Goal: Task Accomplishment & Management: Use online tool/utility

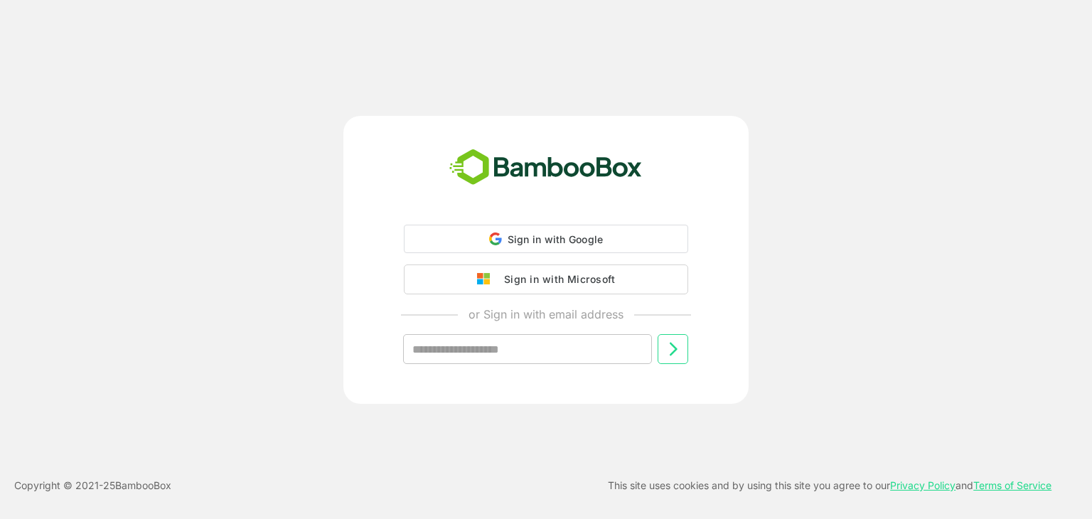
click at [467, 253] on div "Sign in with Google Sign in with Google. Opens in new tab Sign in with Microsof…" at bounding box center [546, 306] width 354 height 162
drag, startPoint x: 467, startPoint y: 253, endPoint x: 471, endPoint y: 242, distance: 11.2
click at [471, 242] on div "Sign in with Google Sign in with Google. Opens in new tab Sign in with Microsof…" at bounding box center [546, 306] width 354 height 162
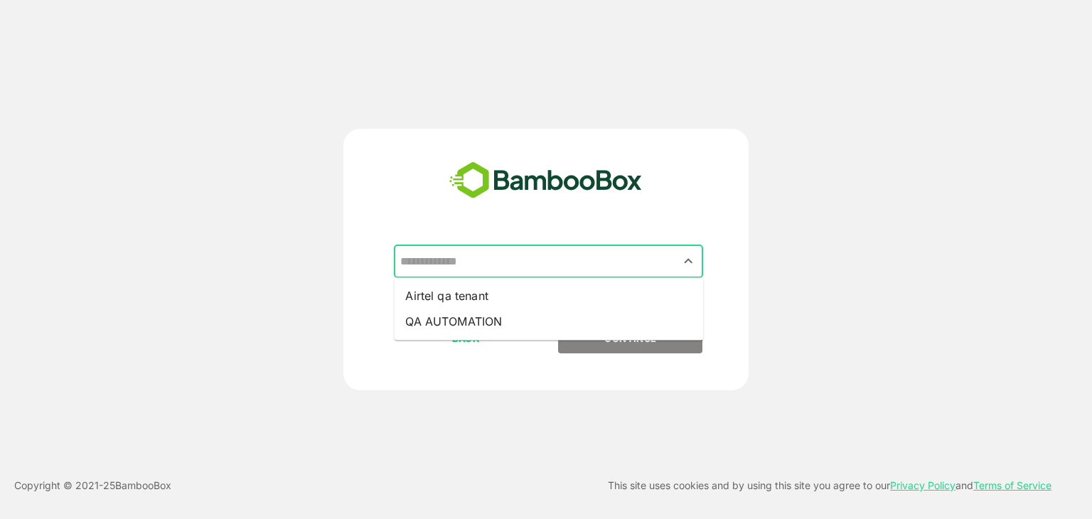
click at [592, 257] on input "text" at bounding box center [549, 261] width 304 height 27
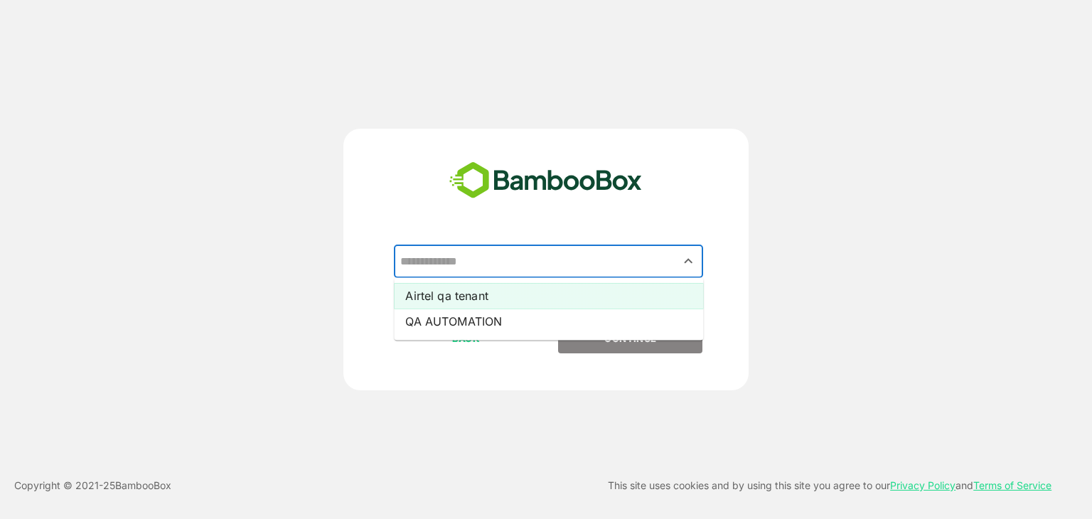
click at [587, 299] on li "Airtel qa tenant" at bounding box center [548, 296] width 309 height 26
type input "**********"
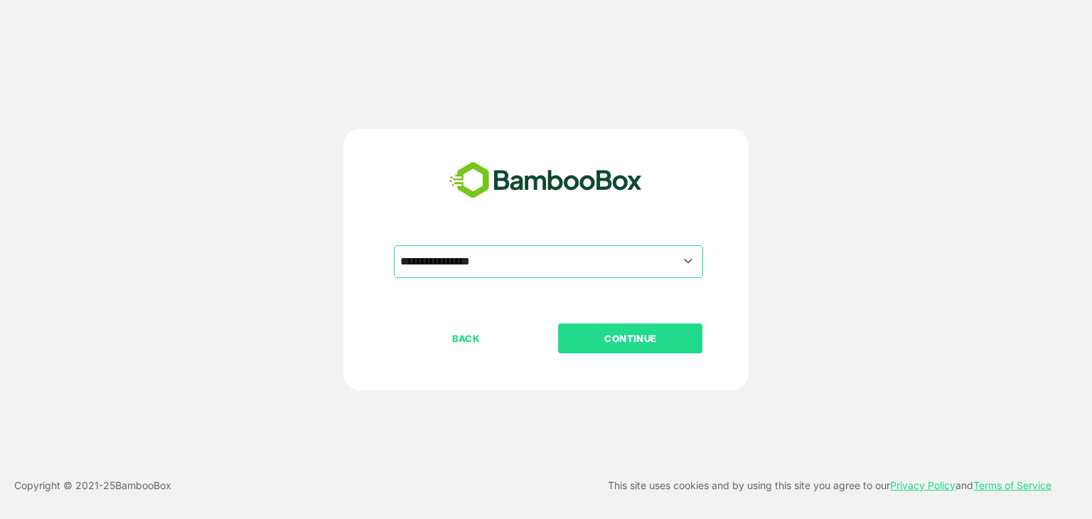
click at [626, 341] on p "CONTINUE" at bounding box center [631, 339] width 142 height 16
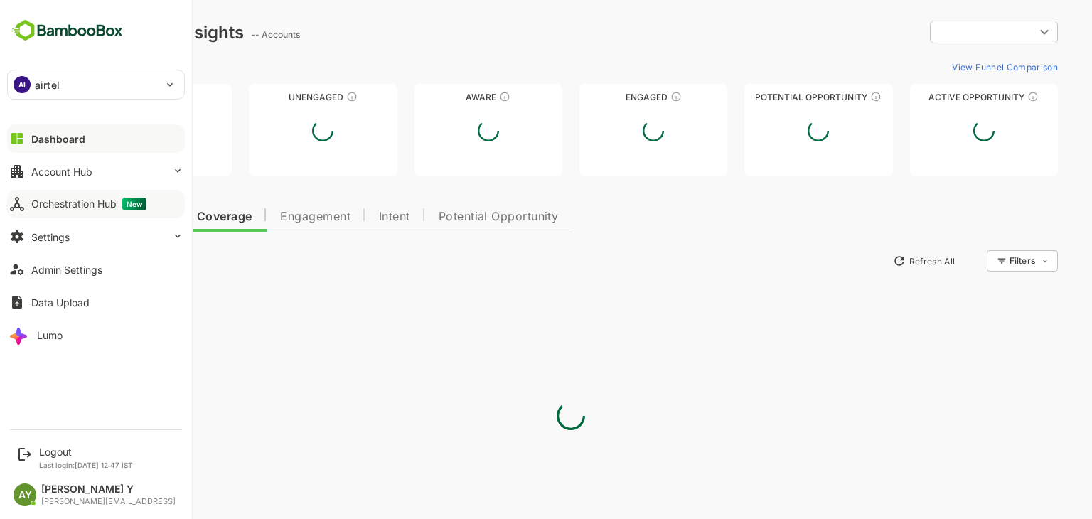
click at [23, 203] on icon at bounding box center [17, 204] width 17 height 17
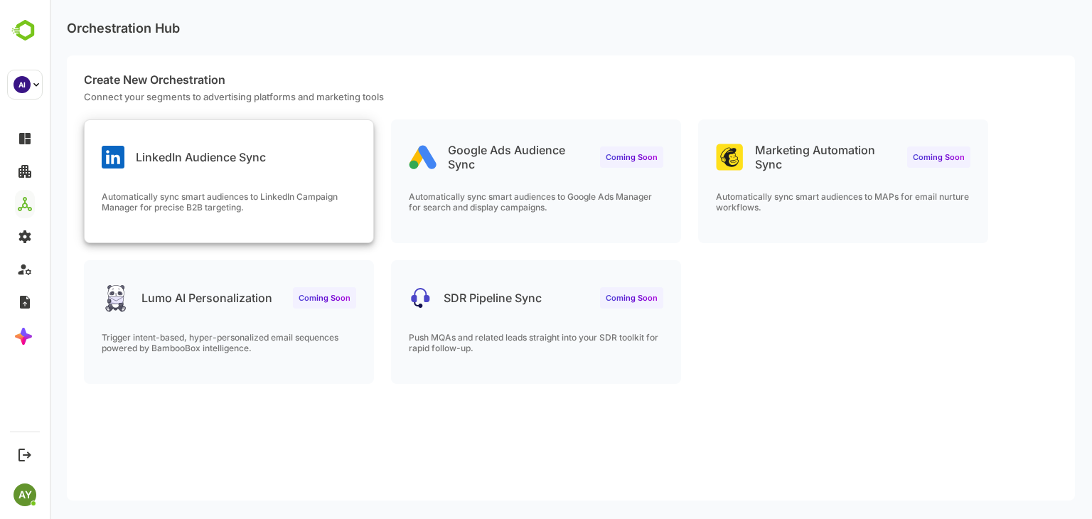
click at [304, 169] on div "LinkedIn Audience Sync" at bounding box center [229, 145] width 289 height 51
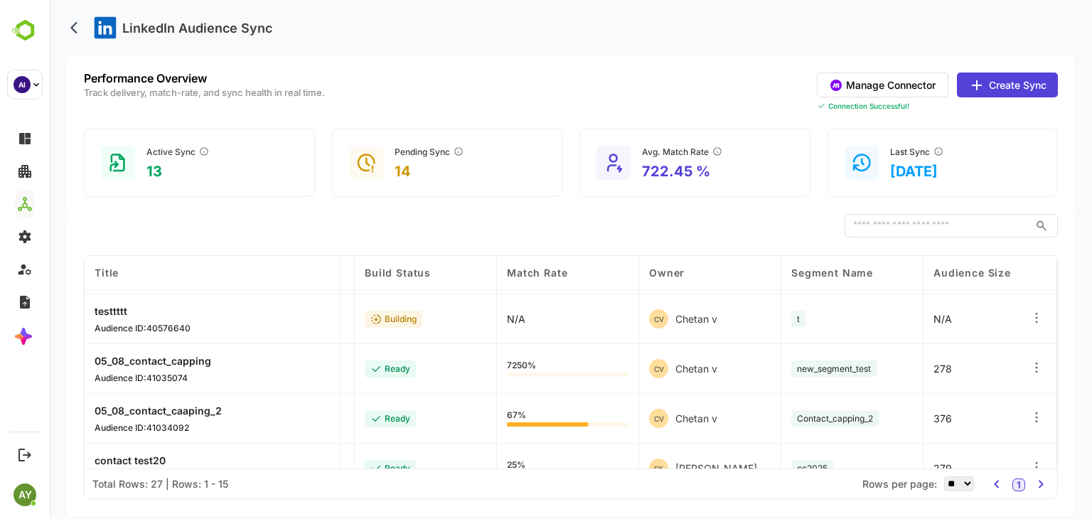
scroll to position [145, 0]
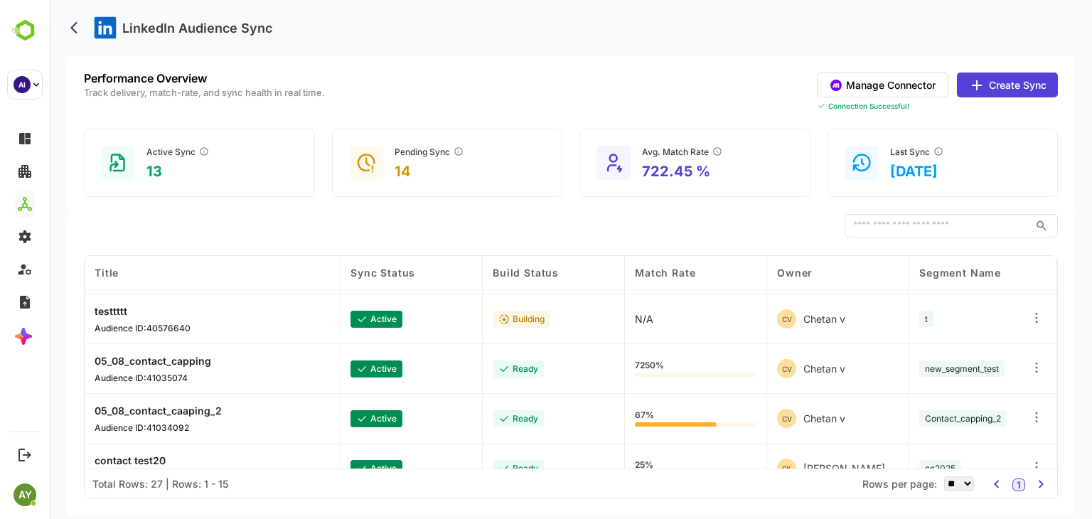
click at [1042, 363] on icon at bounding box center [1037, 368] width 14 height 14
click at [976, 356] on div "Edit" at bounding box center [949, 353] width 124 height 24
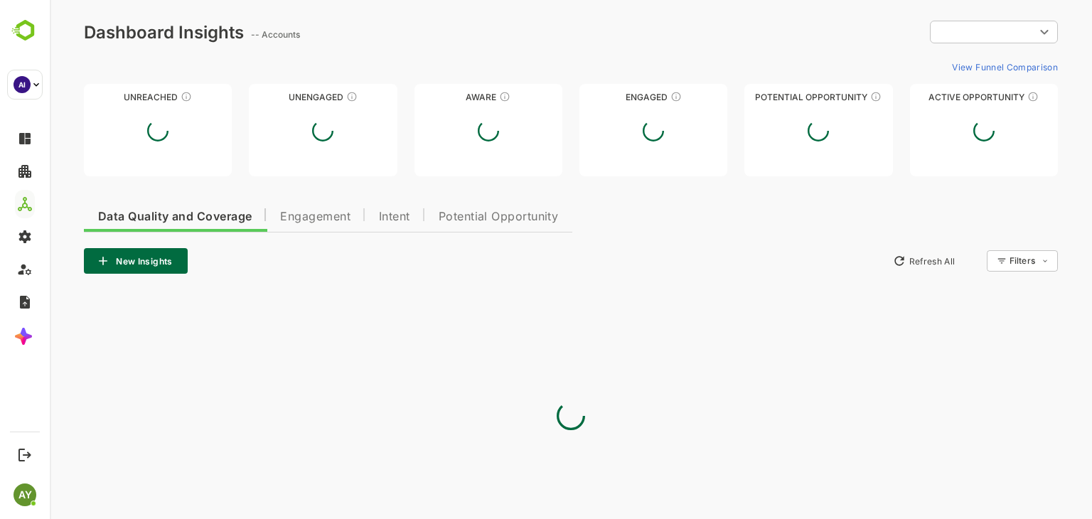
scroll to position [0, 0]
type input "**********"
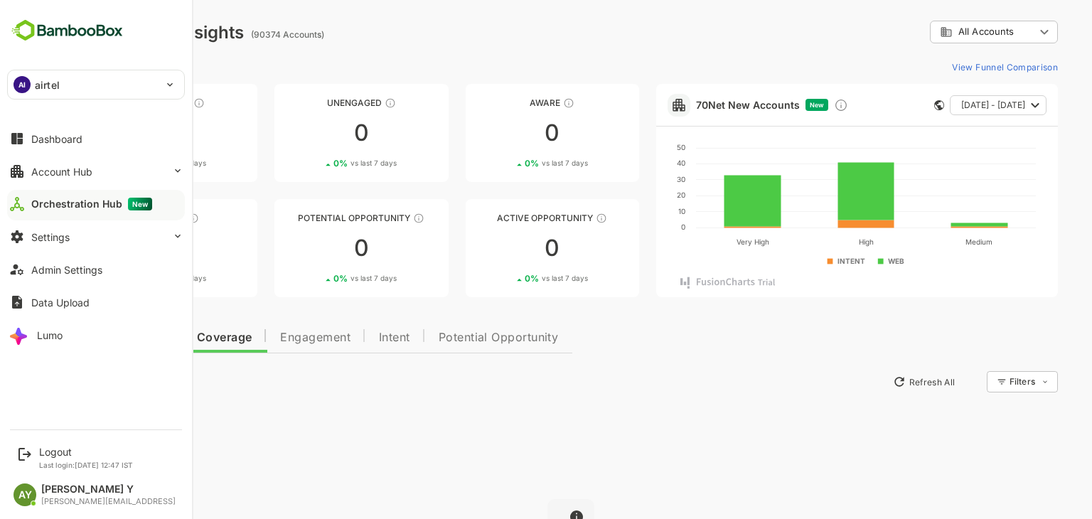
click at [68, 206] on div "Orchestration Hub New" at bounding box center [91, 204] width 121 height 13
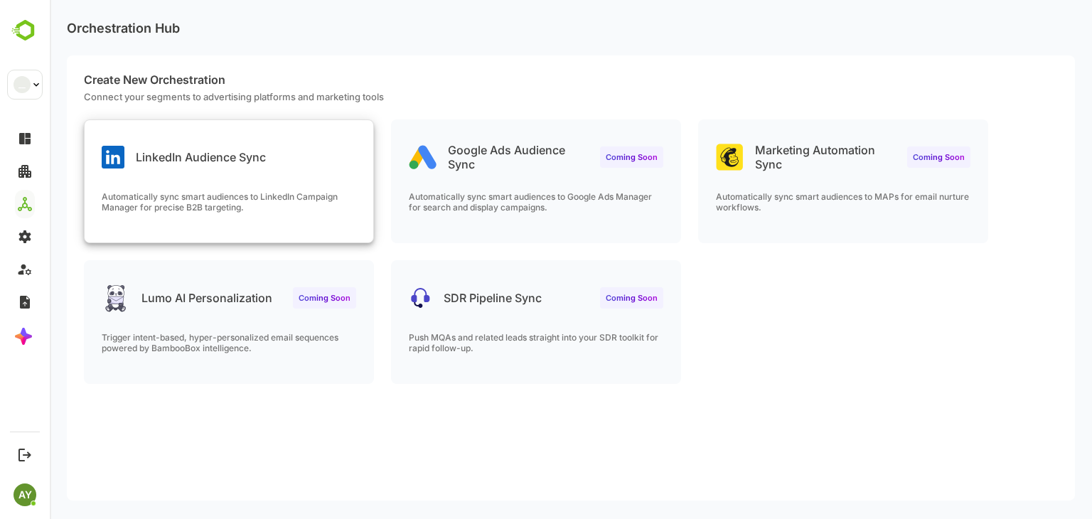
click at [219, 129] on div "LinkedIn Audience Sync" at bounding box center [229, 145] width 289 height 51
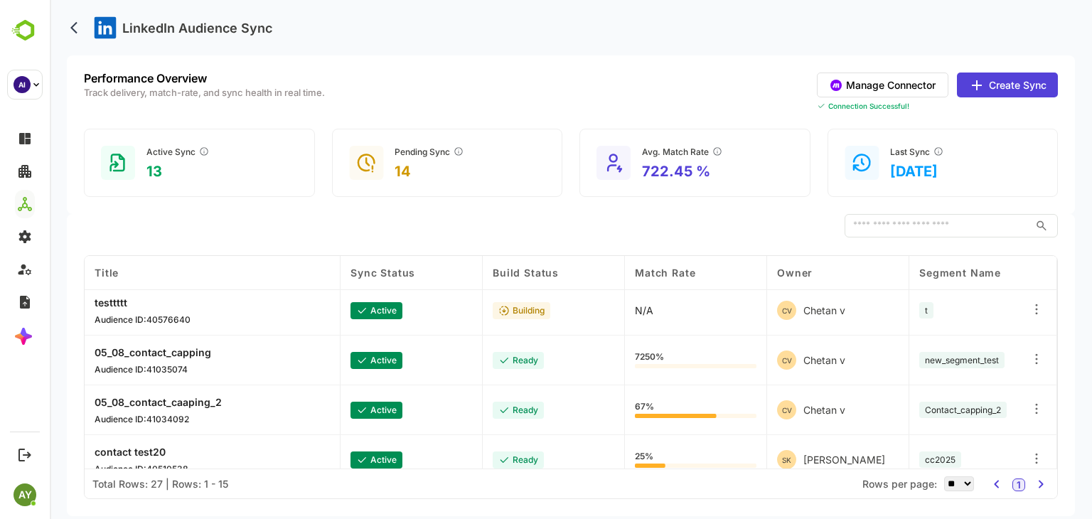
scroll to position [168, 0]
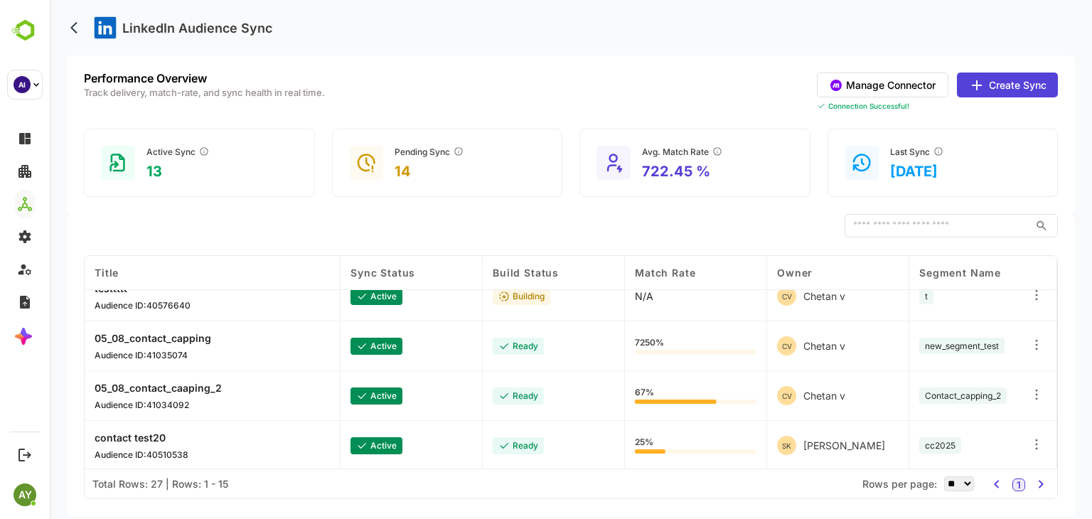
click at [1039, 388] on icon at bounding box center [1037, 395] width 14 height 14
click at [996, 376] on div "Edit" at bounding box center [949, 380] width 124 height 24
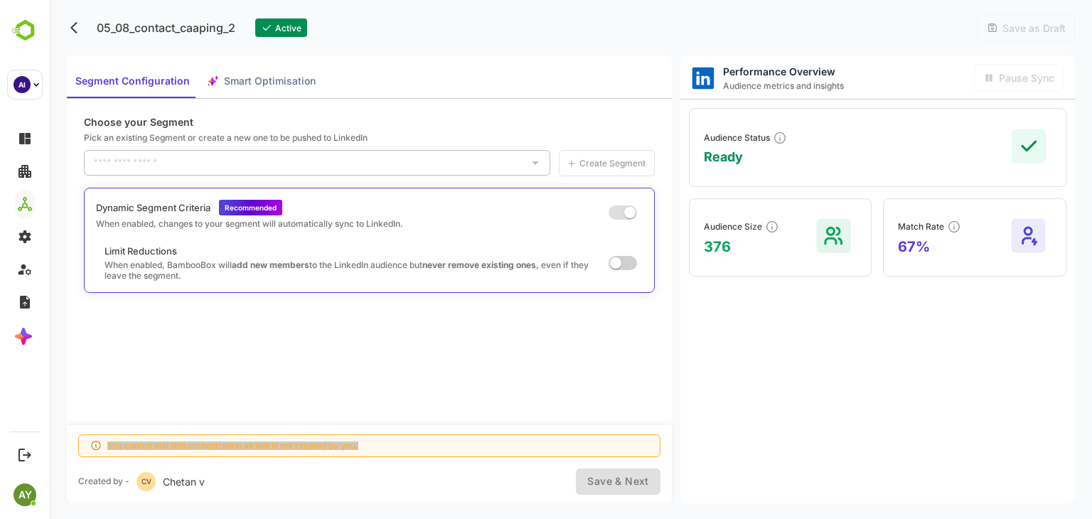
type input "**********"
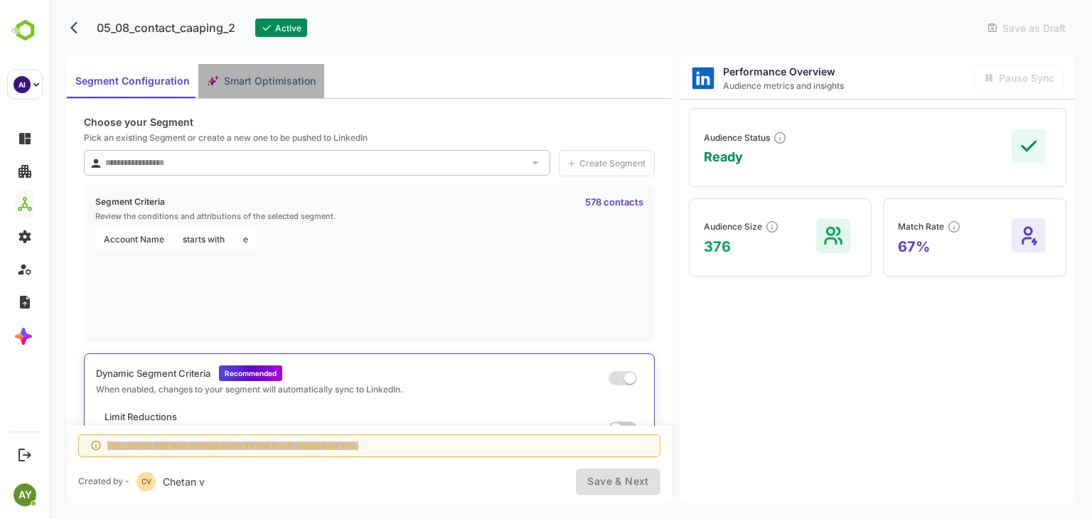
click at [253, 78] on span "Smart Optimisation" at bounding box center [270, 82] width 92 height 18
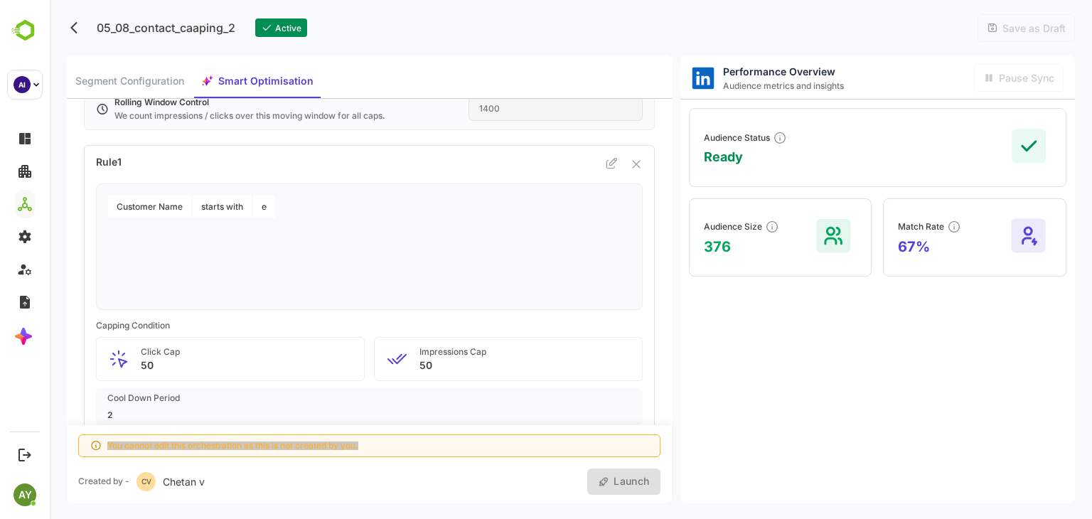
scroll to position [141, 0]
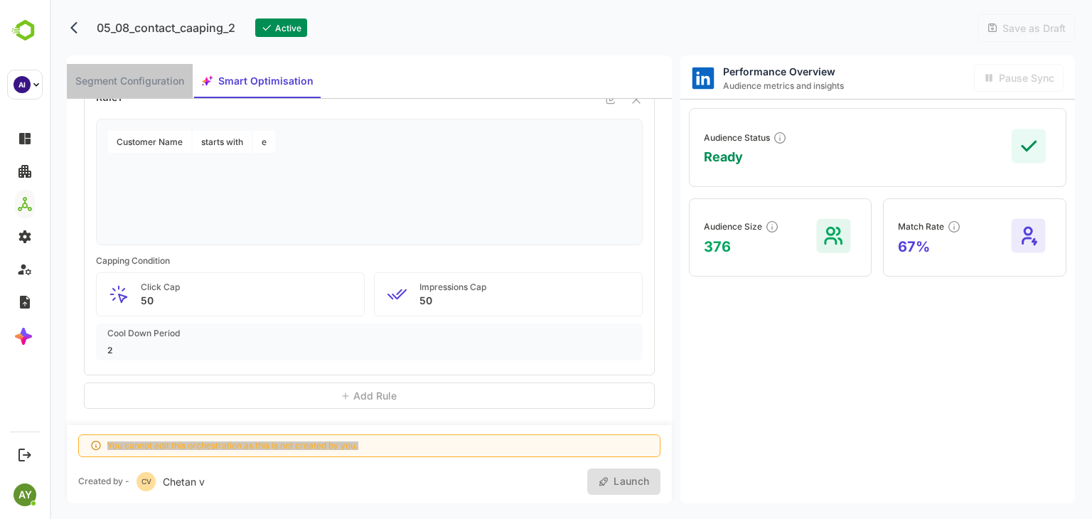
click at [131, 80] on span "Segment Configuration" at bounding box center [129, 82] width 109 height 18
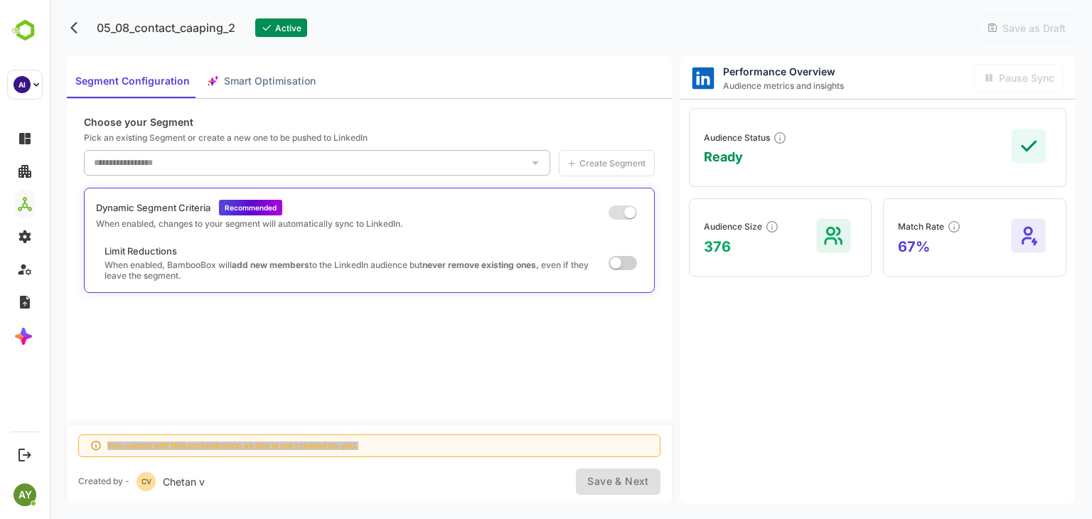
drag, startPoint x: 64, startPoint y: 23, endPoint x: 76, endPoint y: 26, distance: 12.4
click at [76, 26] on body "**********" at bounding box center [571, 259] width 1042 height 519
click at [76, 26] on icon "back" at bounding box center [77, 28] width 14 height 14
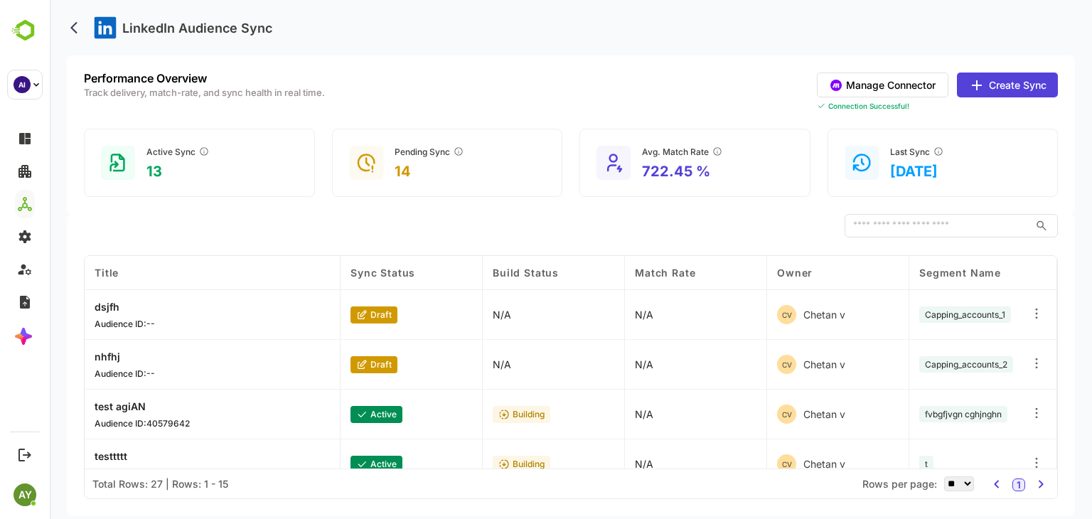
click at [1001, 75] on button "Create Sync" at bounding box center [1007, 85] width 101 height 25
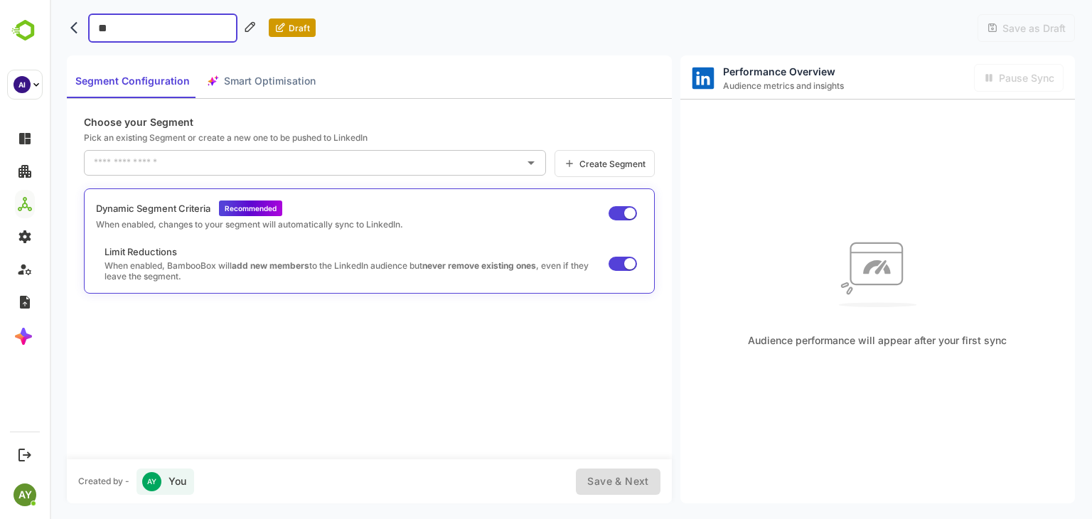
type input "***"
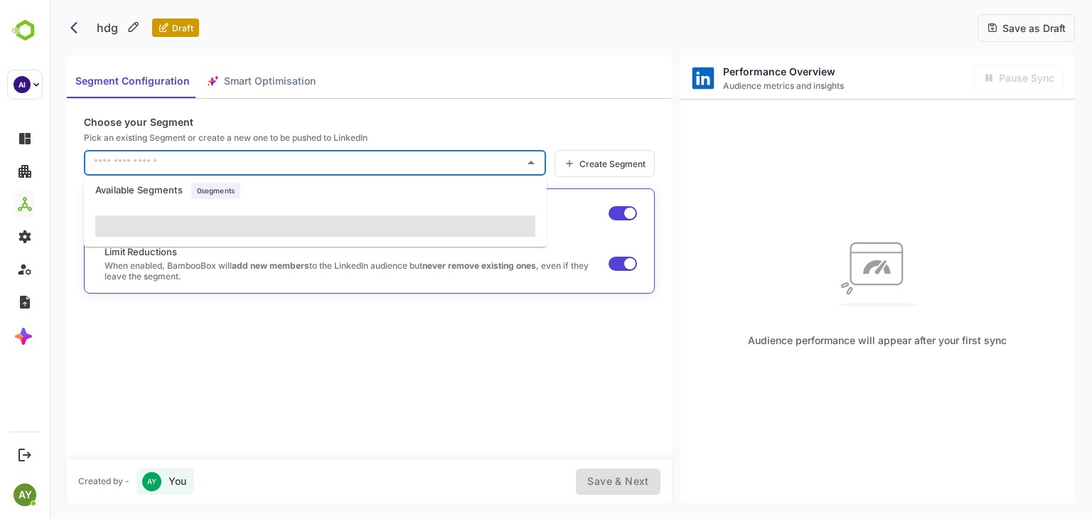
click at [182, 160] on input "text" at bounding box center [304, 162] width 428 height 23
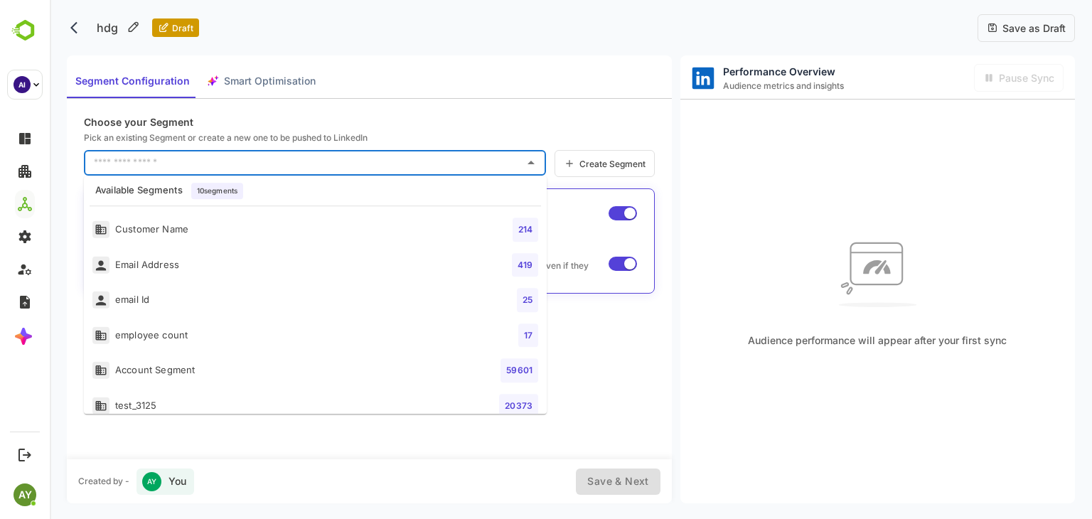
click at [215, 224] on li "Customer Name 214" at bounding box center [315, 230] width 463 height 36
type input "**********"
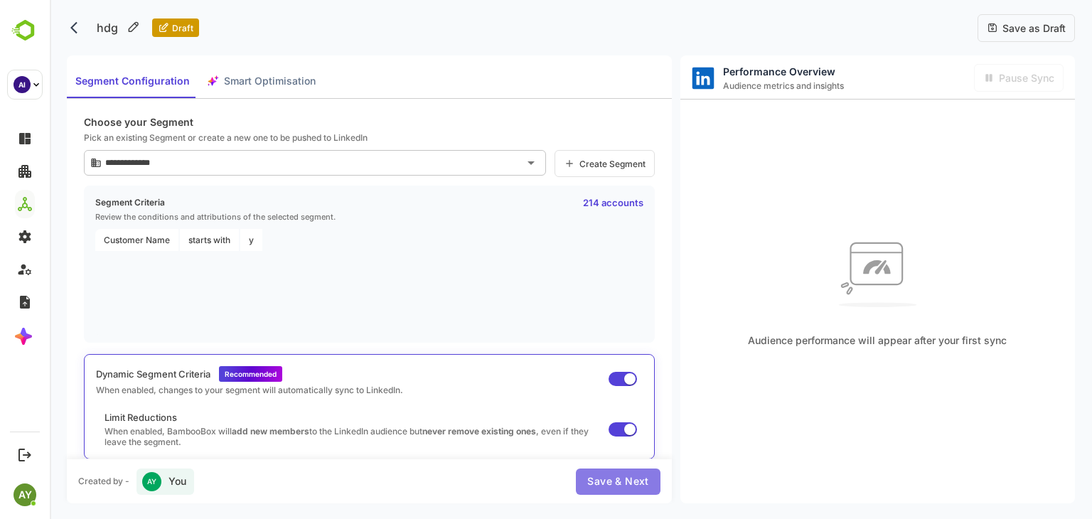
click at [637, 484] on span "Save & Next" at bounding box center [617, 482] width 61 height 18
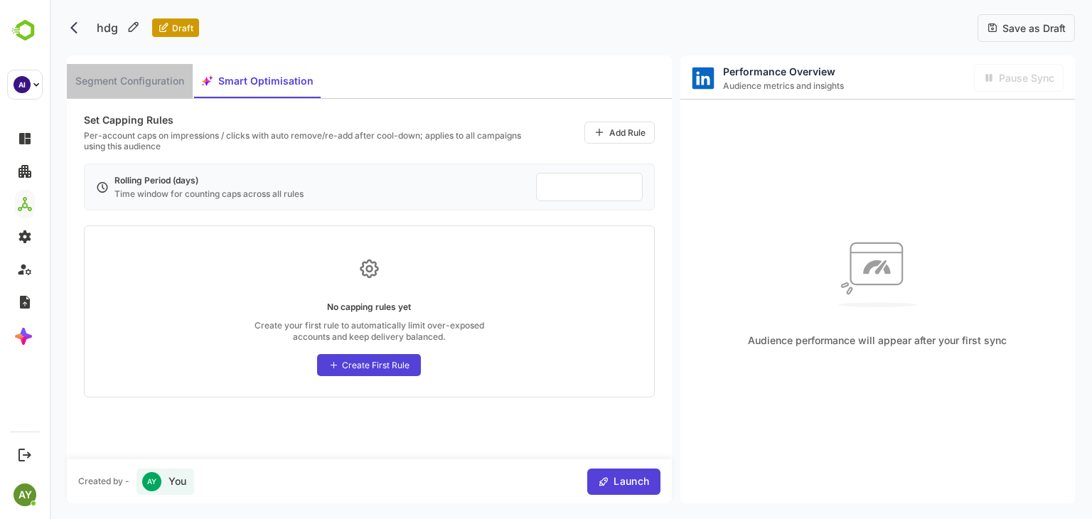
click at [140, 80] on span "Segment Configuration" at bounding box center [129, 82] width 109 height 18
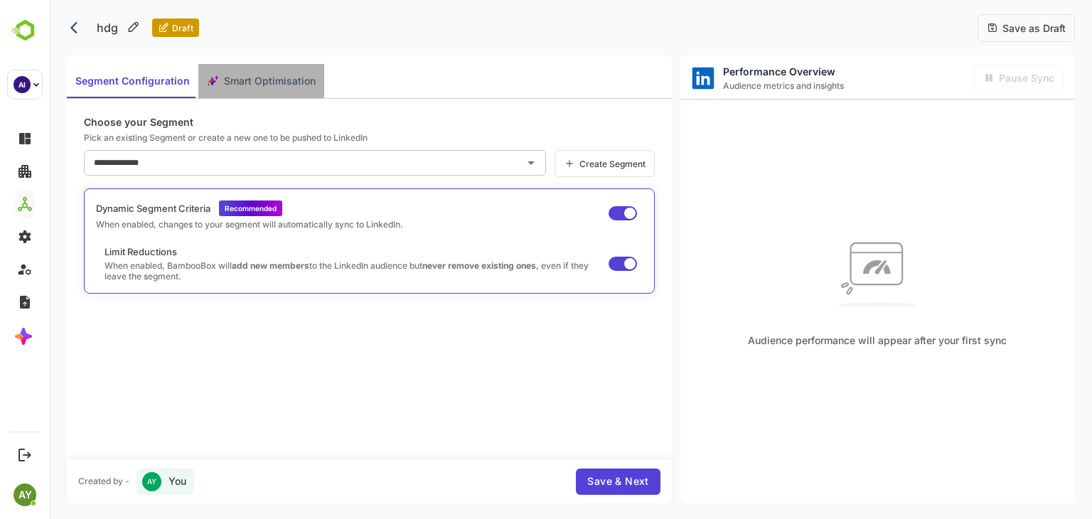
click at [230, 75] on span "Smart Optimisation" at bounding box center [270, 82] width 92 height 18
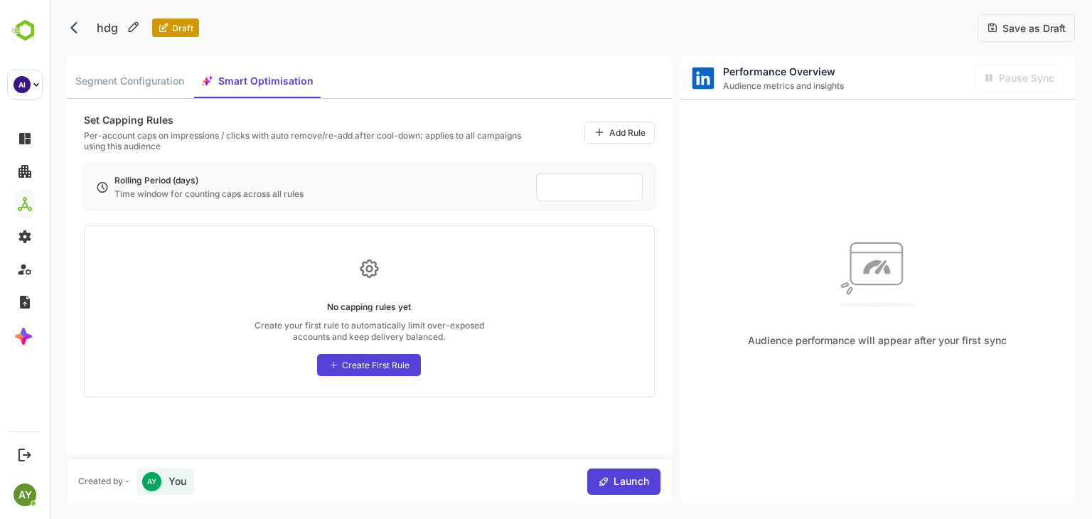
click at [364, 356] on div "Create First Rule" at bounding box center [369, 365] width 104 height 22
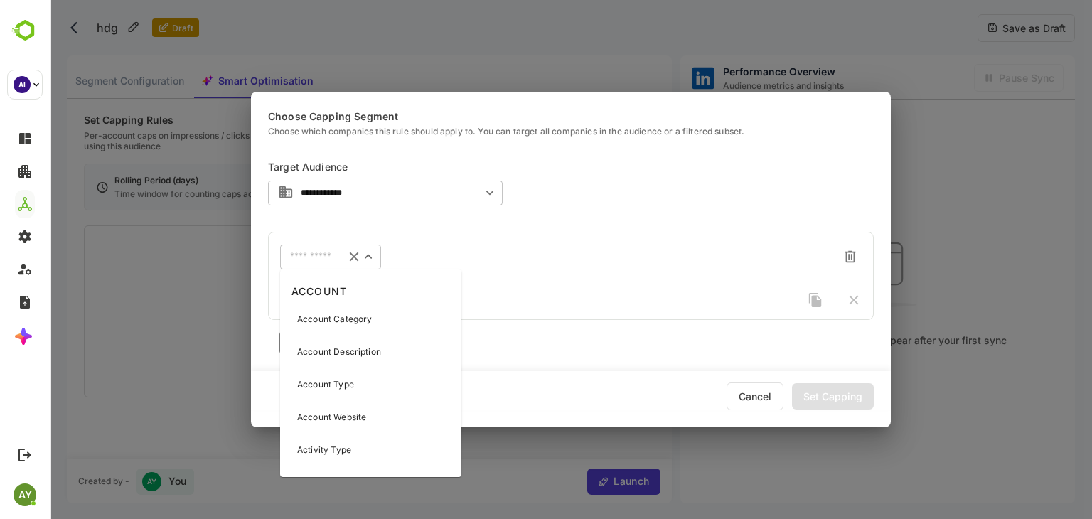
drag, startPoint x: 330, startPoint y: 255, endPoint x: 331, endPoint y: 348, distance: 93.2
click at [331, 348] on body "**********" at bounding box center [571, 259] width 1042 height 519
click at [331, 348] on p "Account Description" at bounding box center [339, 352] width 84 height 13
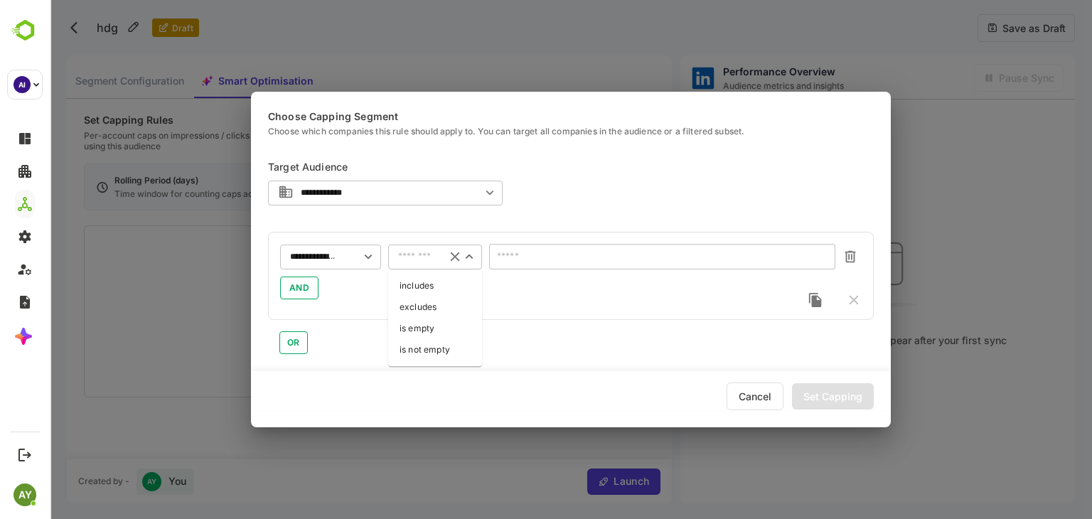
drag, startPoint x: 428, startPoint y: 260, endPoint x: 436, endPoint y: 328, distance: 68.0
click at [436, 328] on body "**********" at bounding box center [571, 259] width 1042 height 519
click at [436, 328] on li "is empty" at bounding box center [435, 328] width 94 height 21
type input "********"
click at [838, 396] on div "Set Capping" at bounding box center [833, 396] width 82 height 26
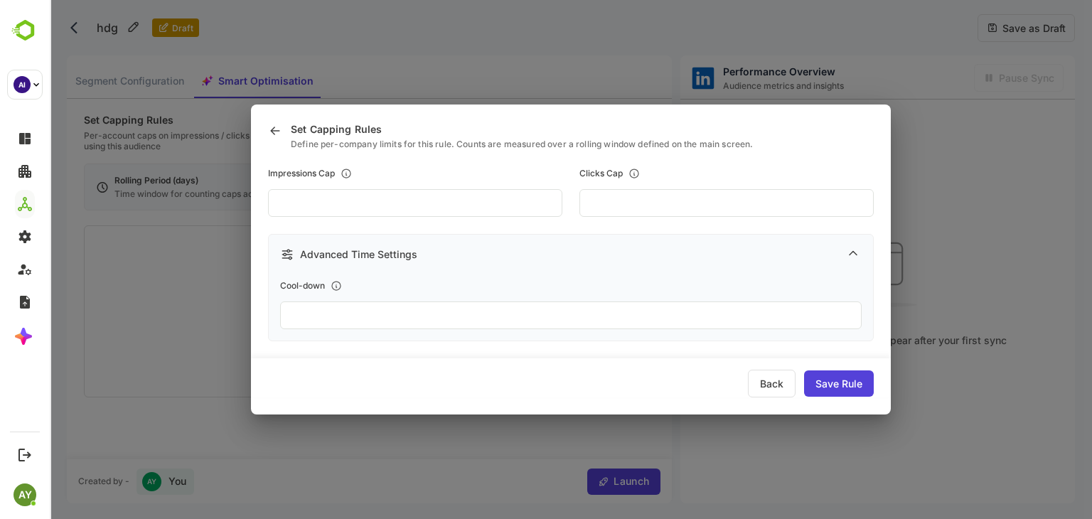
click at [856, 250] on icon at bounding box center [853, 253] width 14 height 14
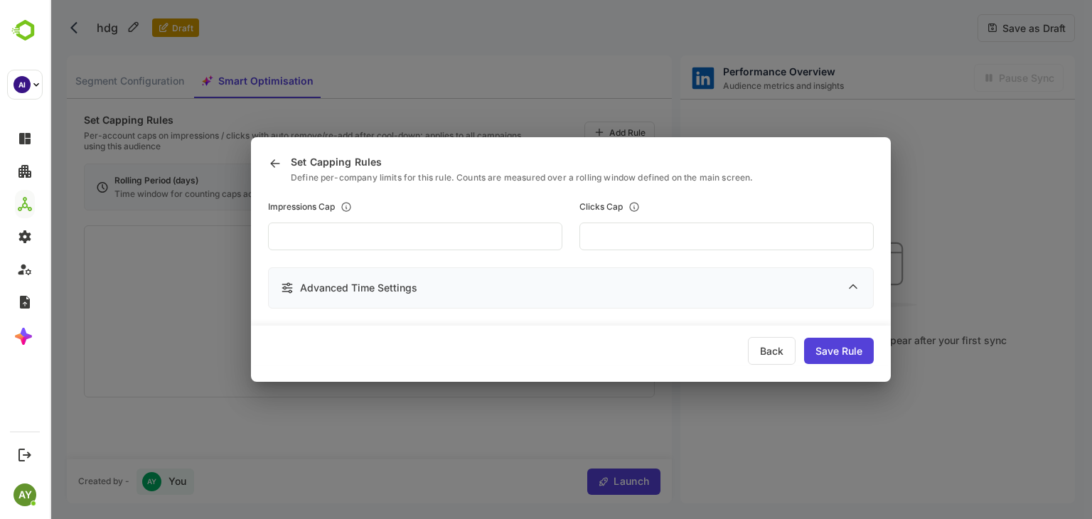
click at [856, 288] on icon at bounding box center [853, 286] width 7 height 4
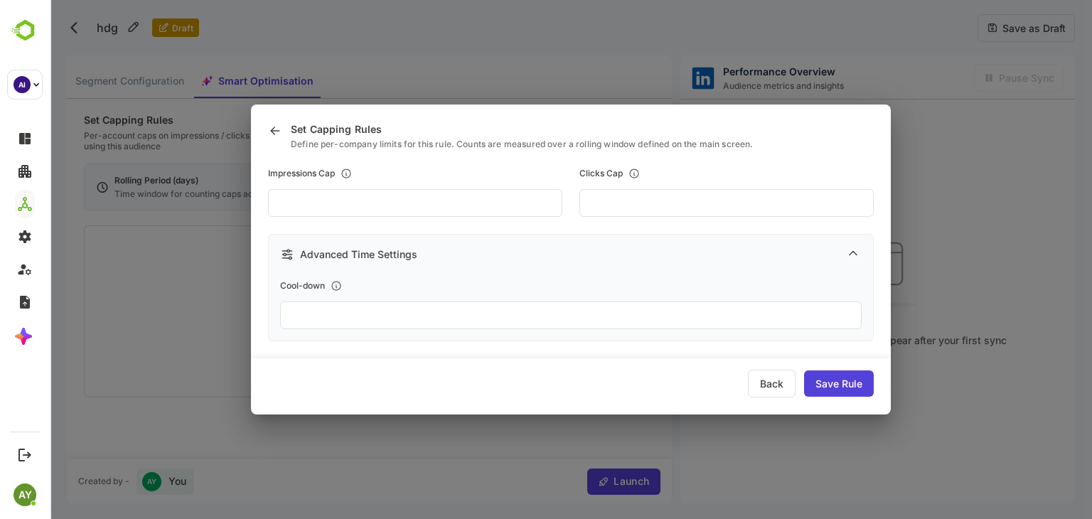
click at [562, 200] on input "**" at bounding box center [415, 203] width 294 height 28
click at [841, 385] on div "Save Rule" at bounding box center [839, 383] width 70 height 26
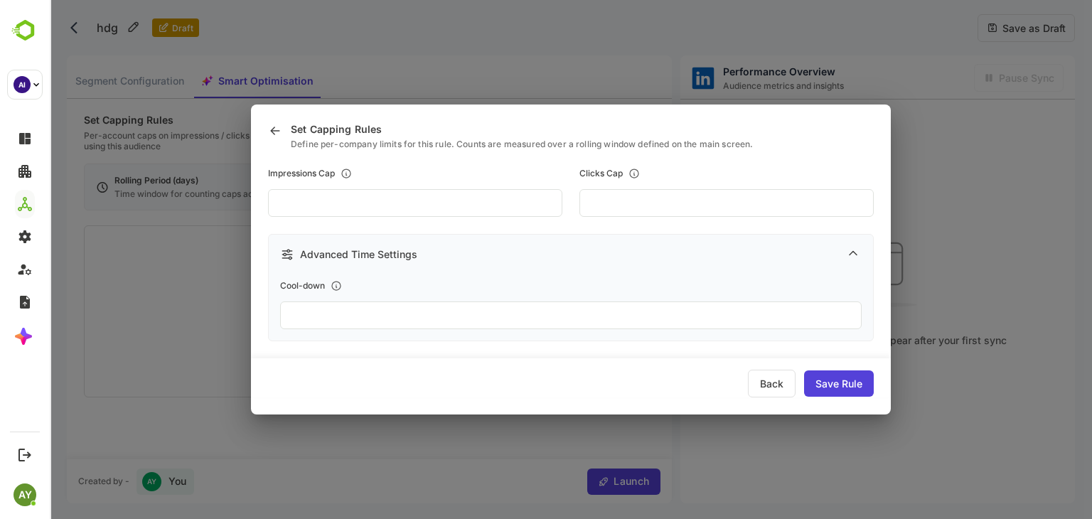
type input "**"
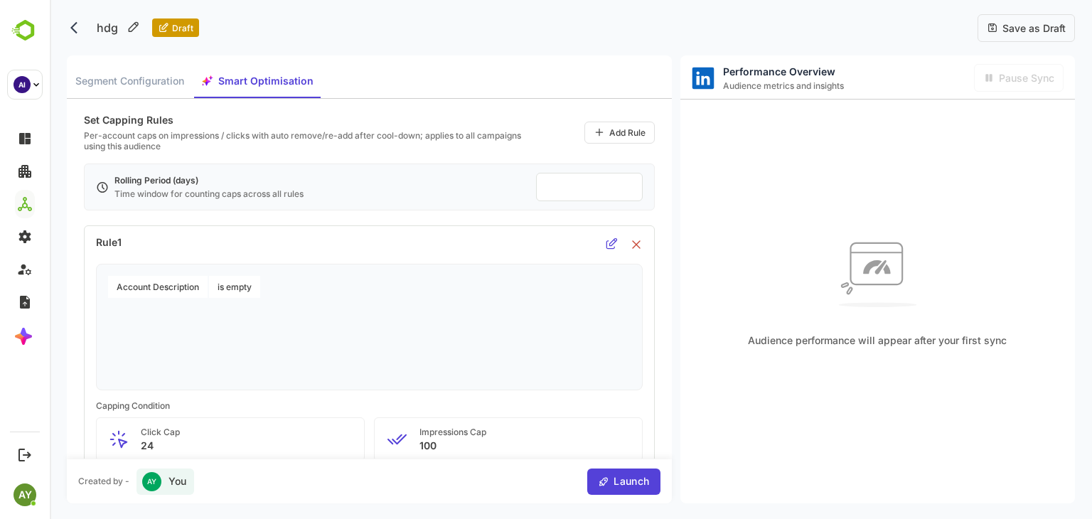
scroll to position [112, 0]
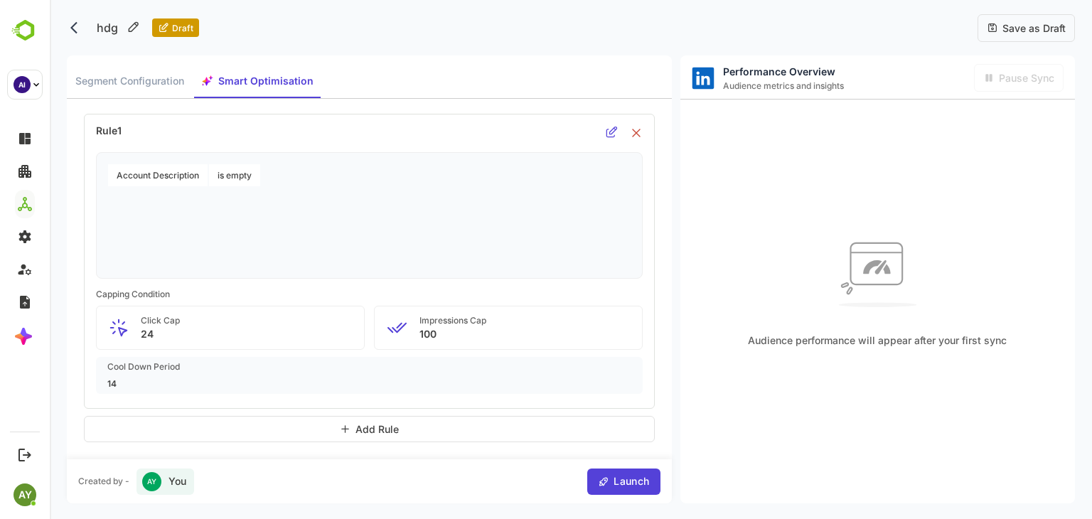
click at [400, 427] on div "Add Rule" at bounding box center [369, 429] width 571 height 26
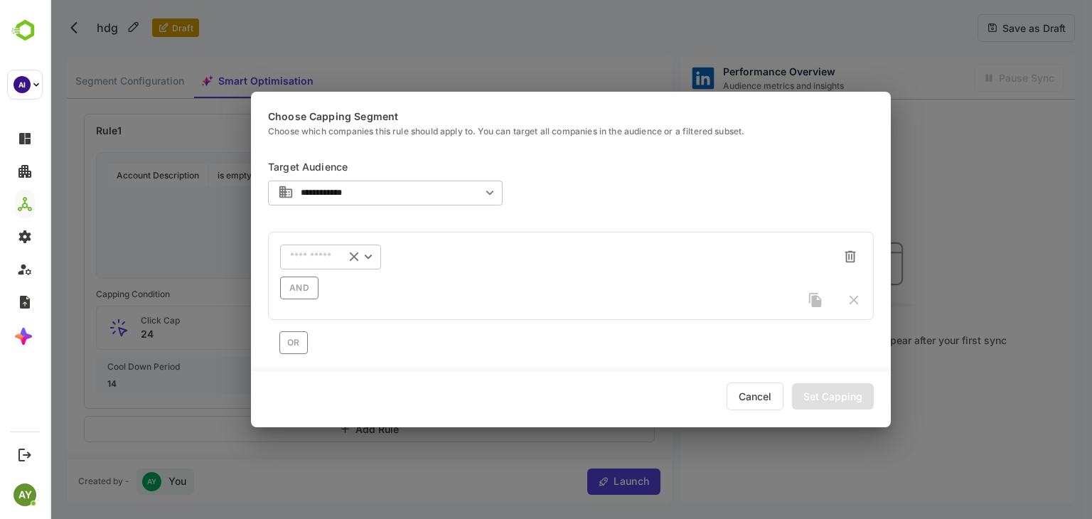
click at [331, 264] on div "​" at bounding box center [330, 257] width 101 height 26
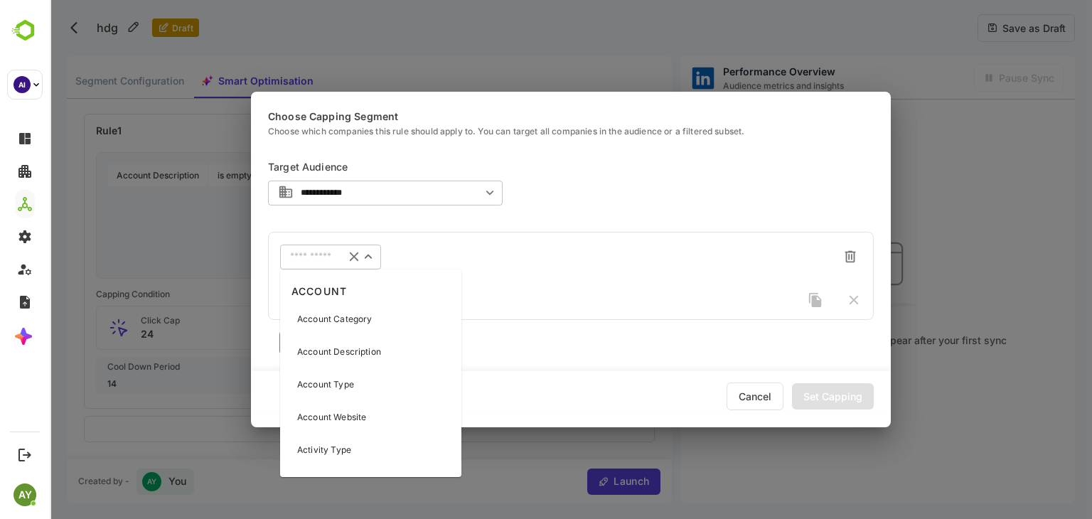
click at [331, 264] on div "​" at bounding box center [330, 257] width 101 height 26
click at [346, 413] on p "Account Website" at bounding box center [331, 417] width 69 height 13
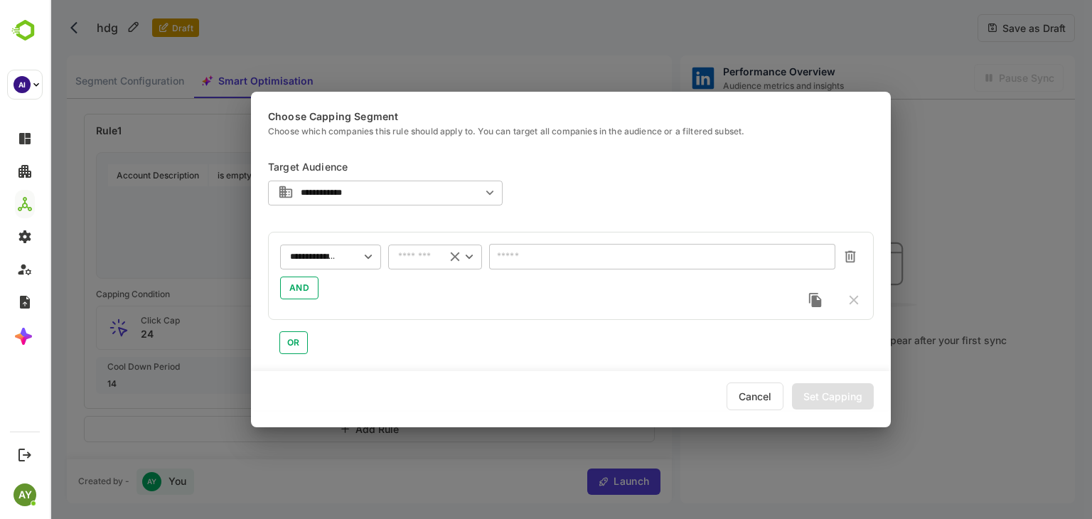
click at [421, 245] on div "​" at bounding box center [435, 257] width 94 height 26
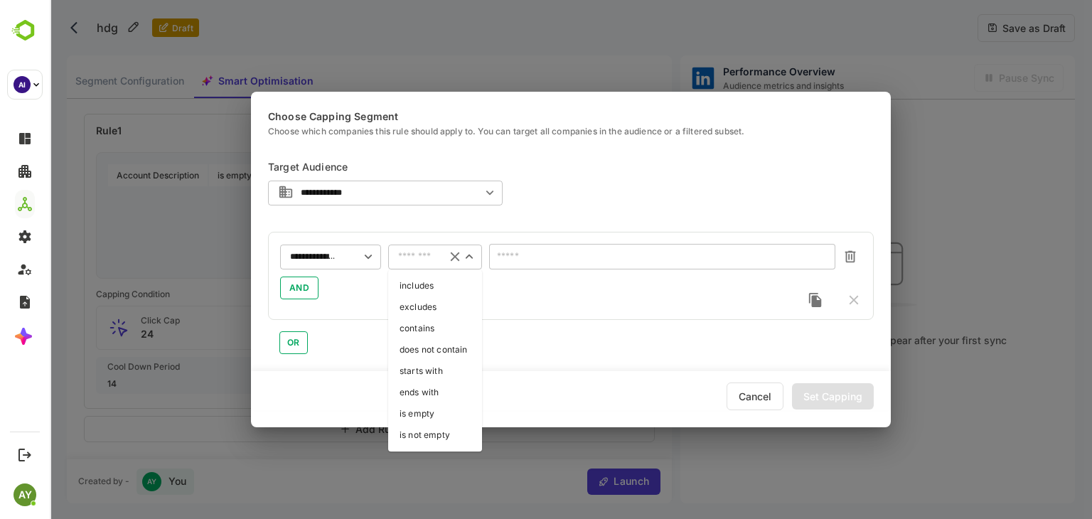
click at [427, 400] on li "ends with" at bounding box center [435, 392] width 94 height 21
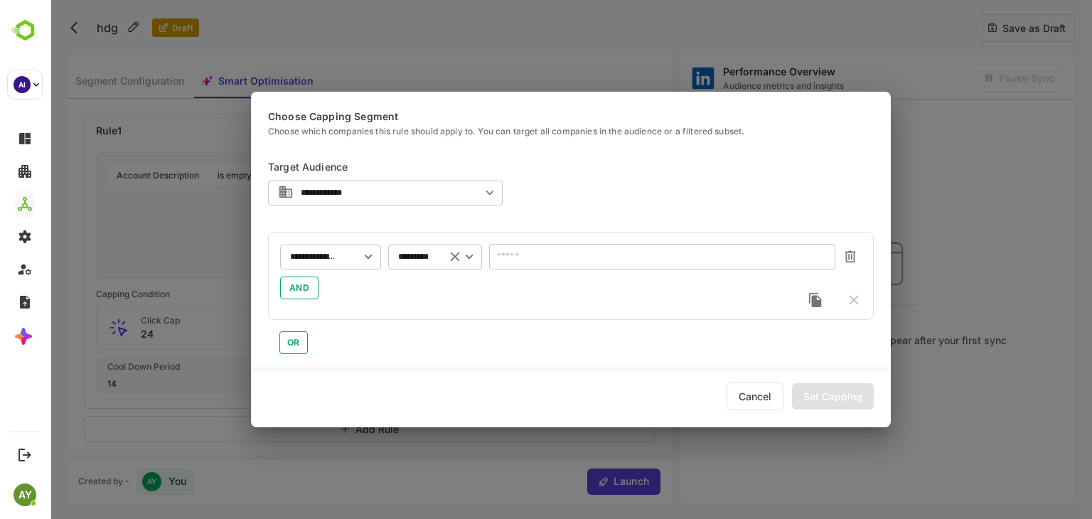
click at [475, 259] on icon "Open" at bounding box center [470, 257] width 16 height 16
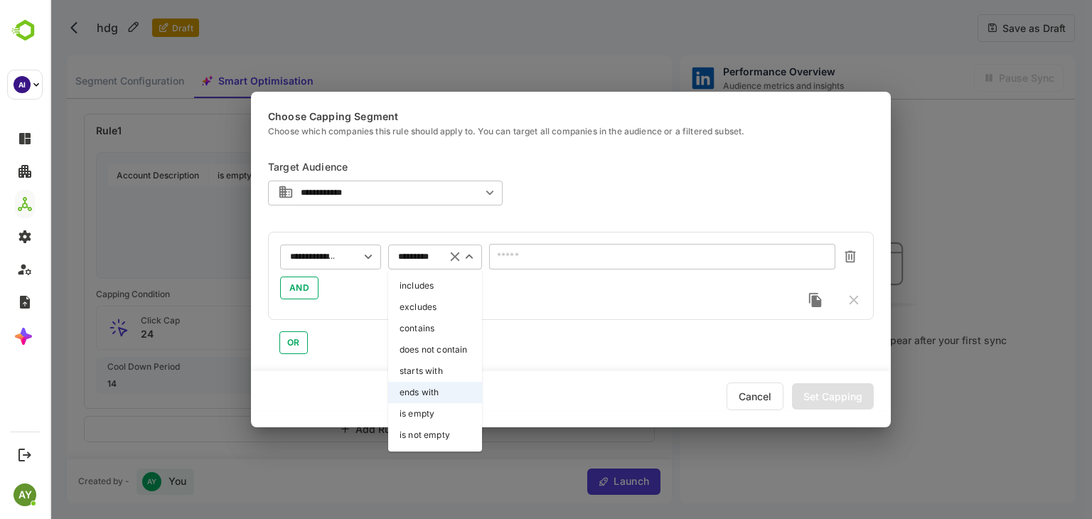
click at [439, 429] on li "is not empty" at bounding box center [435, 435] width 94 height 21
type input "**********"
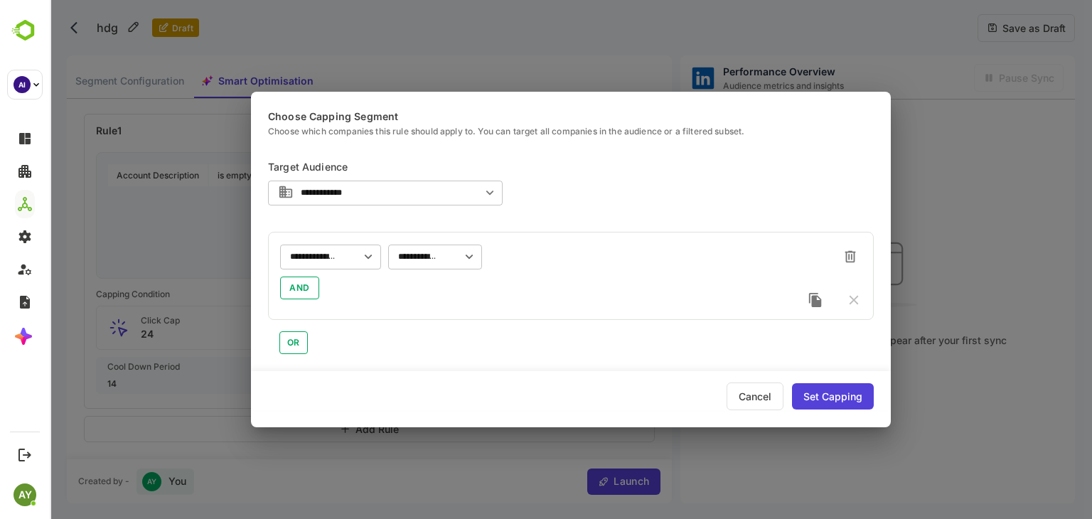
click at [816, 402] on div "Set Capping" at bounding box center [833, 396] width 82 height 26
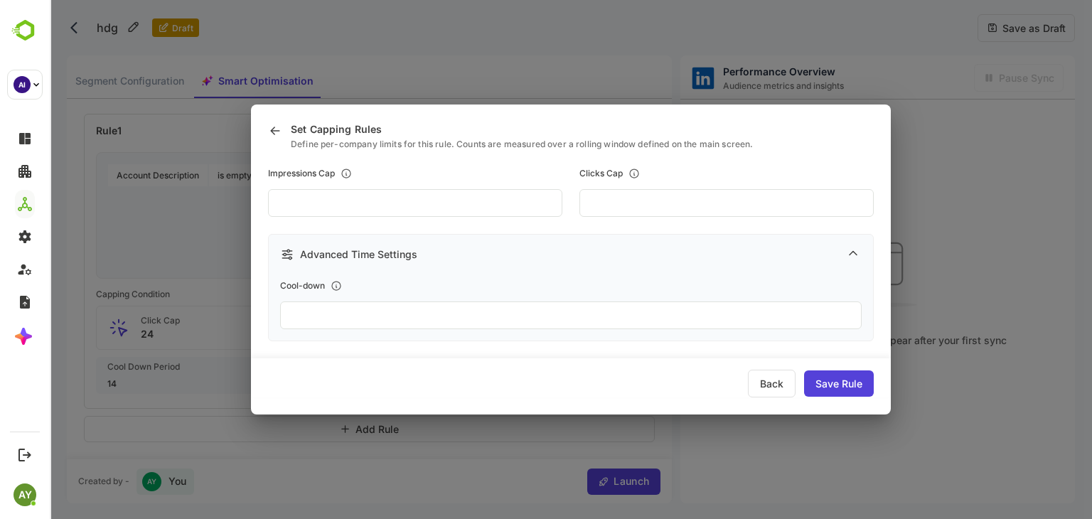
click at [773, 382] on div "Back" at bounding box center [772, 384] width 48 height 28
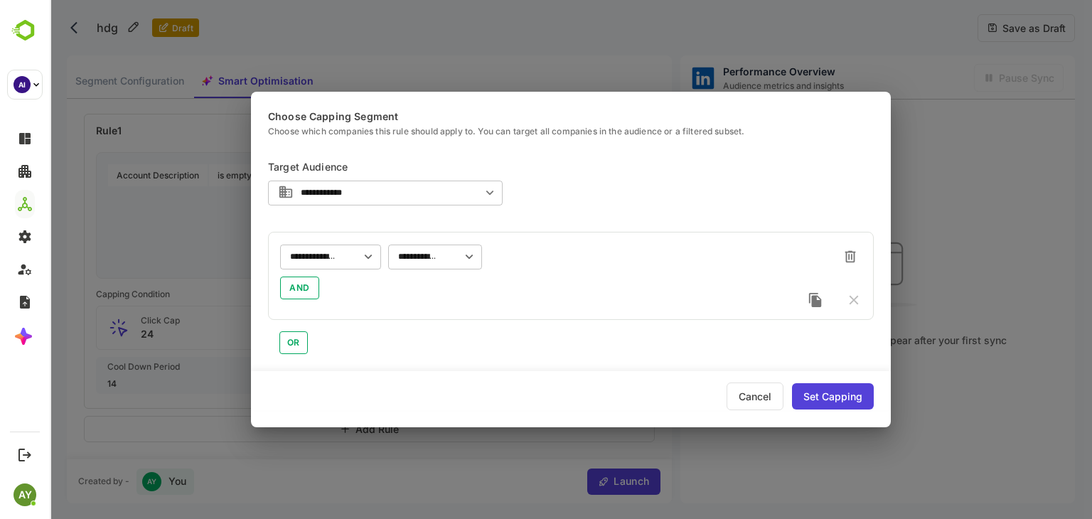
click at [98, 220] on div "**********" at bounding box center [571, 259] width 1042 height 519
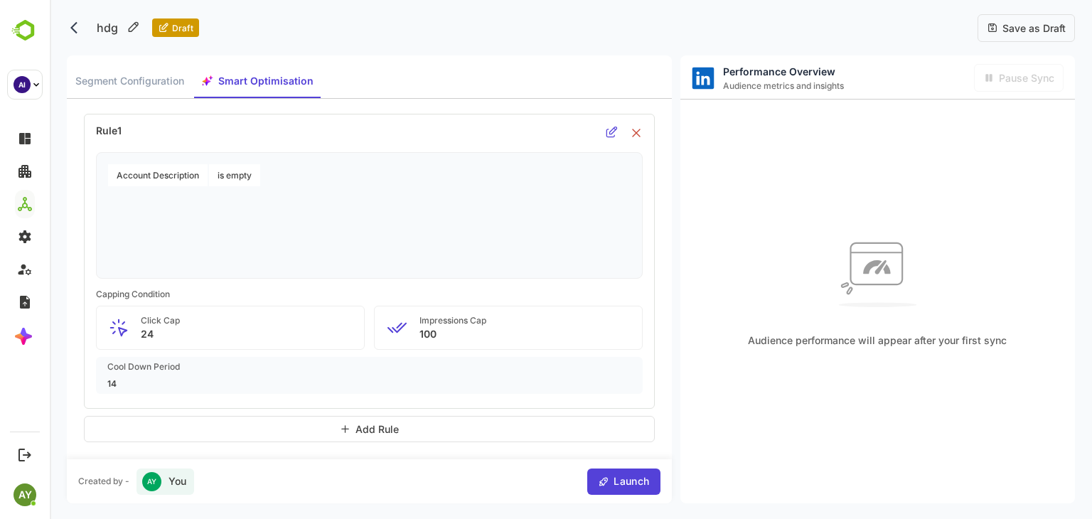
click at [612, 130] on icon at bounding box center [612, 132] width 12 height 12
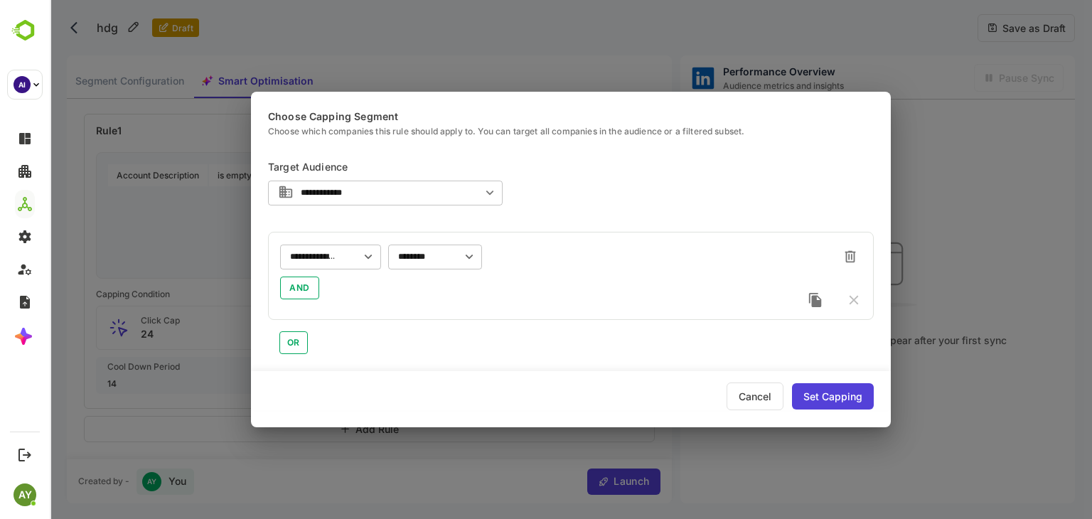
click at [315, 245] on div "**********" at bounding box center [330, 257] width 101 height 26
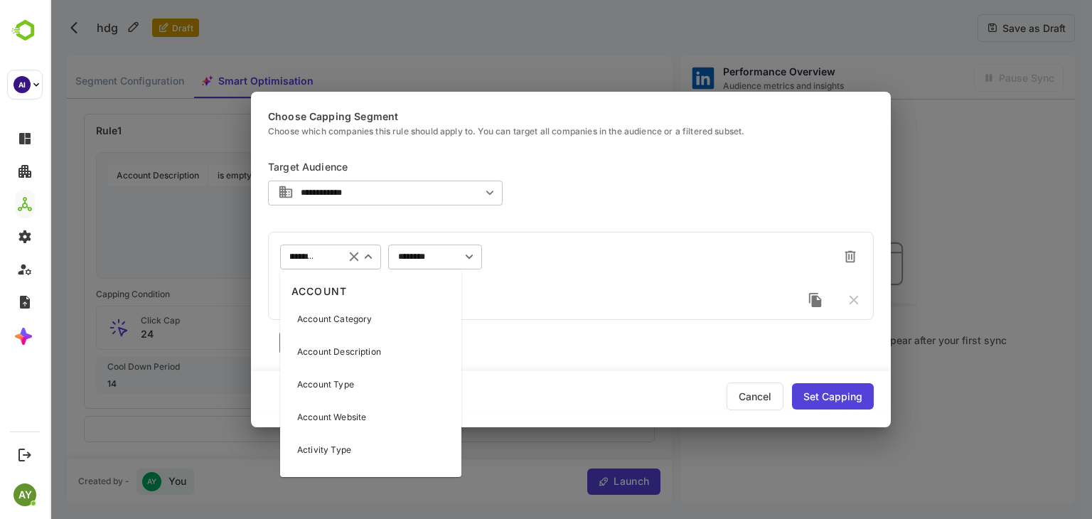
click at [331, 463] on div "Activity Type" at bounding box center [371, 450] width 176 height 30
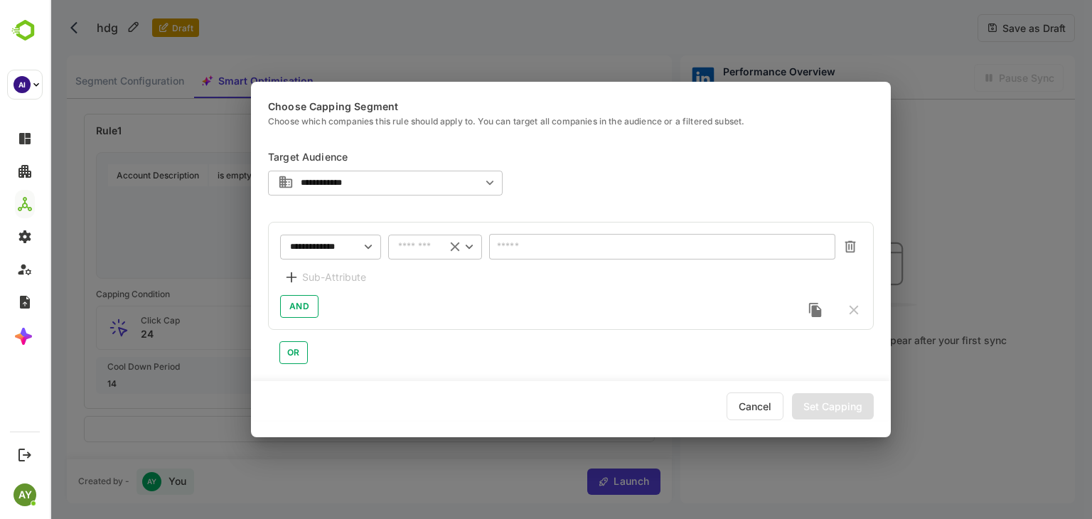
click at [422, 239] on div "​" at bounding box center [435, 247] width 94 height 26
click at [425, 342] on li "is not empty" at bounding box center [435, 340] width 94 height 21
type input "**********"
click at [833, 394] on div "Set Capping" at bounding box center [833, 406] width 82 height 26
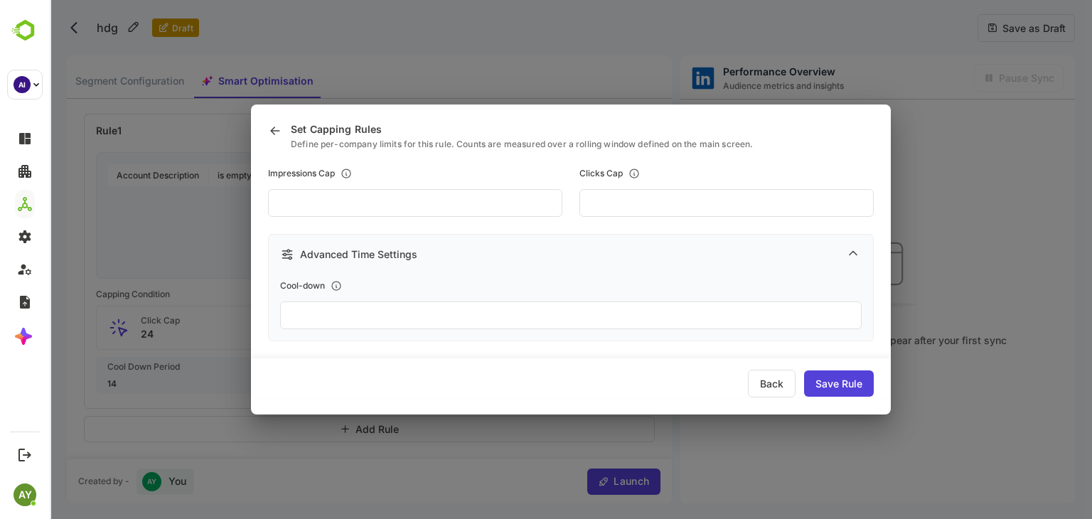
click at [214, 208] on div "Set Capping Rules Define per-company limits for this rule. Counts are measured …" at bounding box center [571, 259] width 1042 height 519
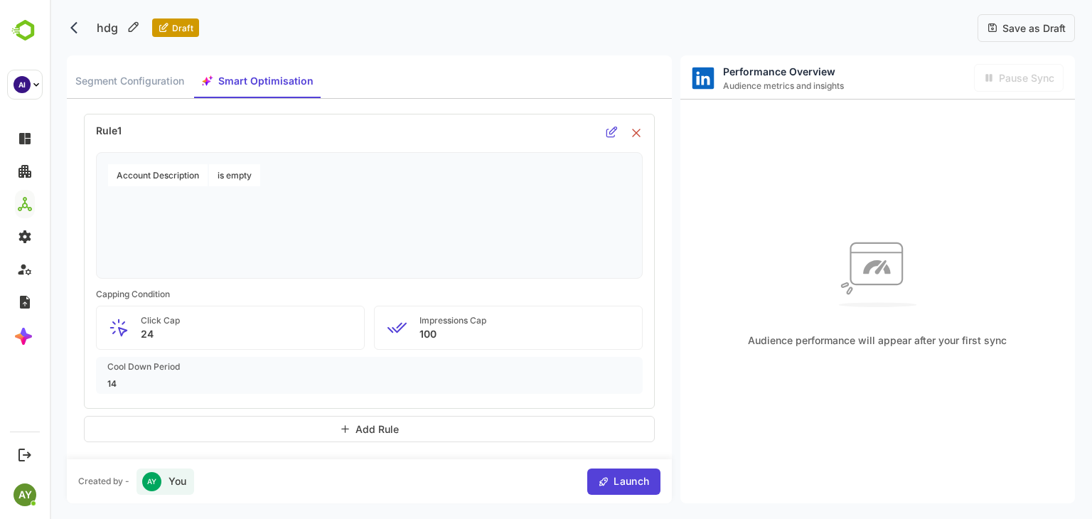
scroll to position [0, 0]
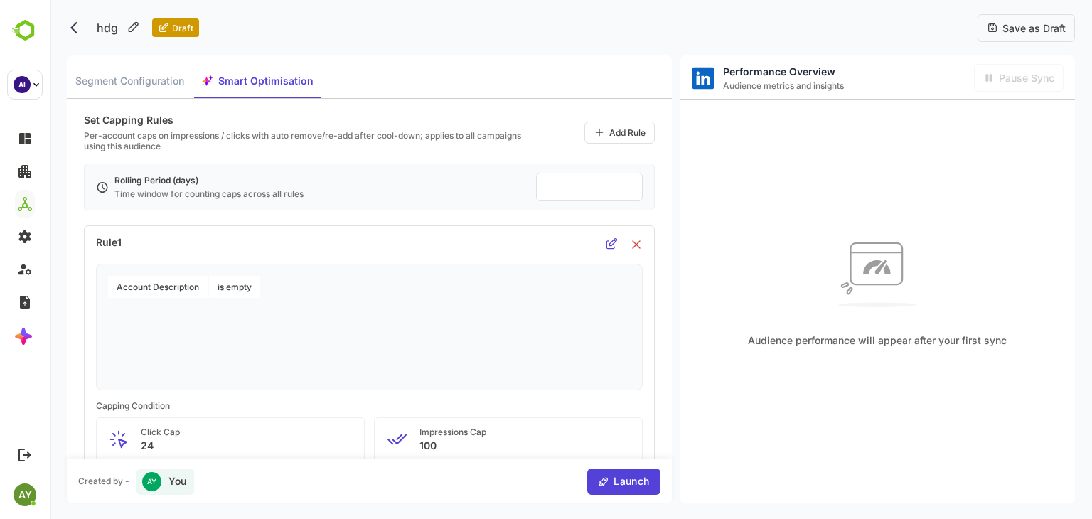
click at [626, 186] on input "**" at bounding box center [589, 187] width 85 height 16
drag, startPoint x: 626, startPoint y: 186, endPoint x: 628, endPoint y: 193, distance: 8.0
click at [628, 193] on input "**" at bounding box center [589, 187] width 85 height 16
click at [627, 191] on input "*" at bounding box center [589, 187] width 85 height 16
type input "*"
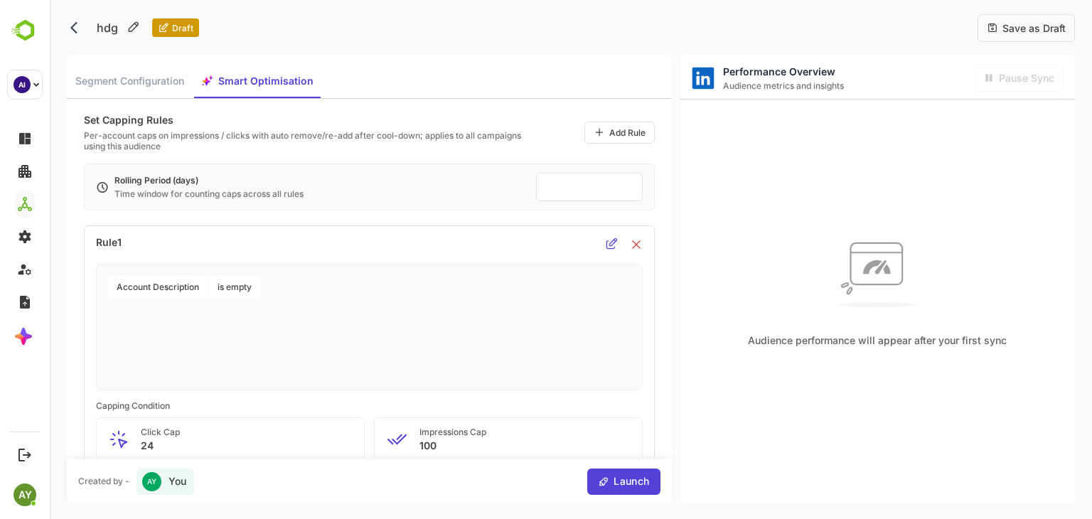
click at [627, 191] on input "*" at bounding box center [589, 187] width 85 height 16
click at [592, 188] on input "*" at bounding box center [589, 187] width 85 height 16
type input "*"
click at [630, 188] on input "number" at bounding box center [589, 187] width 85 height 16
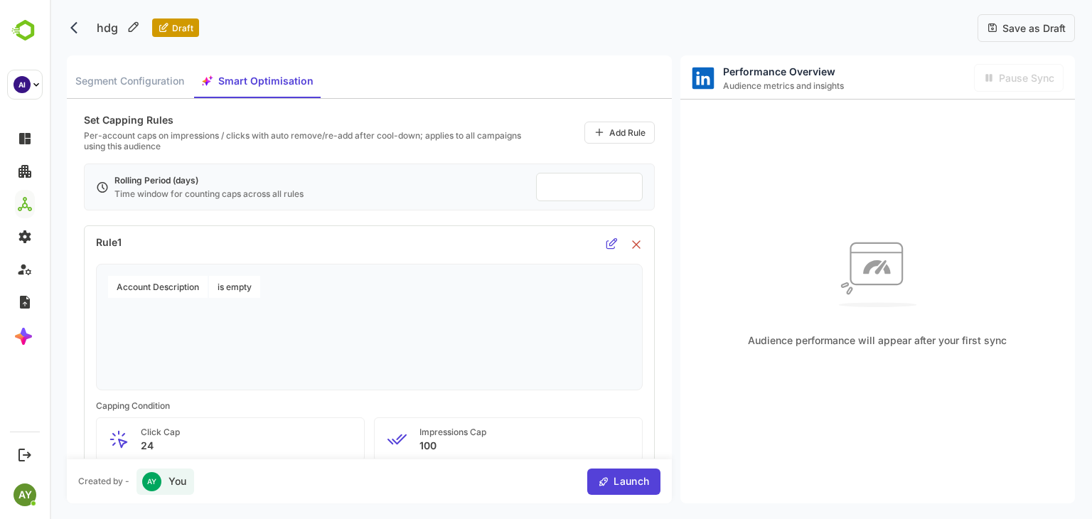
click at [630, 188] on input "number" at bounding box center [589, 187] width 85 height 16
click at [629, 188] on input "number" at bounding box center [589, 187] width 85 height 16
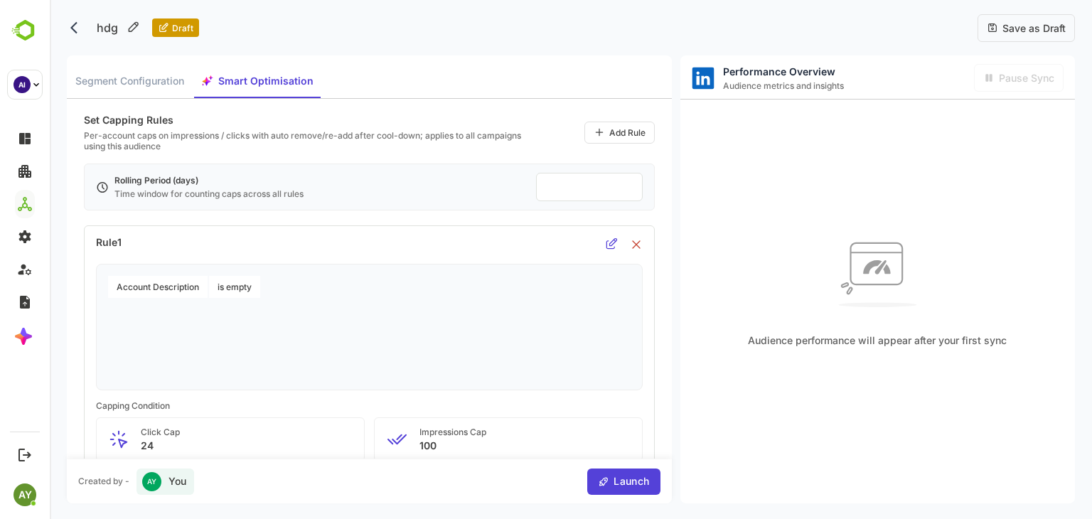
drag, startPoint x: 629, startPoint y: 188, endPoint x: 638, endPoint y: 235, distance: 48.5
click at [632, 195] on input "number" at bounding box center [589, 187] width 85 height 16
click at [573, 199] on div at bounding box center [589, 187] width 107 height 28
drag, startPoint x: 636, startPoint y: 188, endPoint x: 628, endPoint y: 183, distance: 9.3
click at [628, 183] on div at bounding box center [589, 187] width 107 height 28
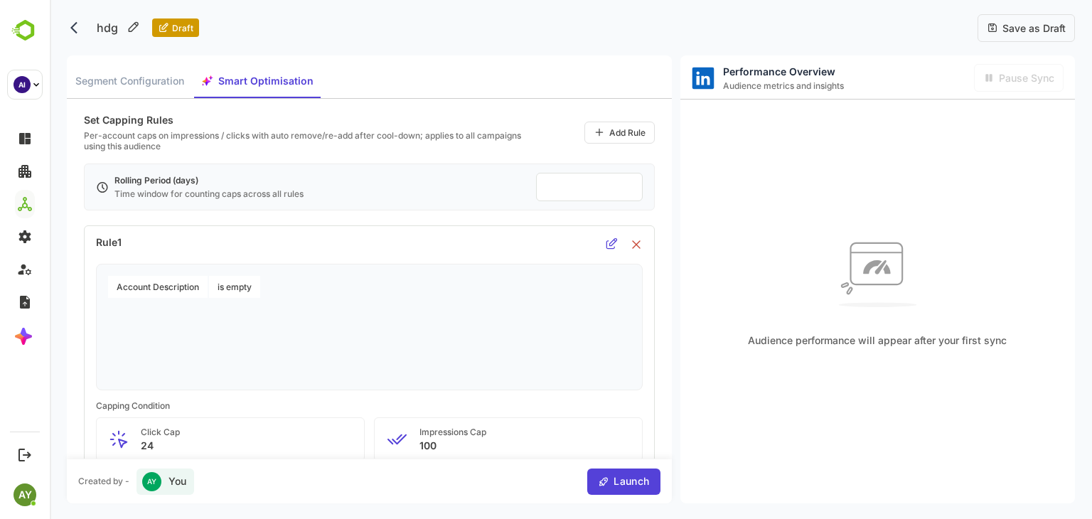
click at [628, 183] on input "*" at bounding box center [589, 187] width 85 height 16
type input "*"
click at [628, 183] on input "*" at bounding box center [589, 187] width 85 height 16
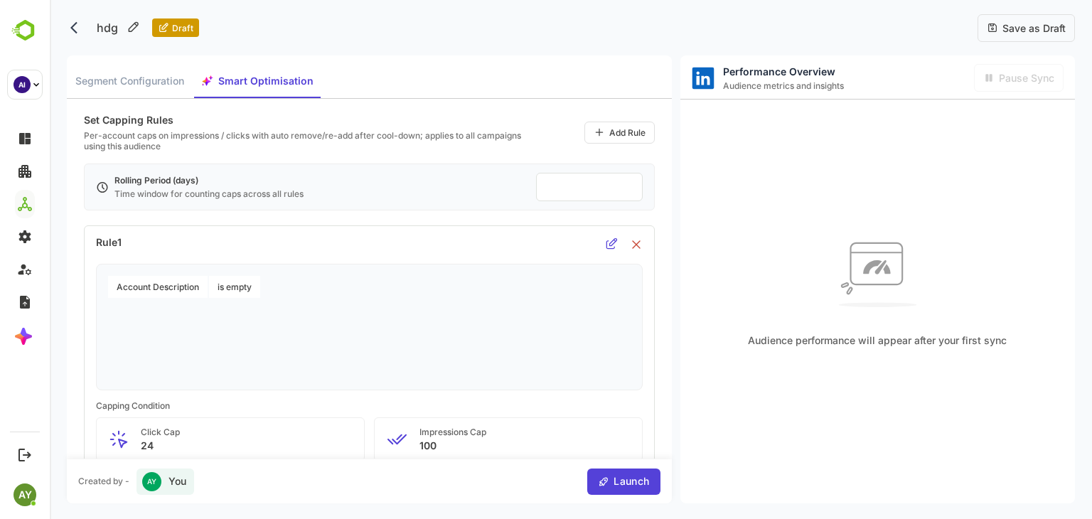
click at [568, 245] on div "Rule 1" at bounding box center [369, 245] width 547 height 15
click at [567, 189] on input "*" at bounding box center [589, 187] width 85 height 16
type input "*"
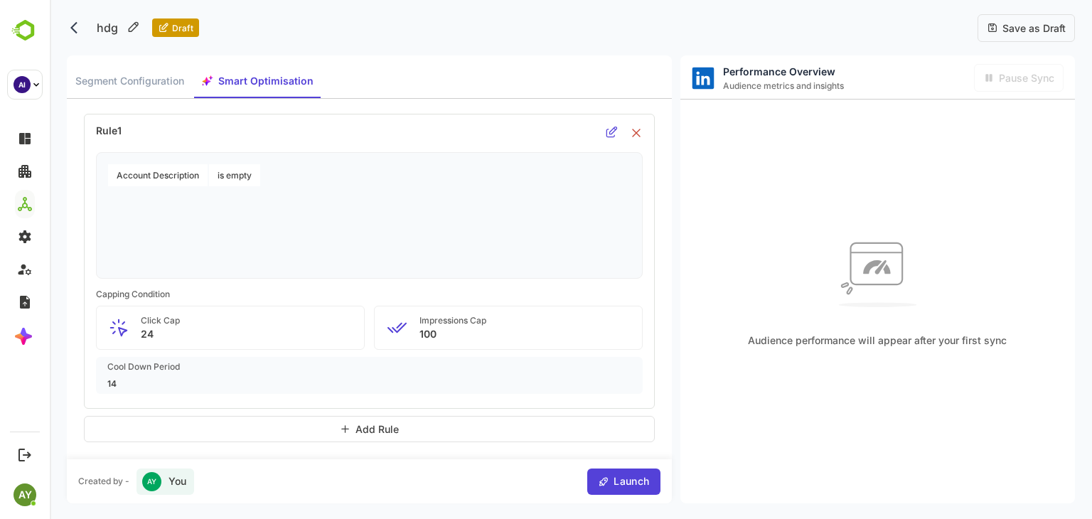
click at [425, 422] on div "Add Rule" at bounding box center [369, 429] width 571 height 26
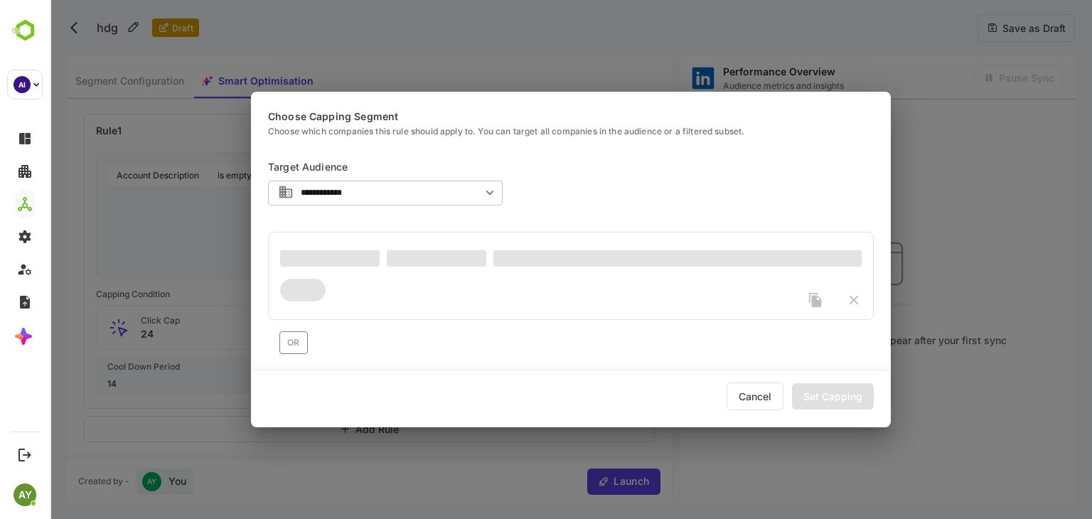
click at [170, 225] on div "**********" at bounding box center [571, 259] width 1042 height 519
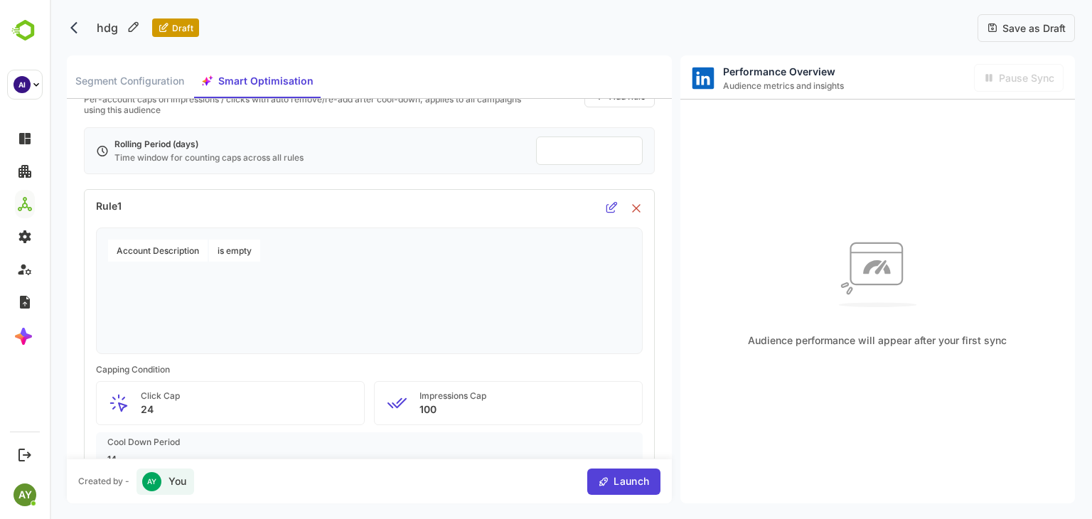
scroll to position [0, 0]
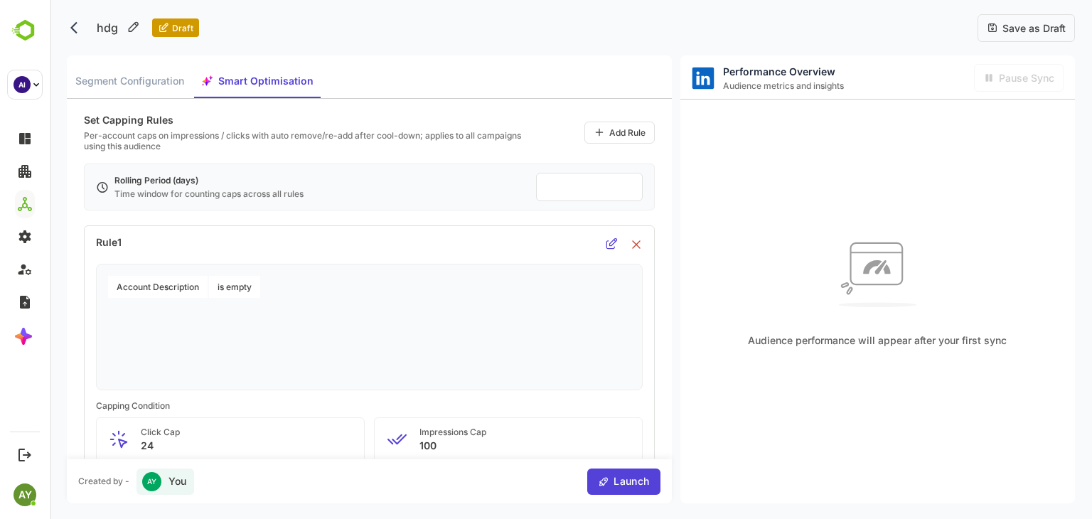
click at [638, 241] on icon at bounding box center [636, 244] width 7 height 7
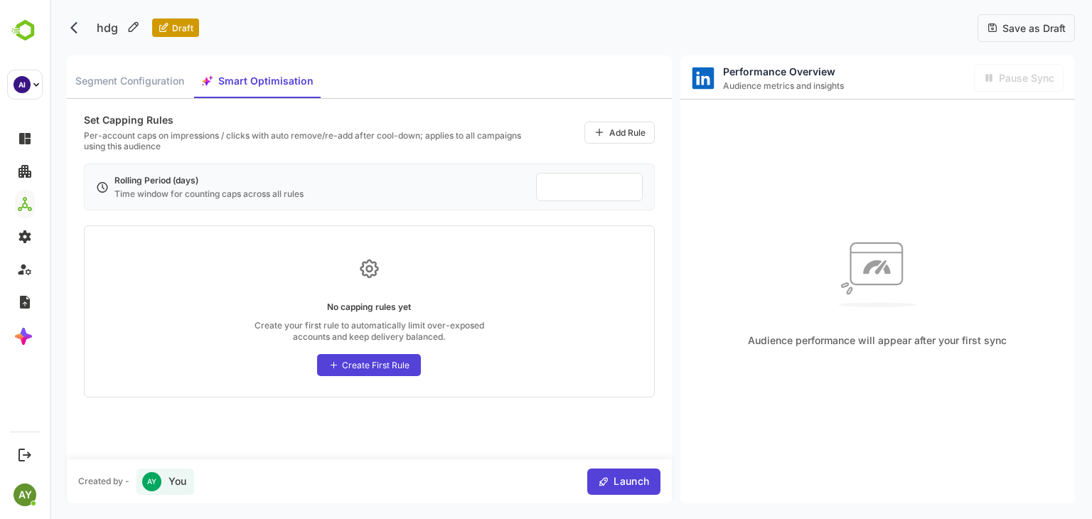
click at [547, 181] on input "number" at bounding box center [589, 187] width 85 height 16
click at [475, 178] on div "Rolling Period (days) Time window for counting caps across all rules" at bounding box center [369, 187] width 571 height 47
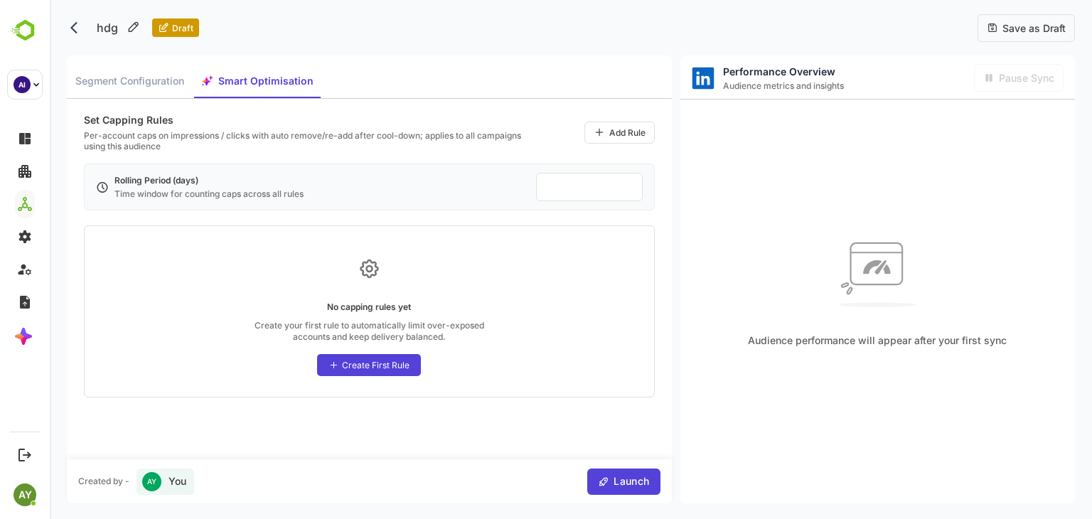
click at [475, 178] on div "Rolling Period (days) Time window for counting caps across all rules" at bounding box center [369, 187] width 571 height 47
click at [464, 181] on div "Rolling Period (days) Time window for counting caps across all rules" at bounding box center [369, 187] width 571 height 47
click at [380, 370] on div "Create First Rule" at bounding box center [369, 365] width 104 height 22
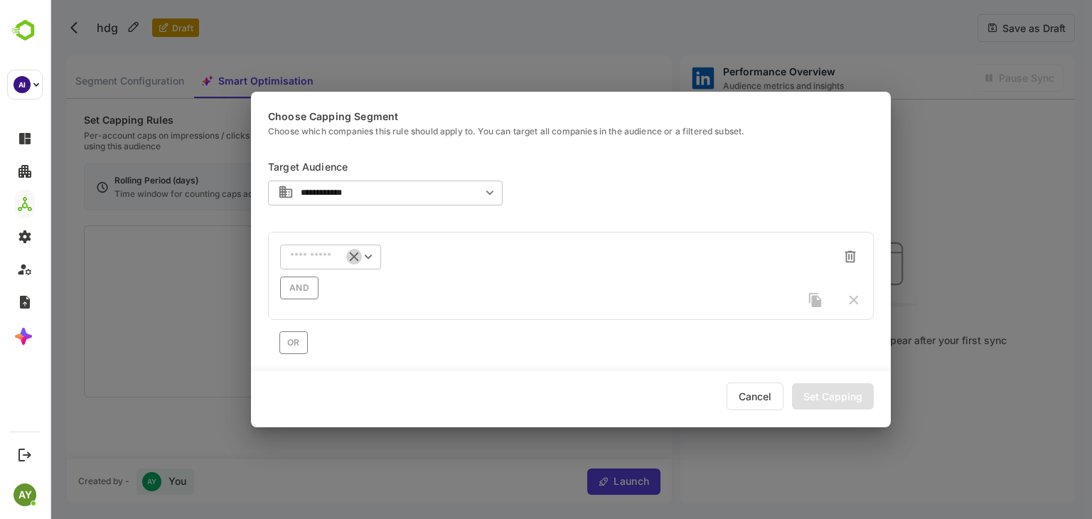
click at [351, 257] on icon "Clear" at bounding box center [354, 257] width 16 height 16
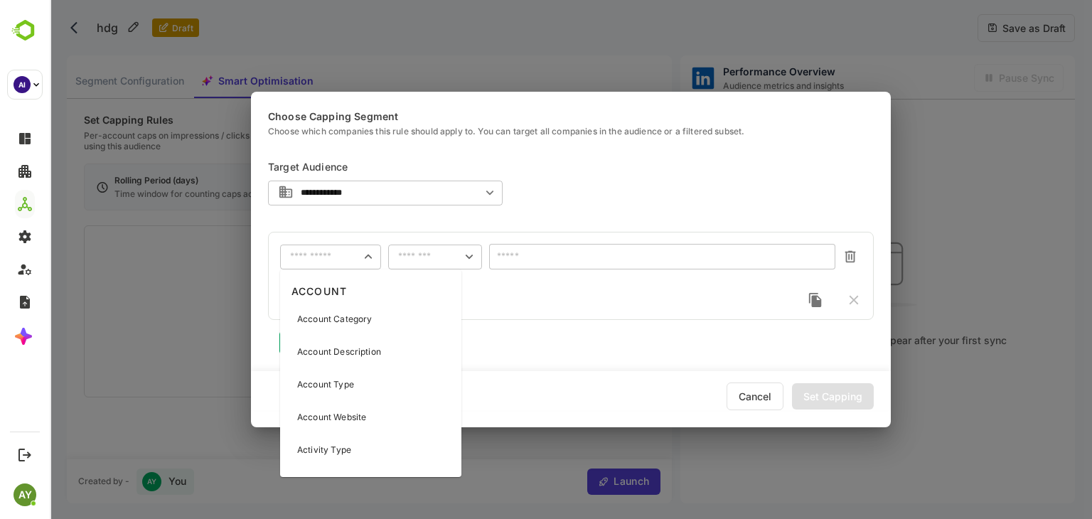
click at [327, 256] on input "text" at bounding box center [321, 257] width 63 height 11
click at [341, 312] on div "Account Category" at bounding box center [371, 319] width 176 height 30
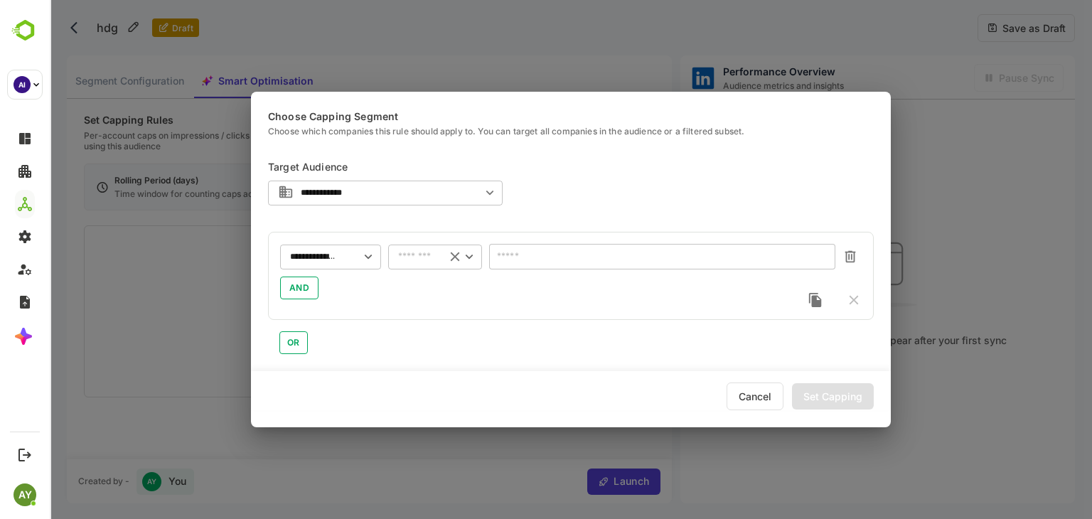
click at [425, 248] on div "​" at bounding box center [435, 257] width 94 height 26
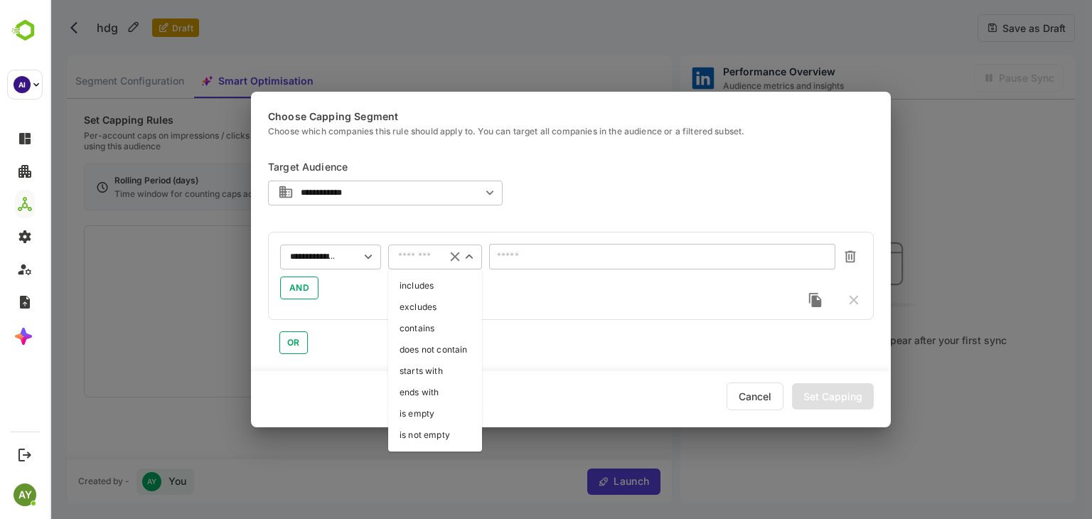
click at [429, 444] on ul "includes excludes contains does not contain starts with ends with is empty is n…" at bounding box center [435, 361] width 94 height 182
click at [429, 444] on li "is not empty" at bounding box center [435, 435] width 94 height 21
type input "**********"
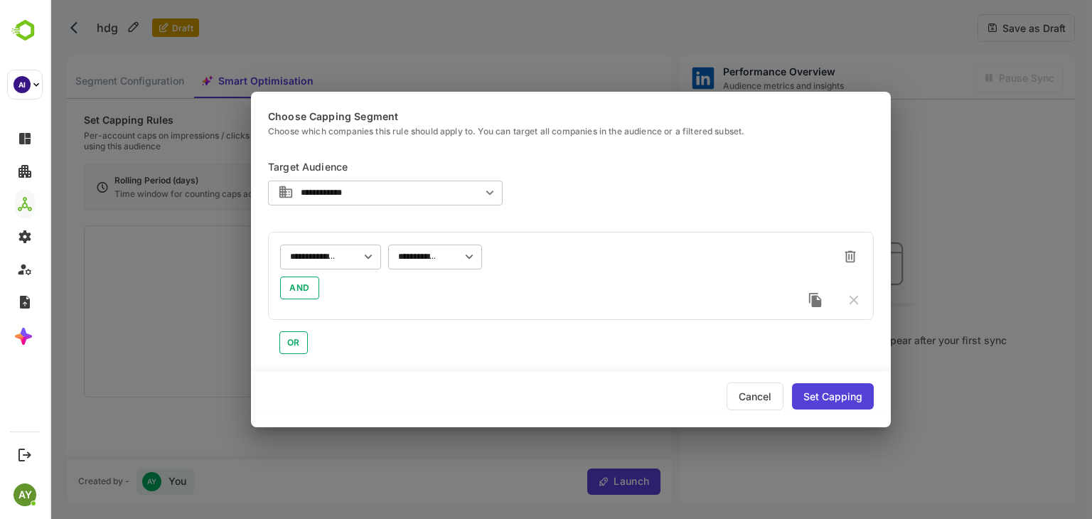
click at [828, 385] on div "Set Capping" at bounding box center [833, 396] width 82 height 26
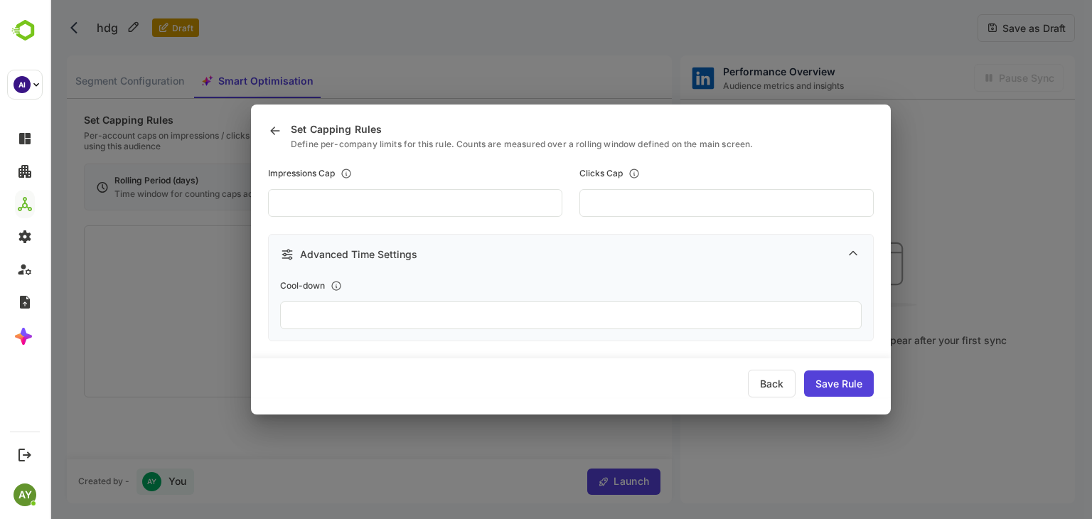
click at [828, 385] on div "Save Rule" at bounding box center [839, 383] width 70 height 26
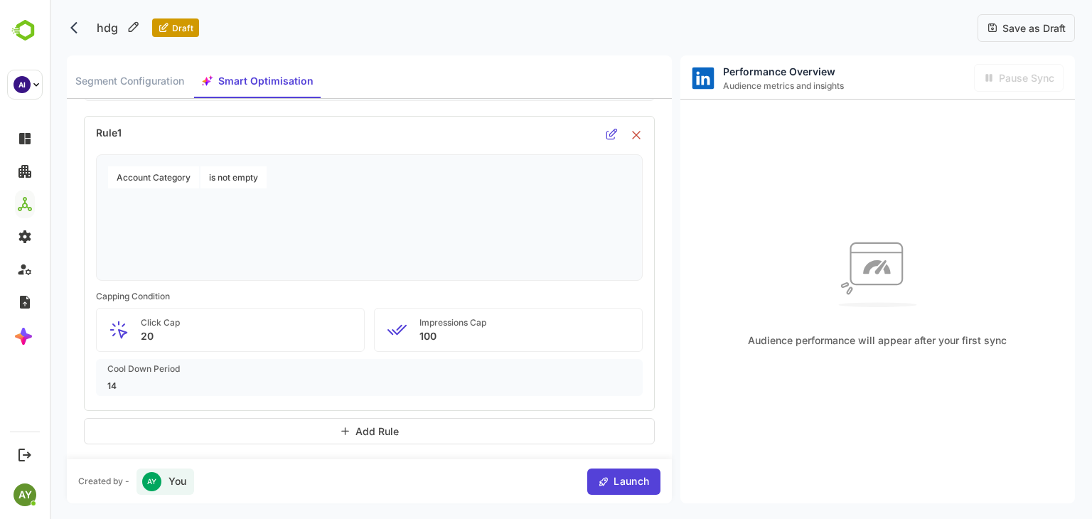
scroll to position [110, 0]
click at [604, 132] on div "Rule 1" at bounding box center [369, 134] width 547 height 15
click at [607, 132] on icon at bounding box center [612, 133] width 12 height 12
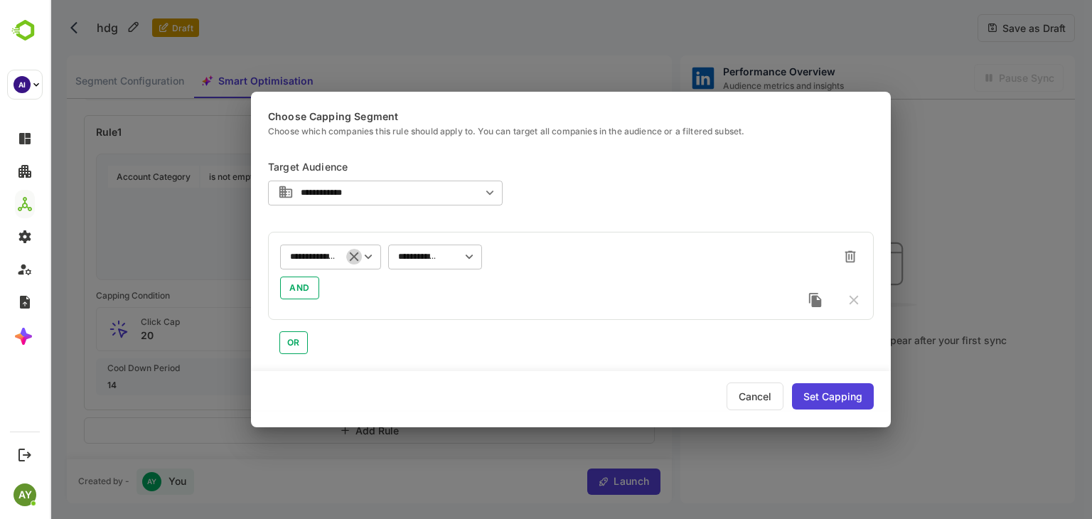
click at [350, 254] on icon "Clear" at bounding box center [354, 257] width 16 height 16
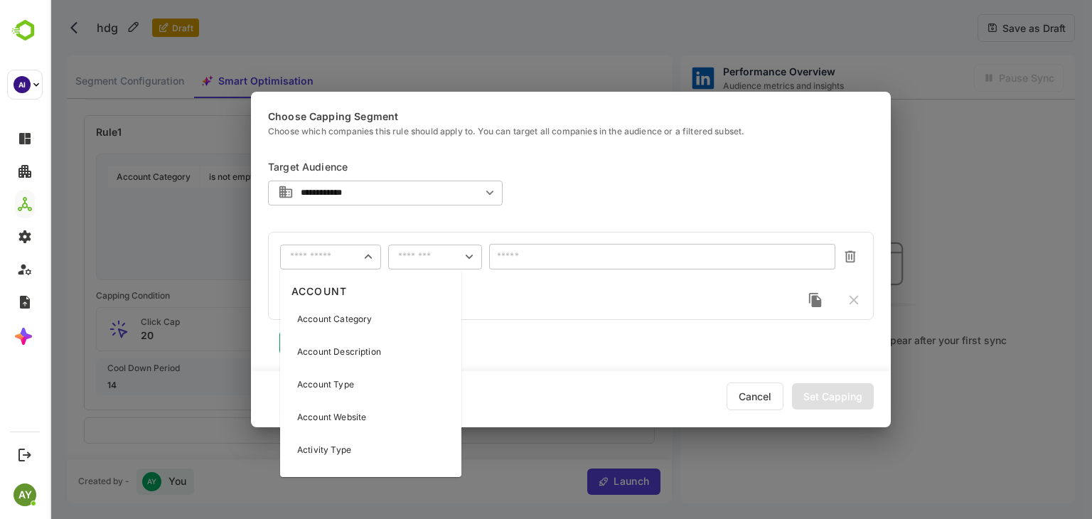
click at [353, 255] on input "text" at bounding box center [321, 257] width 63 height 11
click at [336, 380] on p "Account Type" at bounding box center [325, 384] width 57 height 13
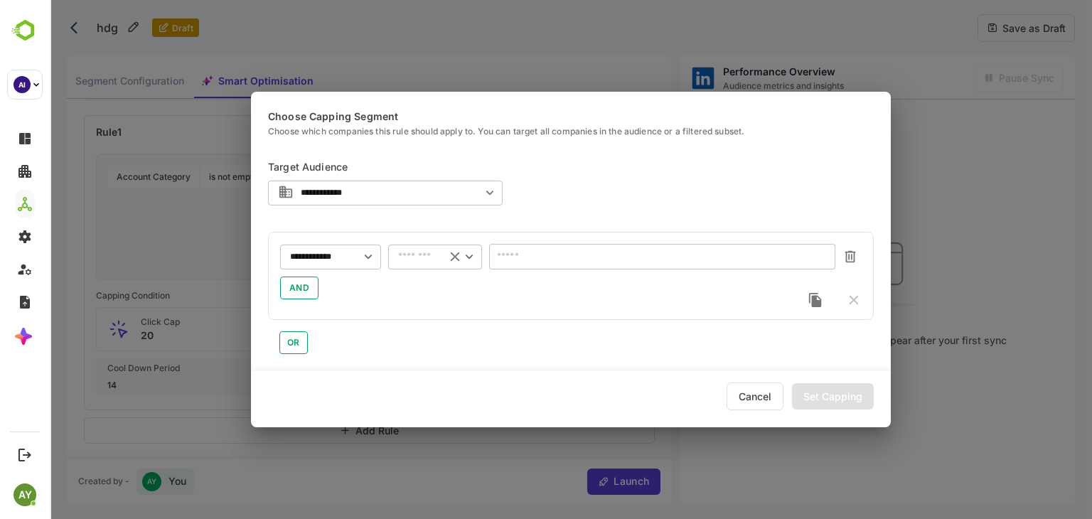
click at [442, 264] on div "​" at bounding box center [435, 257] width 94 height 26
click at [447, 358] on li "is not empty" at bounding box center [435, 349] width 94 height 21
type input "**********"
click at [991, 291] on div "**********" at bounding box center [571, 259] width 1042 height 519
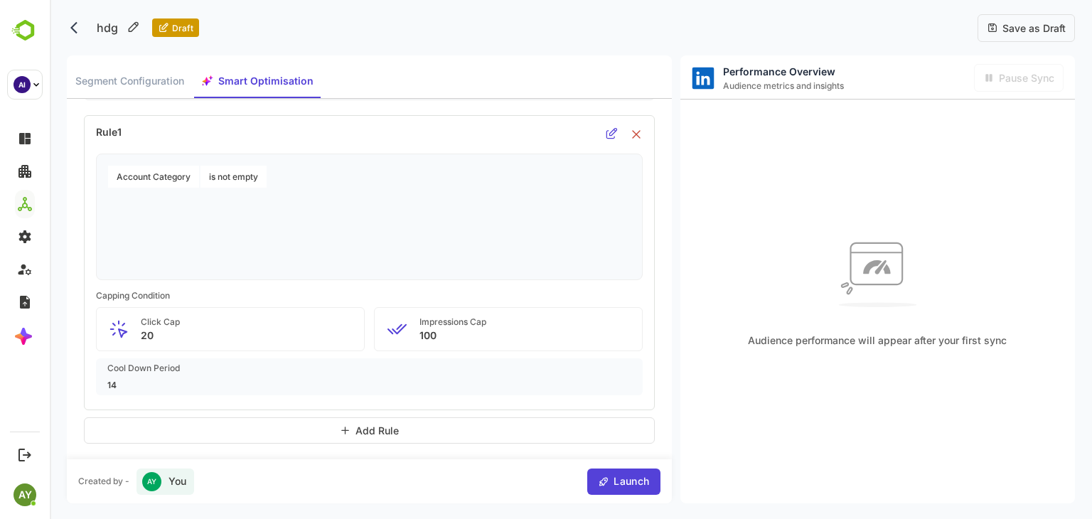
scroll to position [0, 0]
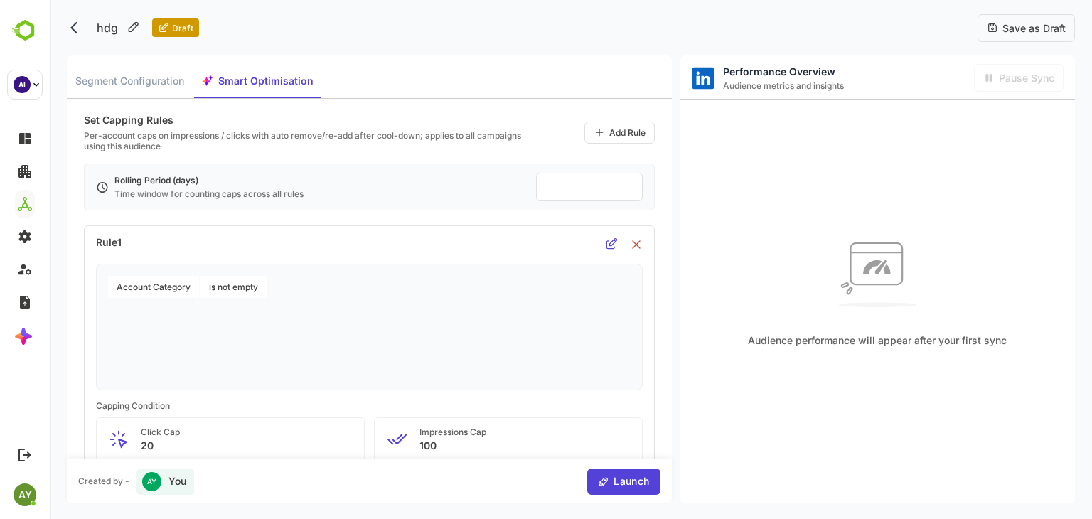
click at [74, 41] on div "hdg Draft" at bounding box center [133, 28] width 132 height 28
click at [74, 32] on icon "back" at bounding box center [77, 28] width 14 height 14
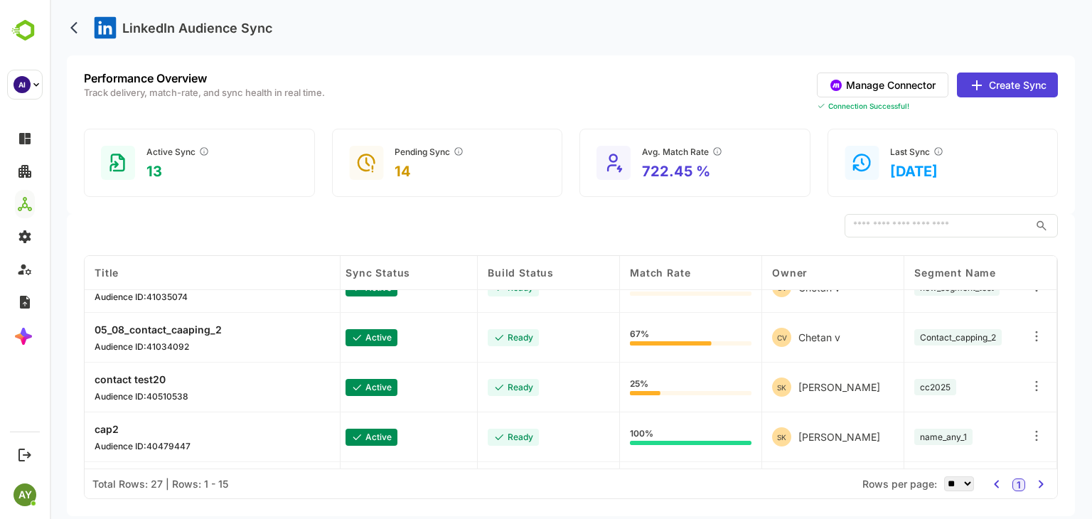
scroll to position [0, 5]
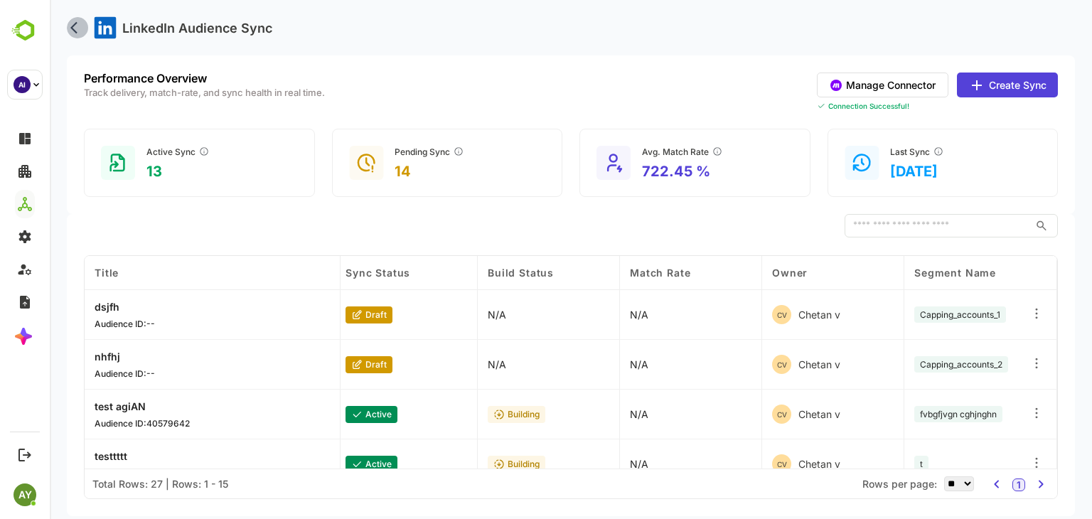
click at [74, 31] on icon "back" at bounding box center [73, 28] width 7 height 12
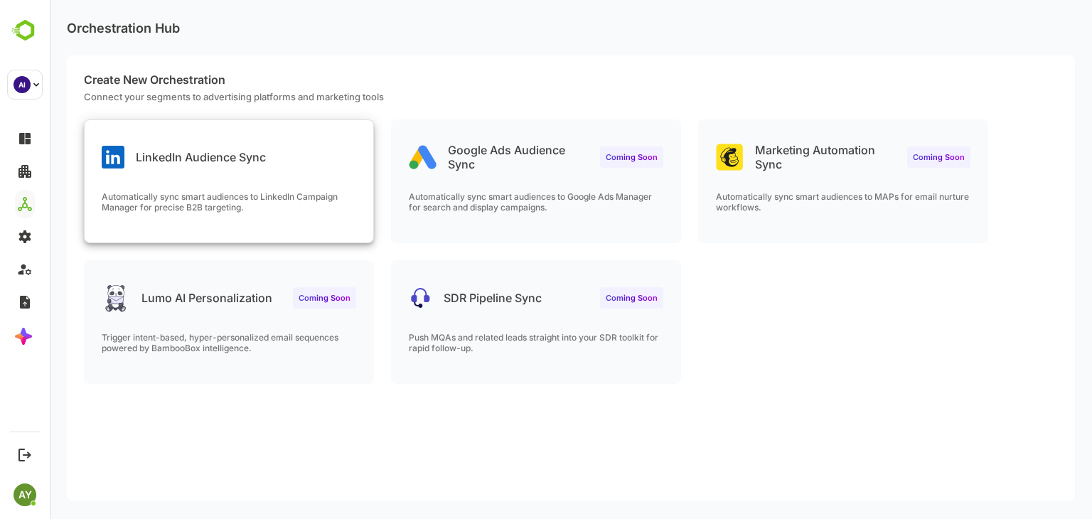
click at [174, 156] on p "LinkedIn Audience Sync" at bounding box center [201, 157] width 130 height 14
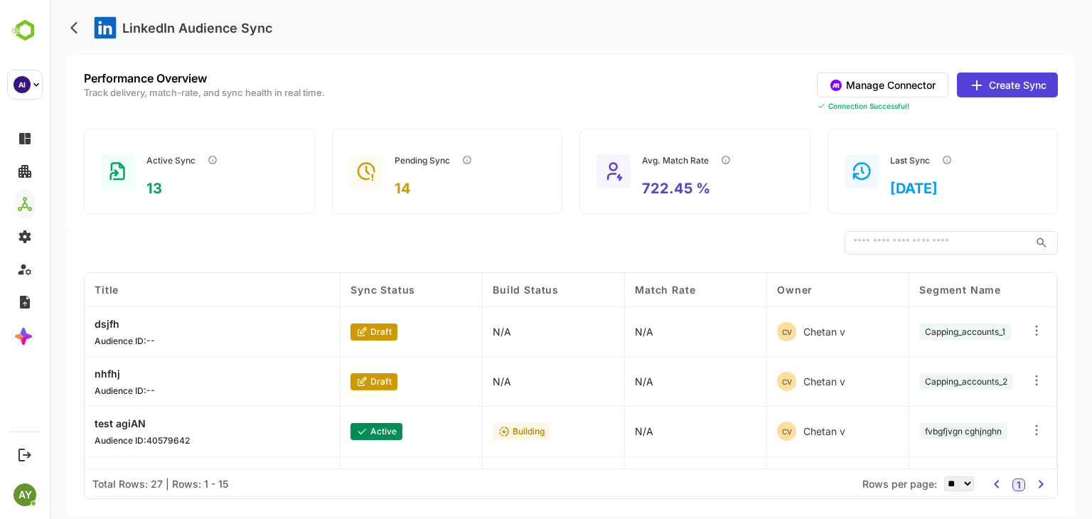
scroll to position [21, 0]
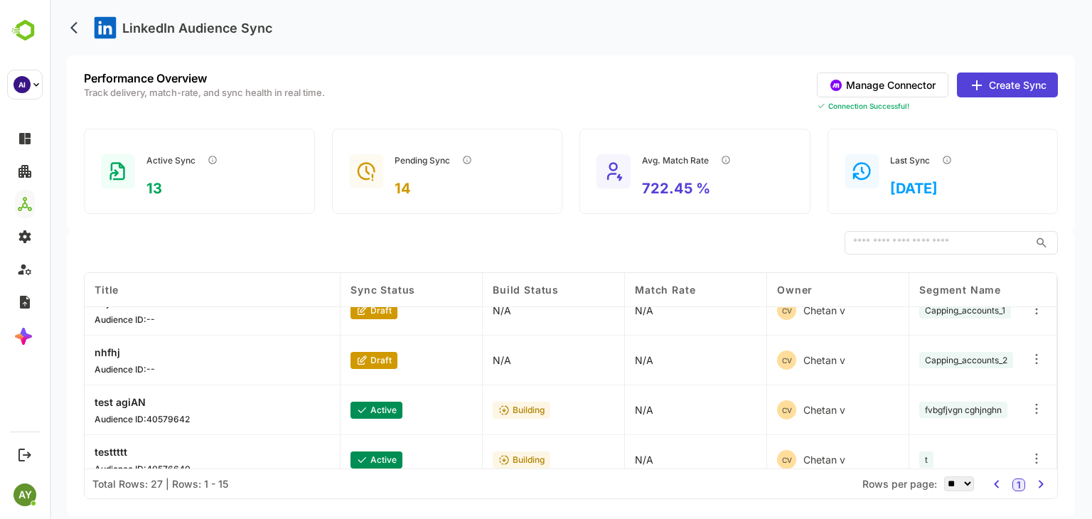
click at [1033, 452] on icon at bounding box center [1037, 459] width 14 height 14
click at [983, 375] on div "Edit" at bounding box center [949, 383] width 124 height 24
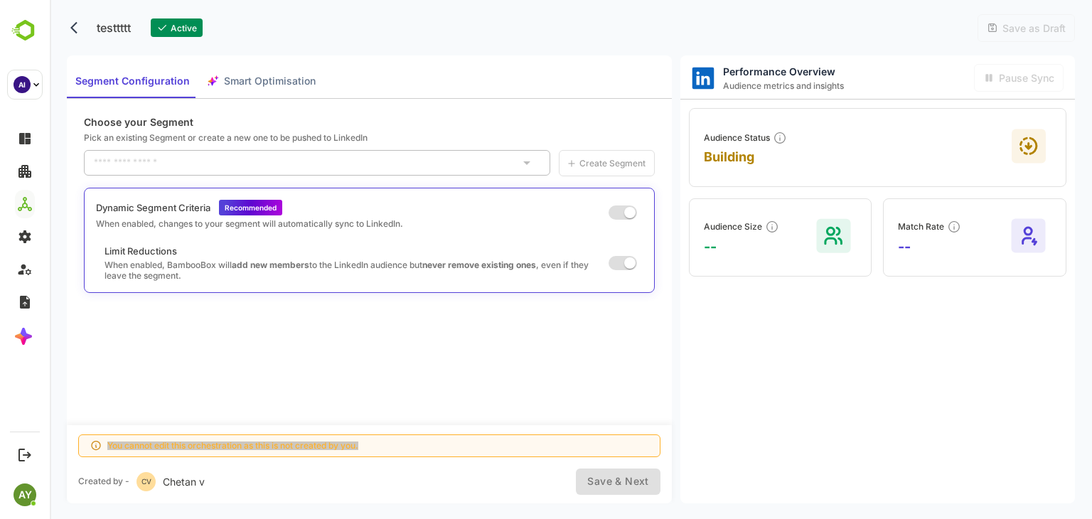
click at [469, 175] on div "​" at bounding box center [317, 163] width 466 height 26
click at [73, 28] on icon "back" at bounding box center [73, 28] width 7 height 12
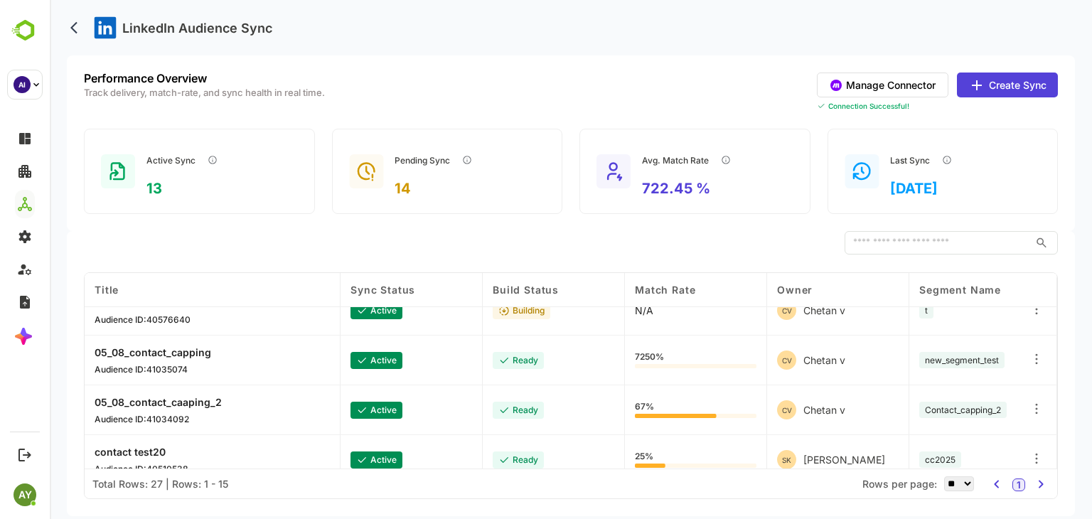
scroll to position [146, 0]
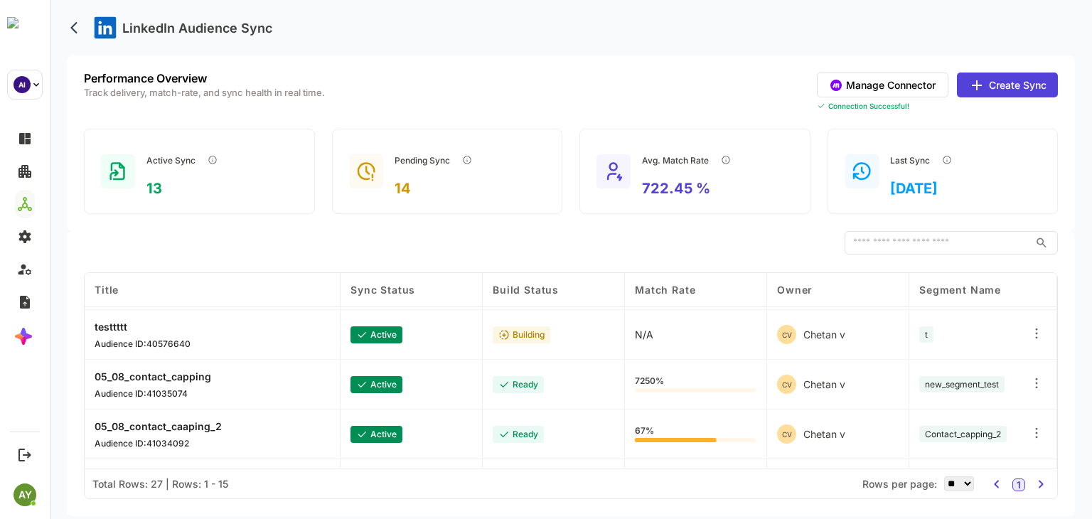
click at [1015, 78] on button "Create Sync" at bounding box center [1007, 85] width 101 height 25
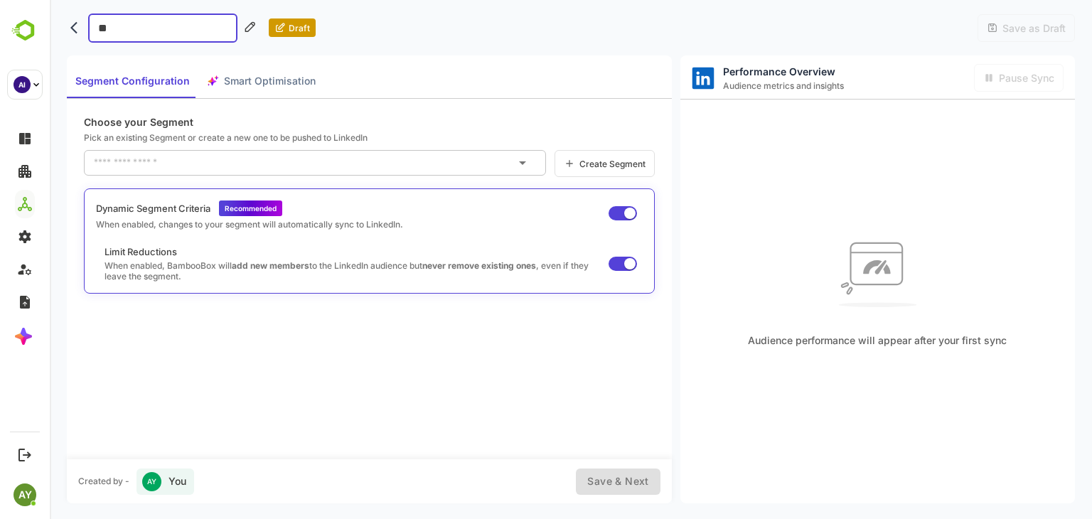
type input "***"
click at [219, 162] on input "text" at bounding box center [304, 162] width 428 height 23
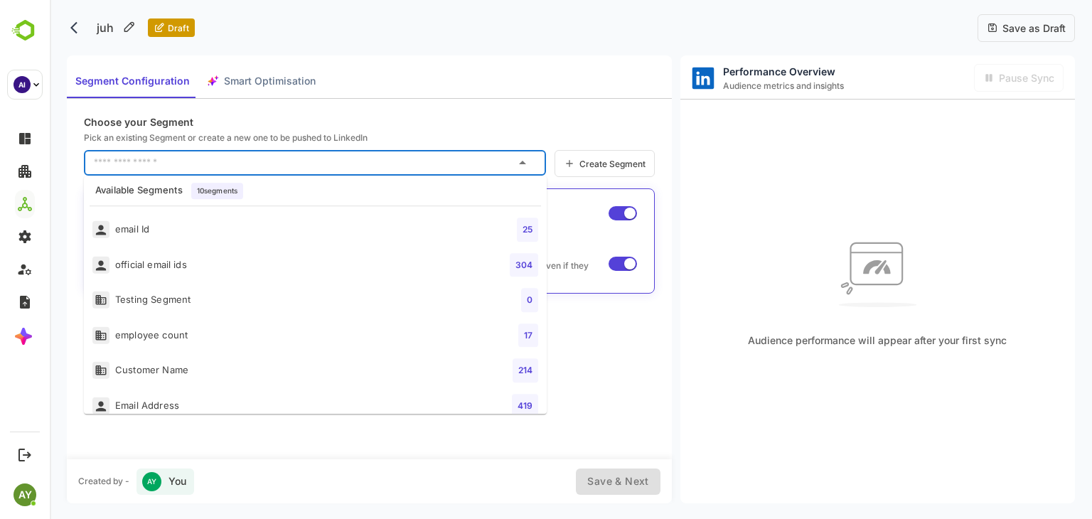
click at [209, 233] on li "email Id 25" at bounding box center [315, 230] width 463 height 36
type input "********"
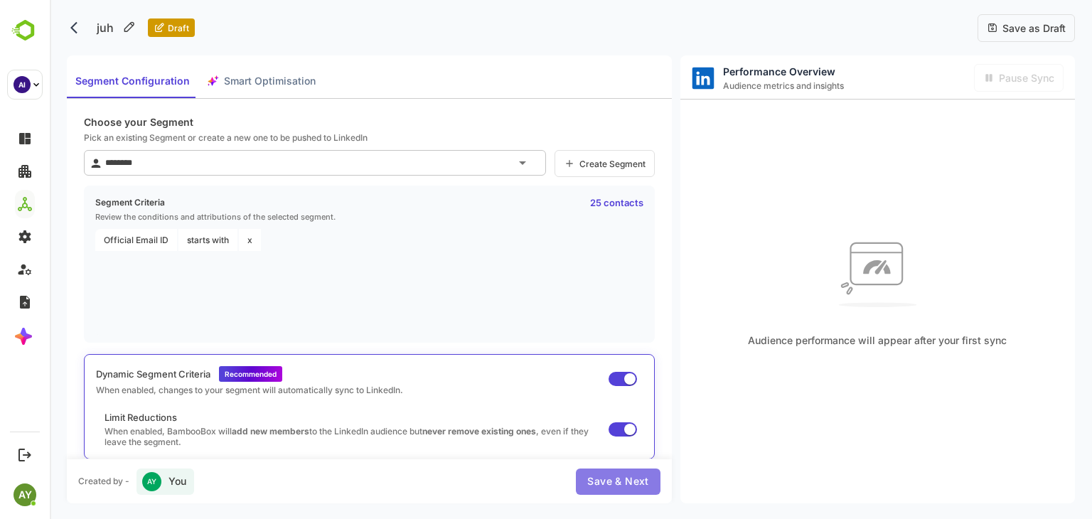
click at [632, 485] on span "Save & Next" at bounding box center [617, 482] width 61 height 18
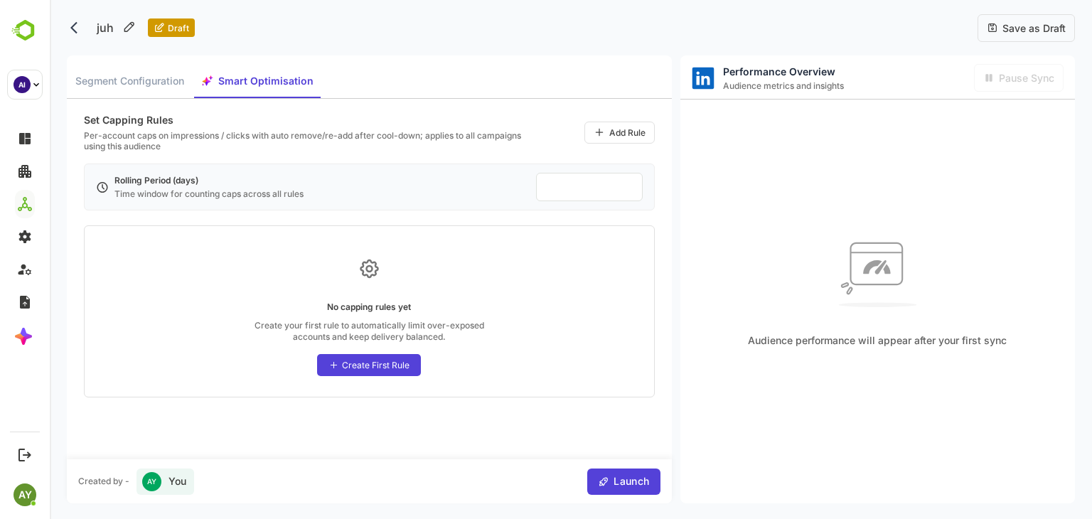
click at [387, 370] on div "Create First Rule" at bounding box center [369, 365] width 104 height 22
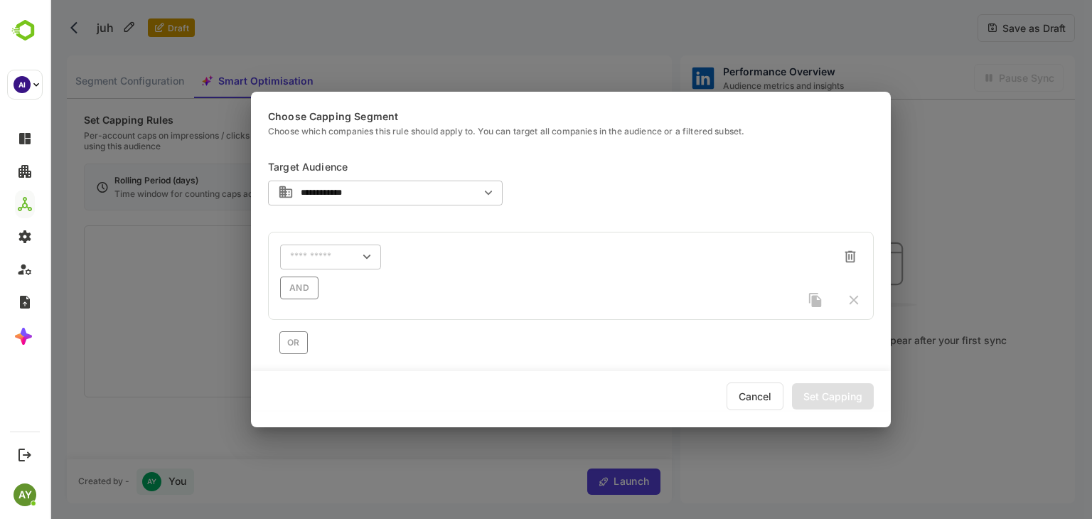
click at [308, 264] on div "​" at bounding box center [330, 257] width 101 height 26
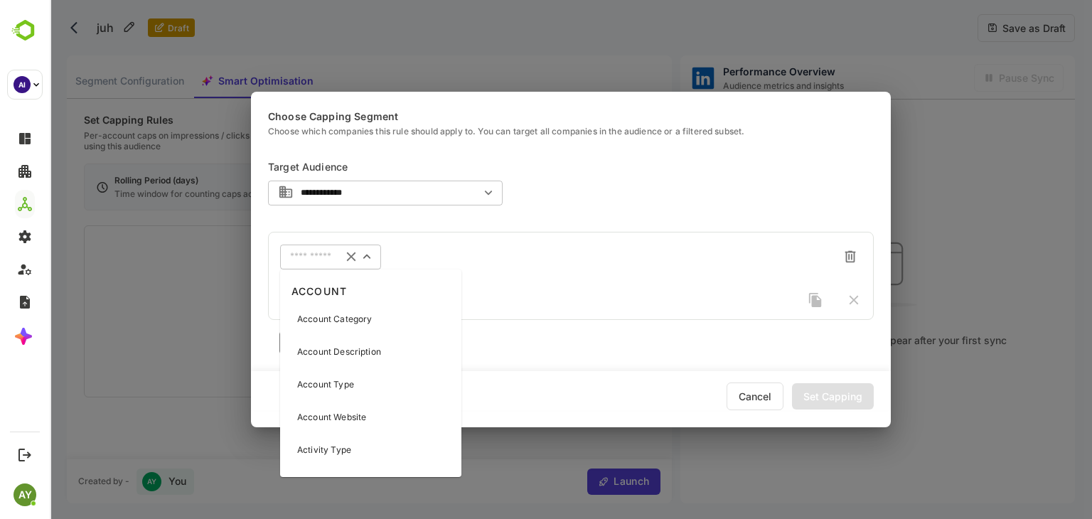
click at [323, 344] on div "Account Description" at bounding box center [371, 352] width 176 height 30
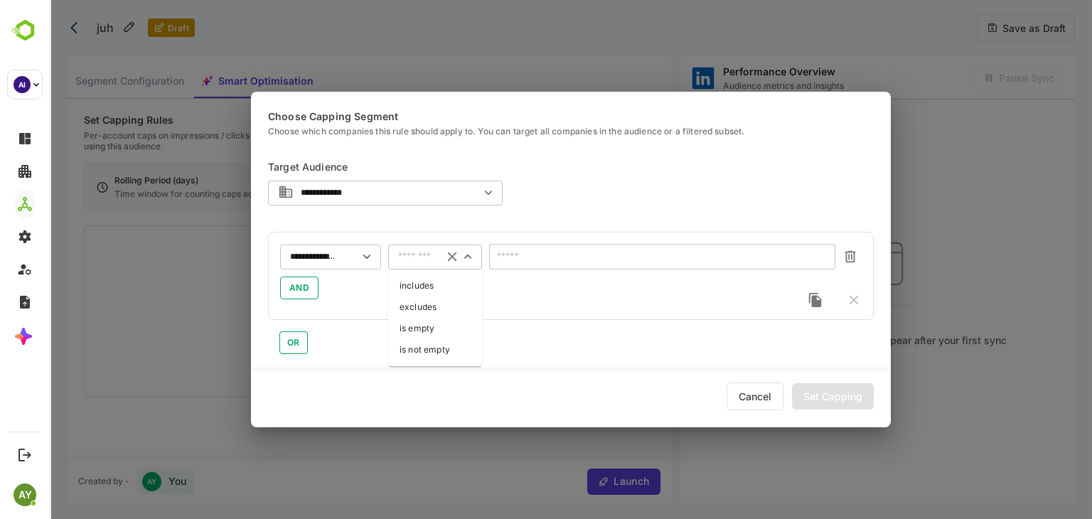
drag, startPoint x: 431, startPoint y: 262, endPoint x: 438, endPoint y: 309, distance: 48.2
click at [438, 309] on body "**********" at bounding box center [571, 259] width 1042 height 519
click at [438, 309] on li "excludes" at bounding box center [435, 307] width 94 height 21
type input "********"
click at [457, 258] on icon "Clear" at bounding box center [455, 256] width 9 height 9
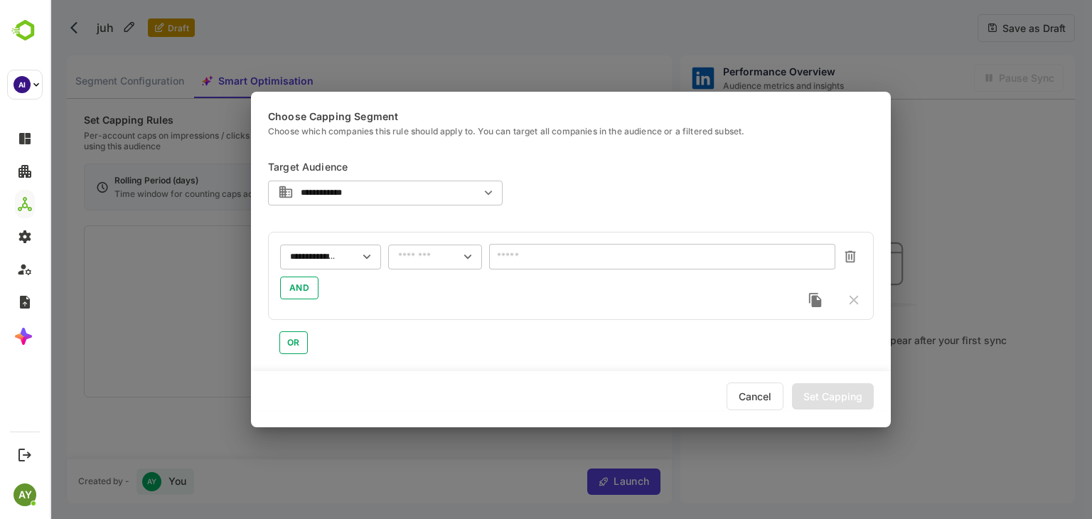
click at [455, 258] on div "​" at bounding box center [435, 257] width 94 height 26
click at [451, 354] on li "is not empty" at bounding box center [435, 349] width 94 height 21
type input "**********"
click at [851, 395] on div "Set Capping" at bounding box center [833, 396] width 82 height 26
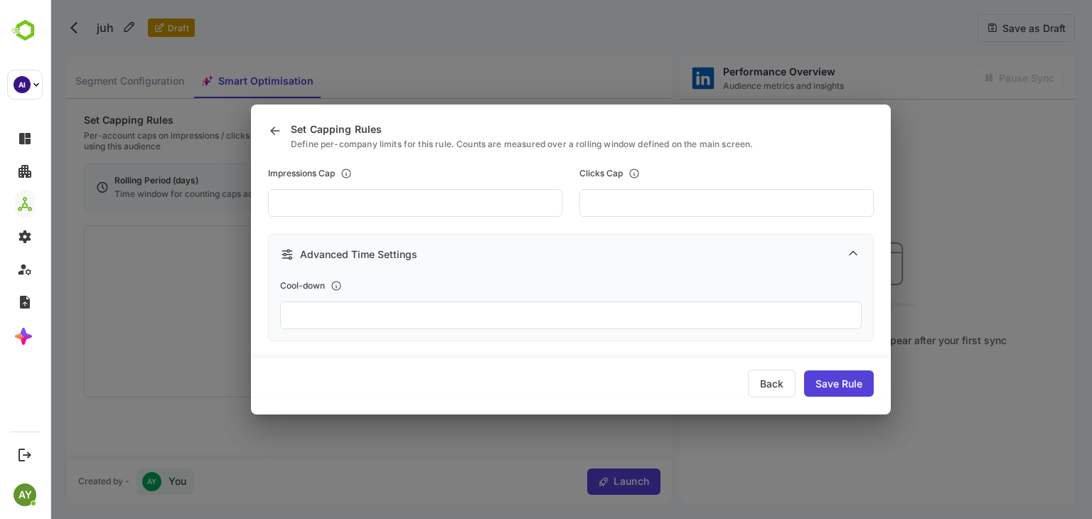
click at [859, 247] on icon at bounding box center [853, 253] width 14 height 14
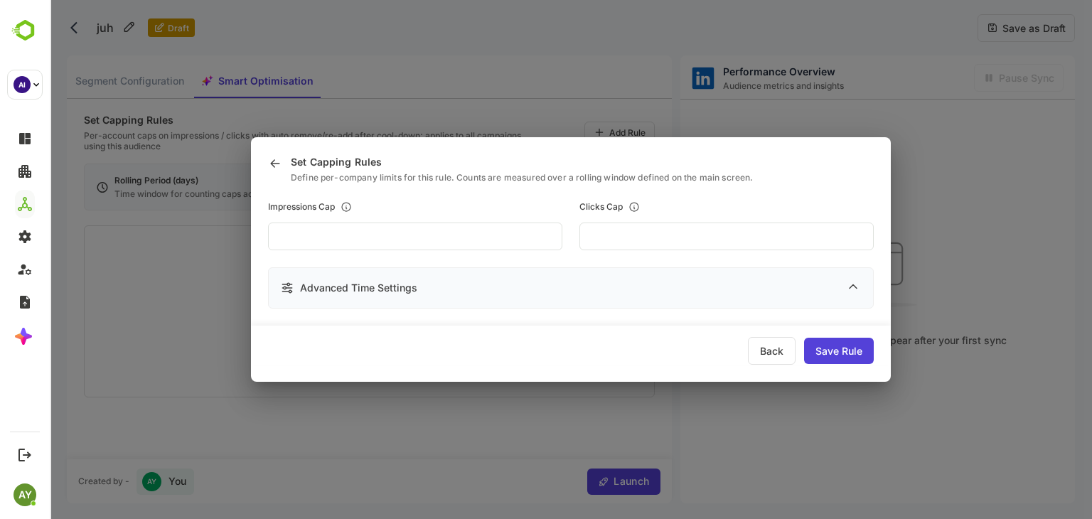
click at [853, 272] on div "Advanced Time Settings" at bounding box center [571, 287] width 606 height 41
click at [855, 281] on icon at bounding box center [853, 286] width 14 height 14
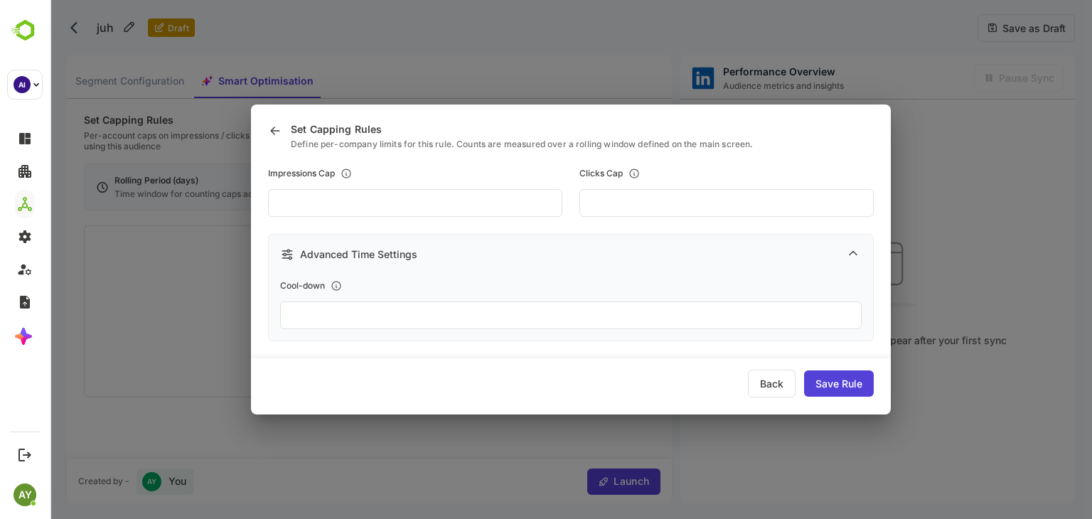
click at [681, 186] on div "Clicks Cap **" at bounding box center [727, 192] width 294 height 49
click at [681, 193] on div "Clicks Cap **" at bounding box center [727, 192] width 294 height 49
click at [562, 193] on input "**" at bounding box center [415, 203] width 294 height 28
type input "*"
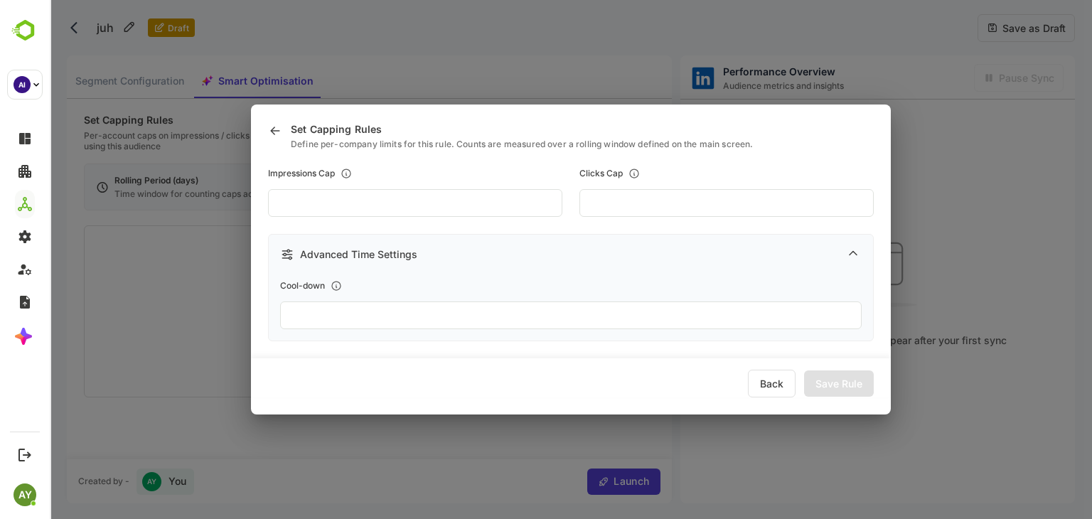
click at [836, 375] on div "Save Rule" at bounding box center [839, 383] width 70 height 26
click at [833, 382] on div "Save Rule" at bounding box center [839, 383] width 70 height 26
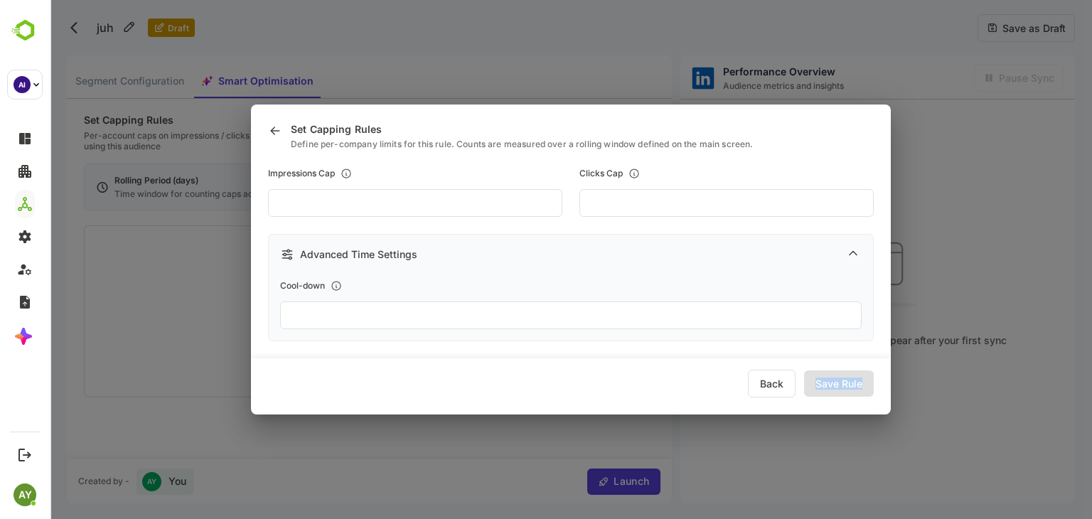
click at [833, 382] on div "Save Rule" at bounding box center [839, 383] width 70 height 26
click at [562, 192] on input "number" at bounding box center [415, 203] width 294 height 28
click at [762, 370] on div "Back" at bounding box center [772, 384] width 48 height 28
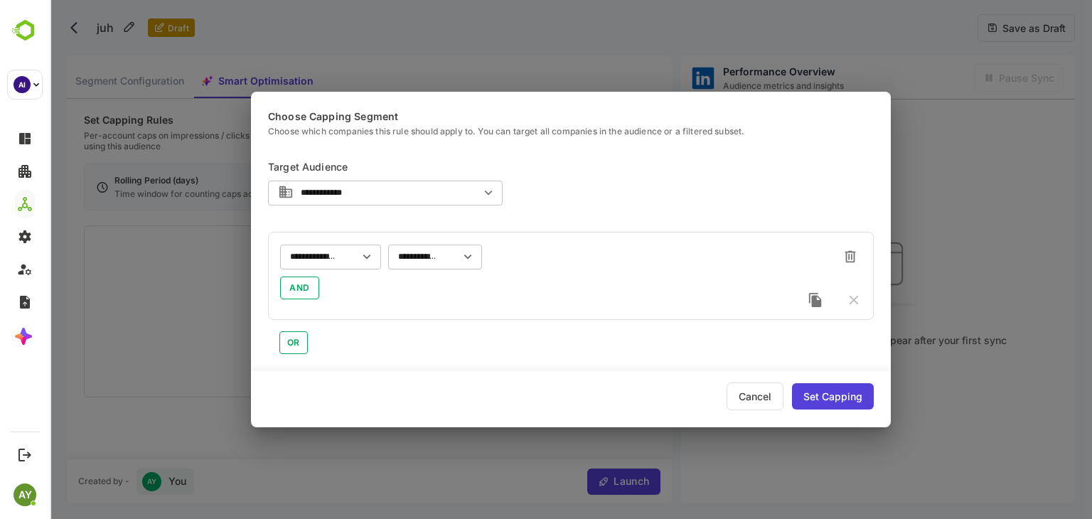
click at [848, 394] on div "Set Capping" at bounding box center [833, 396] width 82 height 26
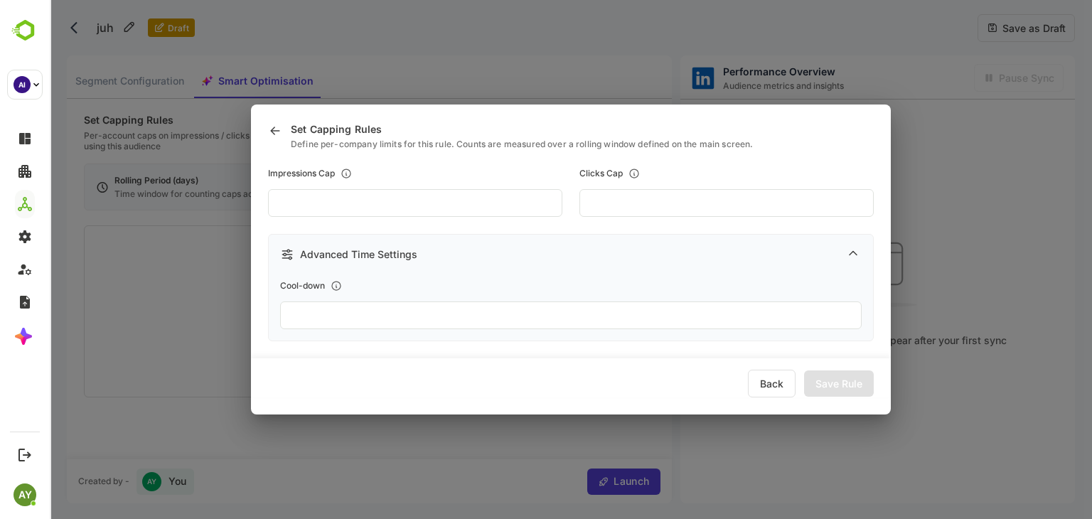
click at [843, 388] on div "Save Rule" at bounding box center [839, 383] width 70 height 26
click at [562, 206] on input "number" at bounding box center [415, 203] width 294 height 28
click at [713, 61] on div "Set Capping Rules Define per-company limits for this rule. Counts are measured …" at bounding box center [571, 259] width 1042 height 519
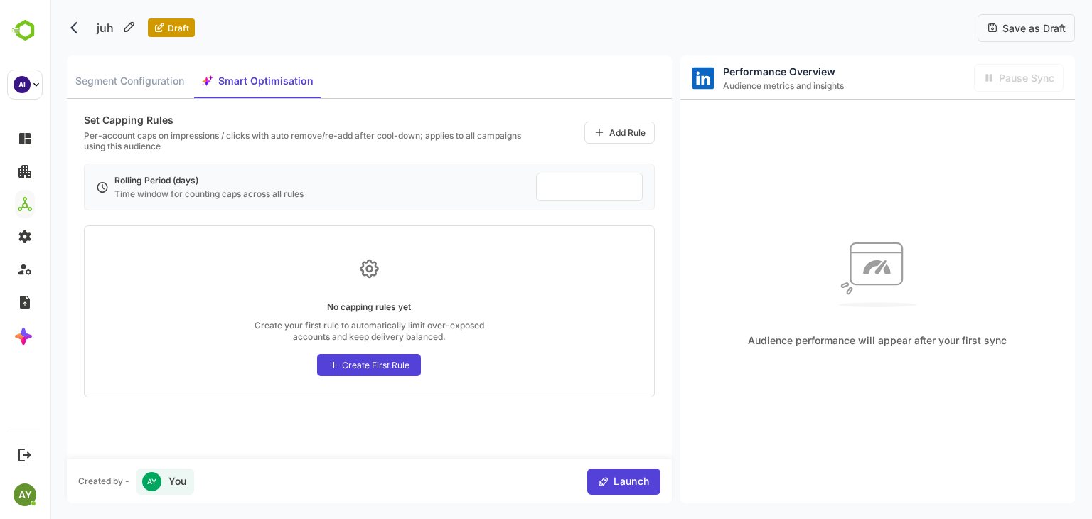
click at [394, 368] on div "Create First Rule" at bounding box center [376, 365] width 68 height 11
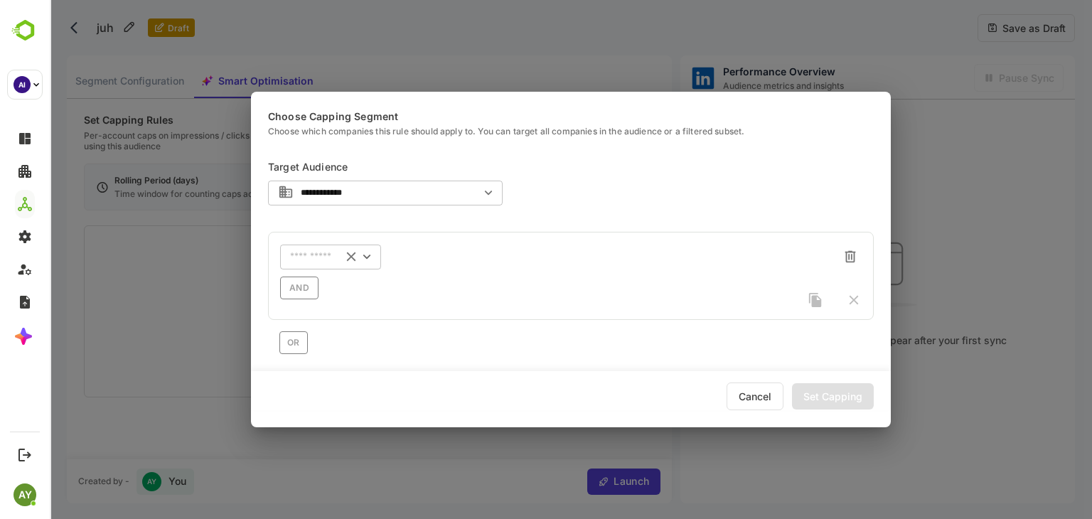
click at [317, 262] on div "​" at bounding box center [330, 257] width 101 height 26
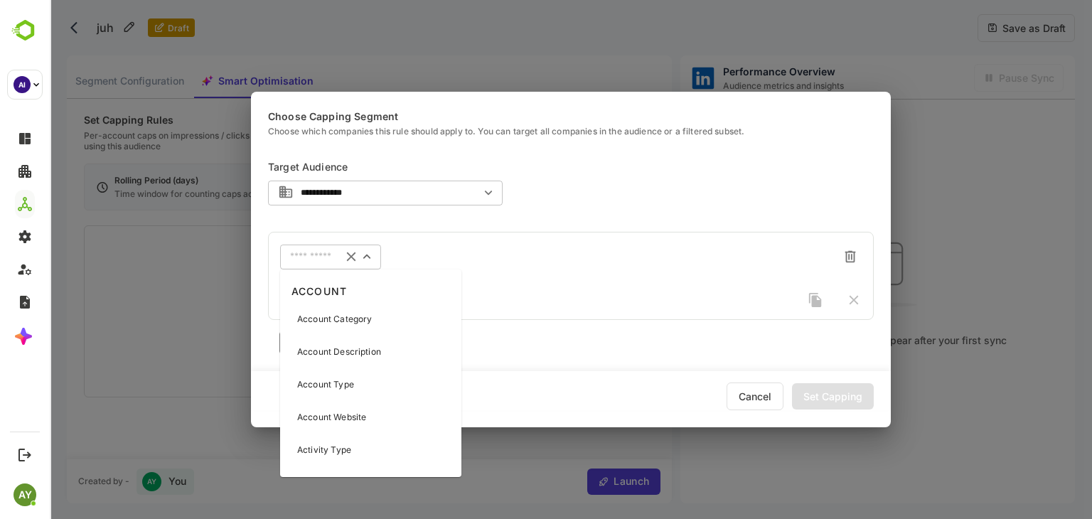
click at [348, 354] on p "Account Description" at bounding box center [339, 352] width 84 height 13
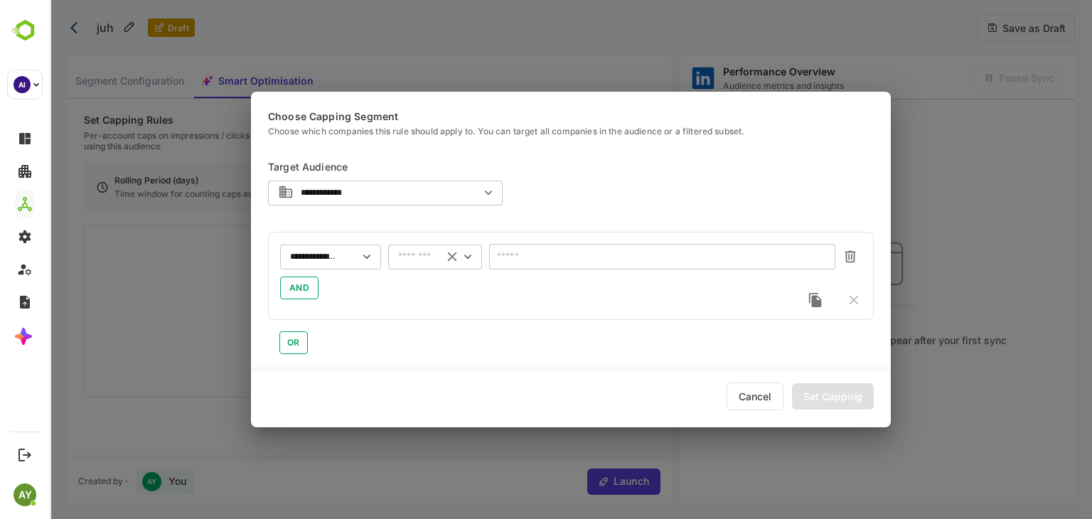
click at [447, 267] on div "​" at bounding box center [435, 257] width 94 height 26
click at [452, 368] on div "**********" at bounding box center [571, 254] width 606 height 233
drag, startPoint x: 437, startPoint y: 257, endPoint x: 466, endPoint y: 260, distance: 28.6
click at [466, 260] on div "​" at bounding box center [435, 257] width 94 height 26
drag, startPoint x: 466, startPoint y: 260, endPoint x: 447, endPoint y: 351, distance: 92.9
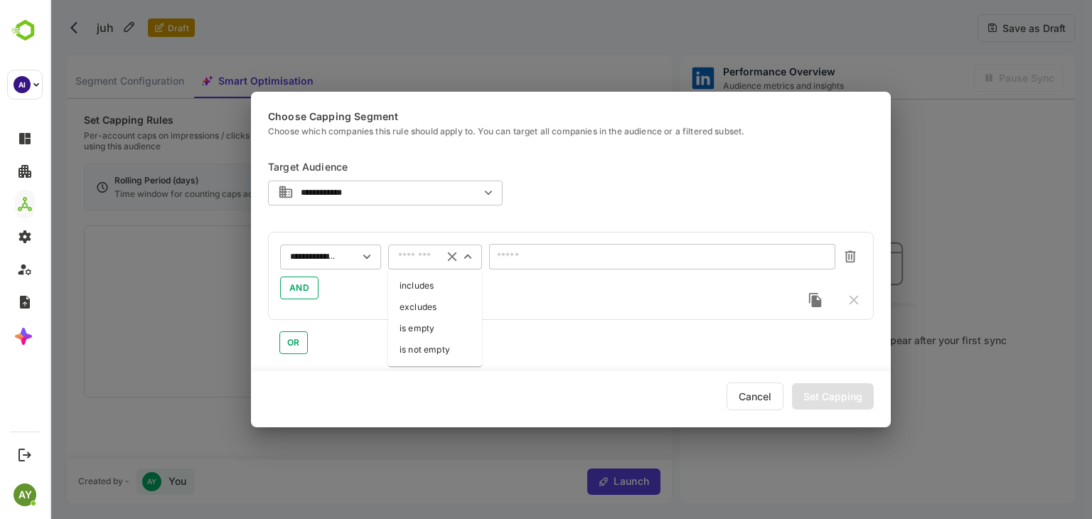
click at [447, 351] on body "**********" at bounding box center [571, 259] width 1042 height 519
click at [447, 351] on li "is not empty" at bounding box center [435, 349] width 94 height 21
type input "**********"
click at [835, 405] on div "Set Capping" at bounding box center [833, 396] width 82 height 26
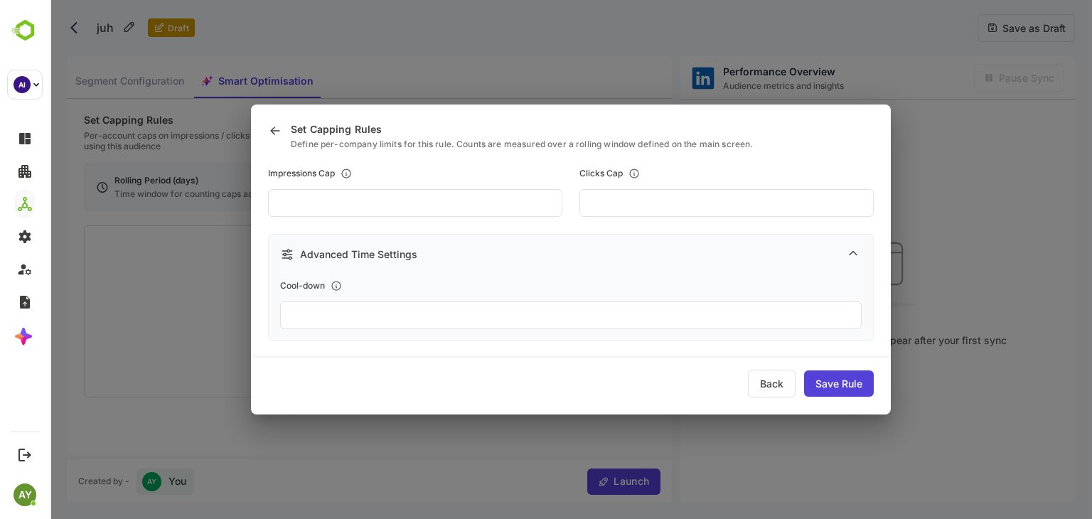
click at [684, 99] on div "Set Capping Rules Define per-company limits for this rule. Counts are measured …" at bounding box center [571, 259] width 1042 height 519
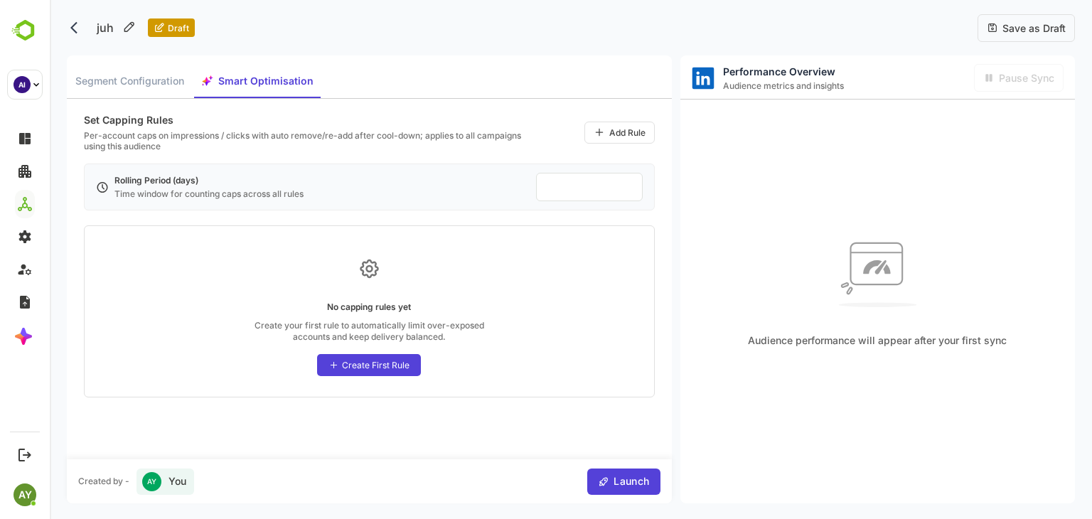
click at [221, 186] on div "Rolling Period (days) Time window for counting caps across all rules" at bounding box center [208, 187] width 189 height 24
click at [218, 180] on div "Rolling Period (days)" at bounding box center [208, 180] width 189 height 11
drag, startPoint x: 218, startPoint y: 180, endPoint x: 100, endPoint y: 171, distance: 118.4
click at [100, 171] on div "Rolling Period (days) Time window for counting caps across all rules **" at bounding box center [369, 187] width 571 height 47
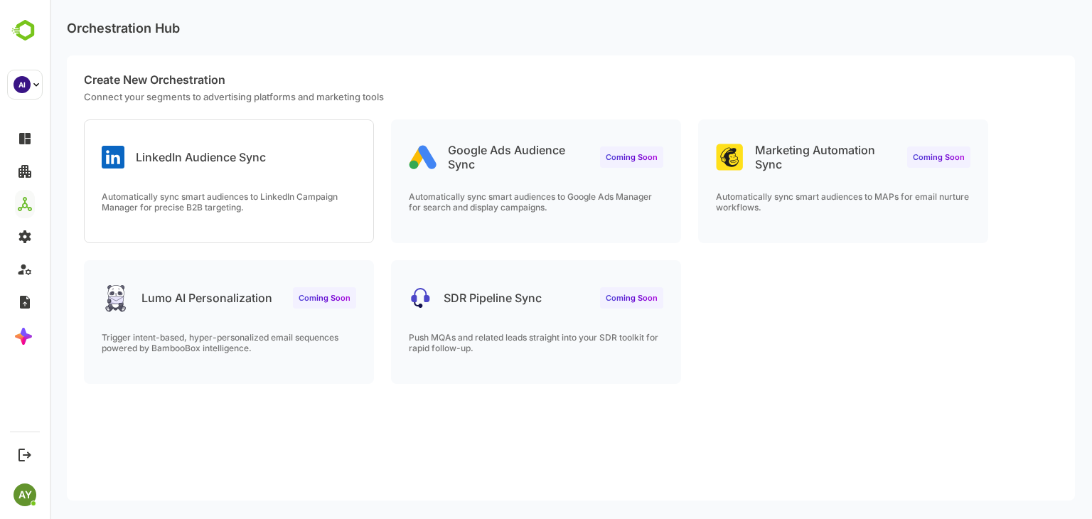
click at [124, 166] on icon at bounding box center [113, 157] width 23 height 23
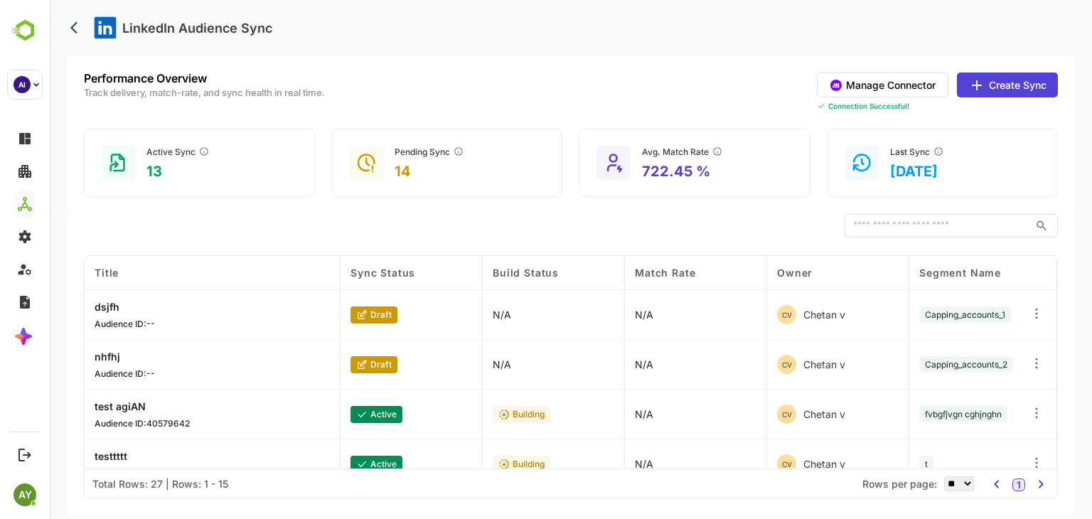
click at [1008, 88] on button "Create Sync" at bounding box center [1007, 85] width 101 height 25
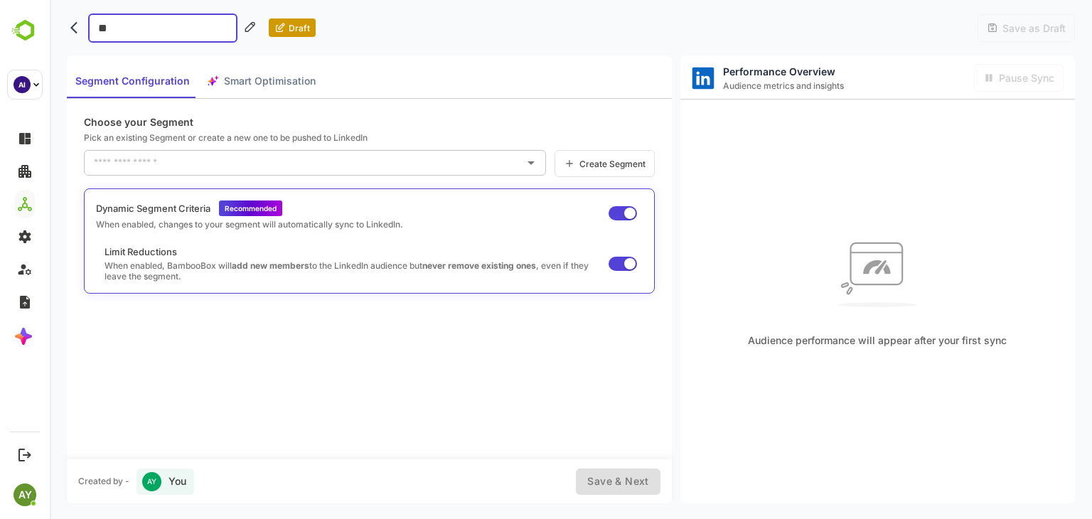
type input "***"
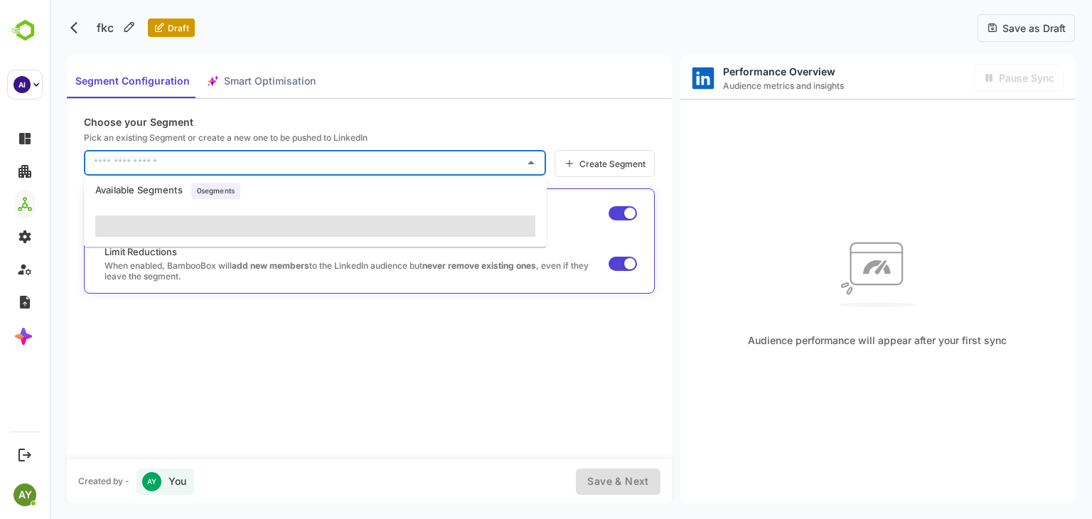
click at [257, 161] on input "text" at bounding box center [304, 162] width 428 height 23
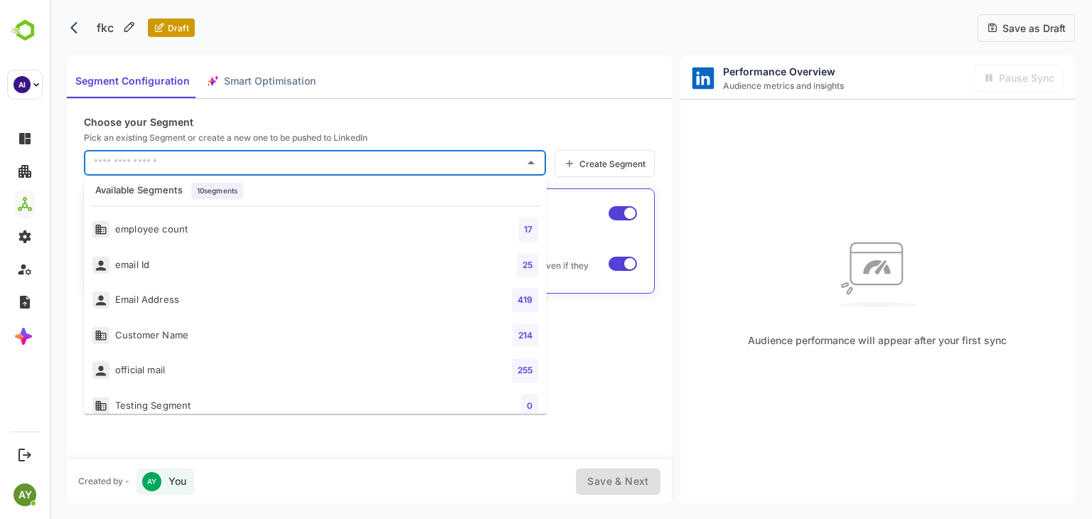
click at [270, 246] on li "employee count 17" at bounding box center [315, 230] width 463 height 36
type input "**********"
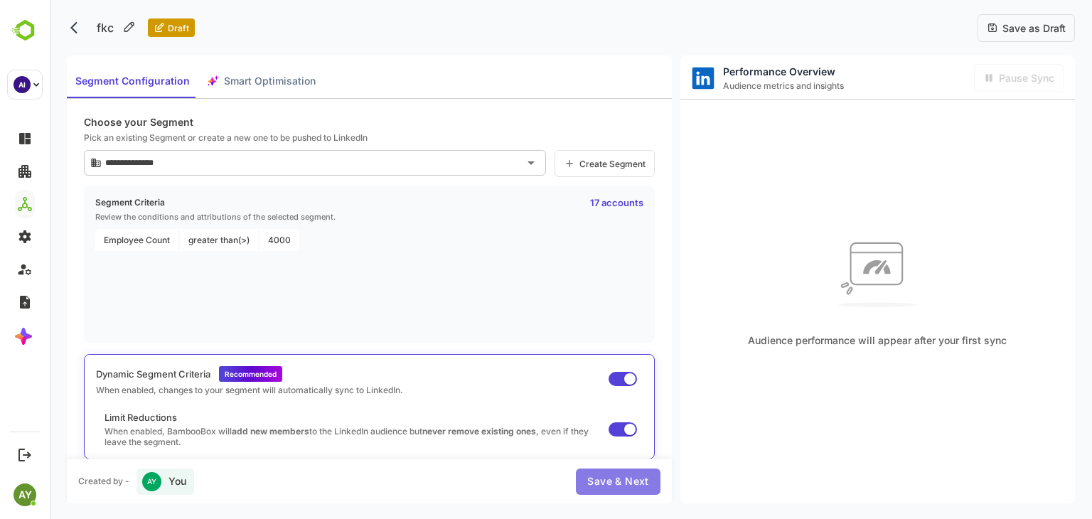
click at [621, 493] on button "Save & Next" at bounding box center [618, 482] width 84 height 26
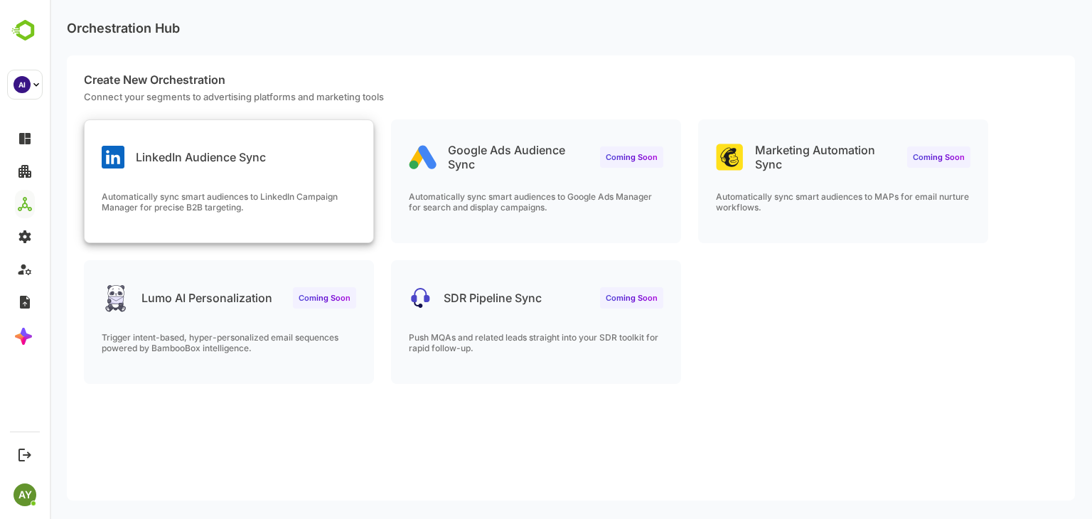
click at [203, 123] on div "LinkedIn Audience Sync" at bounding box center [229, 145] width 289 height 51
click at [252, 150] on p "LinkedIn Audience Sync" at bounding box center [201, 157] width 130 height 14
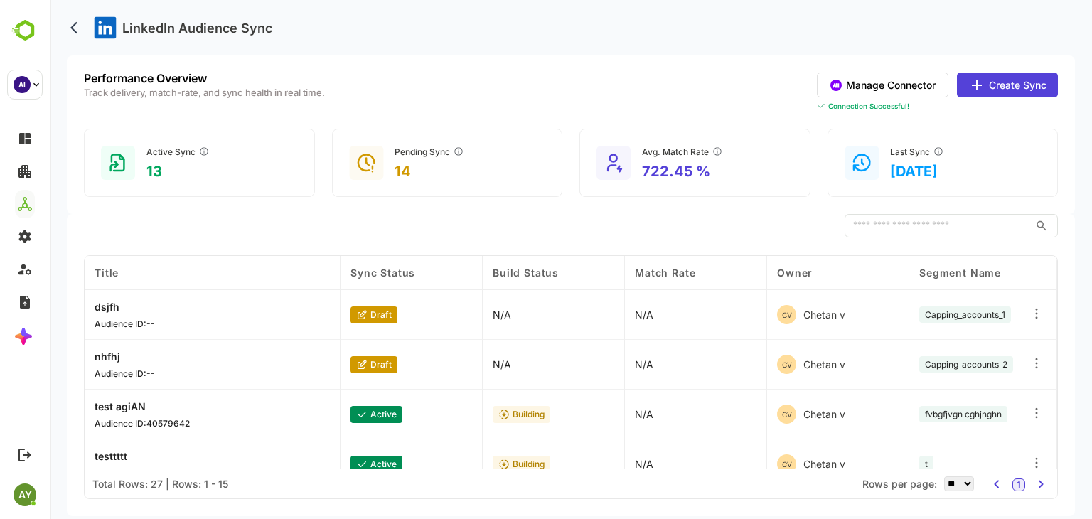
click at [990, 84] on button "Create Sync" at bounding box center [1007, 85] width 101 height 25
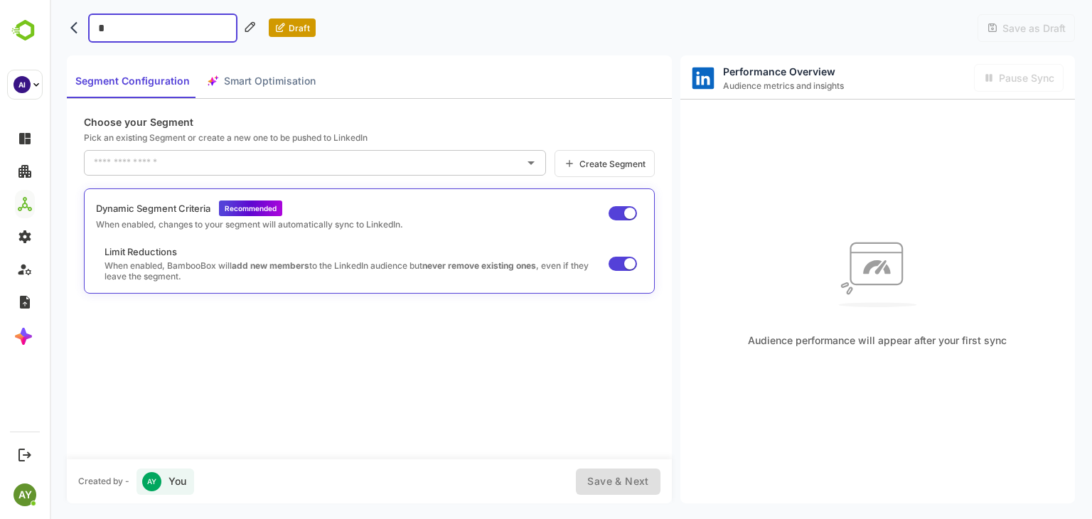
type input "**"
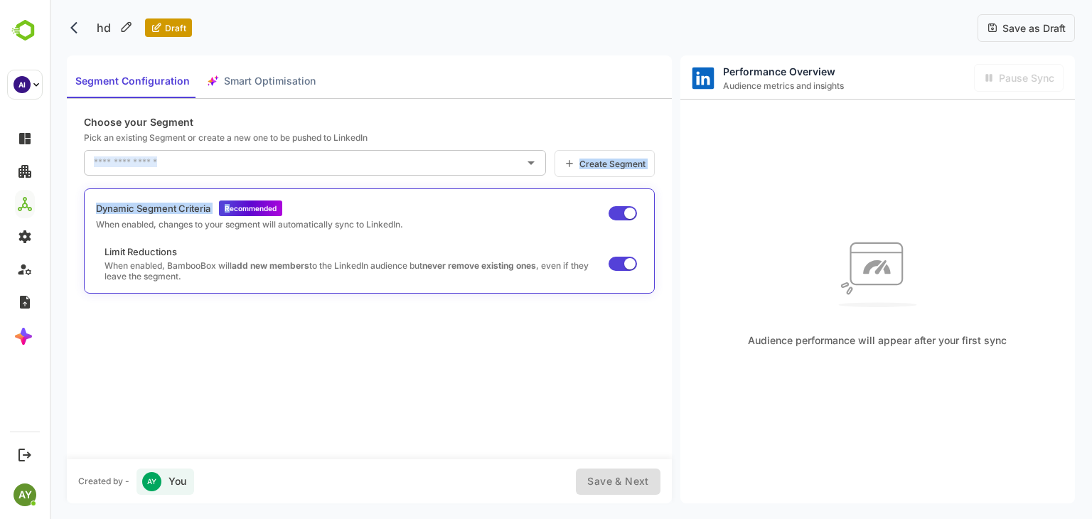
drag, startPoint x: 230, startPoint y: 184, endPoint x: 233, endPoint y: 173, distance: 11.6
click at [233, 173] on div "Choose your Segment Pick an existing Segment or create a new one to be pushed t…" at bounding box center [369, 279] width 605 height 360
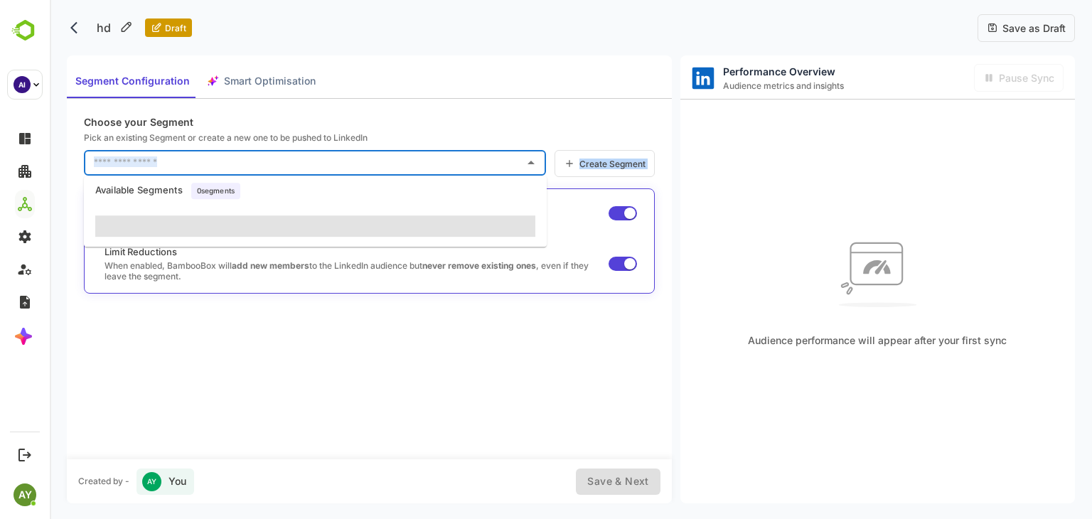
click at [233, 173] on input "text" at bounding box center [304, 162] width 428 height 23
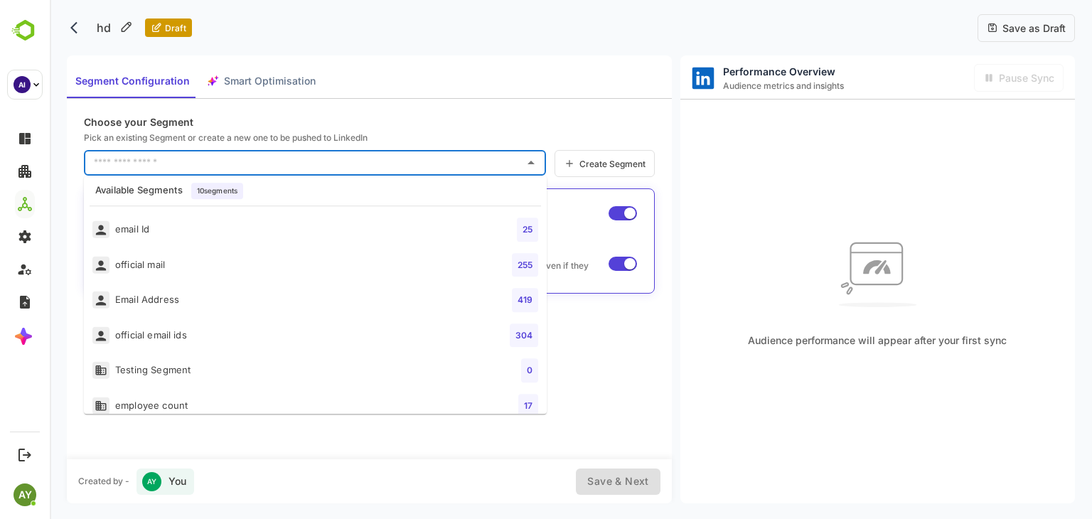
click at [257, 213] on li "email Id 25" at bounding box center [315, 230] width 463 height 36
type input "********"
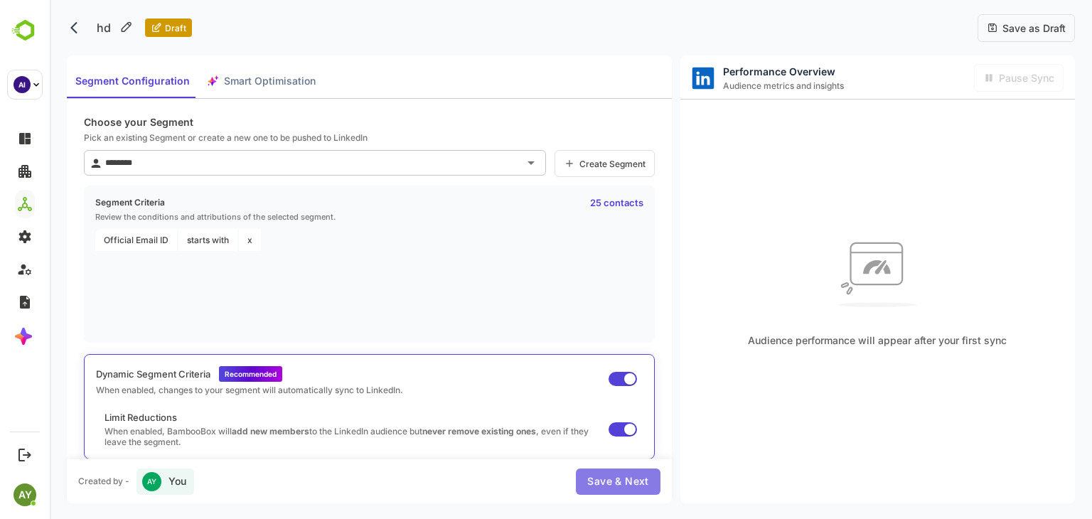
click at [614, 474] on span "Save & Next" at bounding box center [617, 482] width 61 height 18
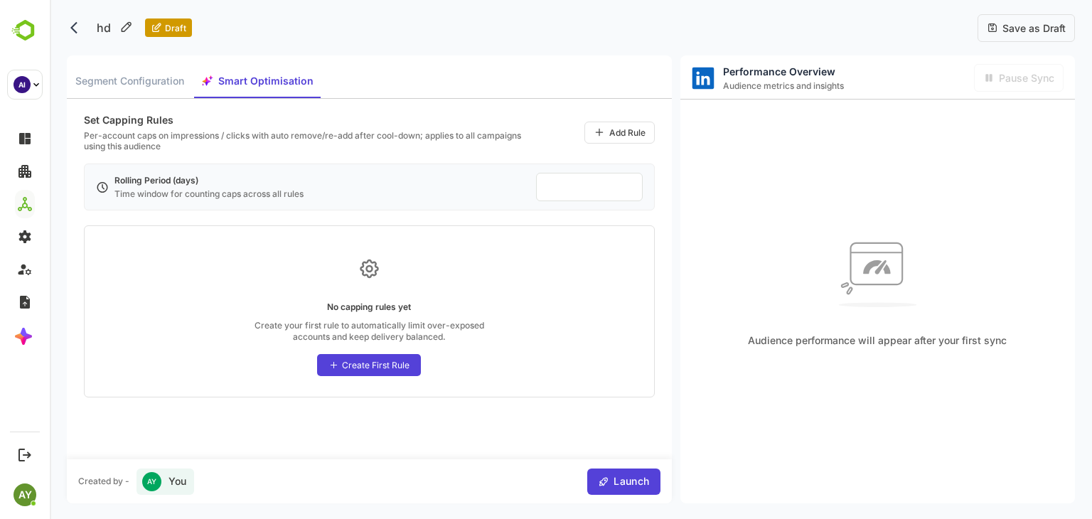
click at [558, 188] on input "**" at bounding box center [589, 187] width 85 height 16
type input "*"
click at [400, 360] on div "Create First Rule" at bounding box center [376, 365] width 68 height 11
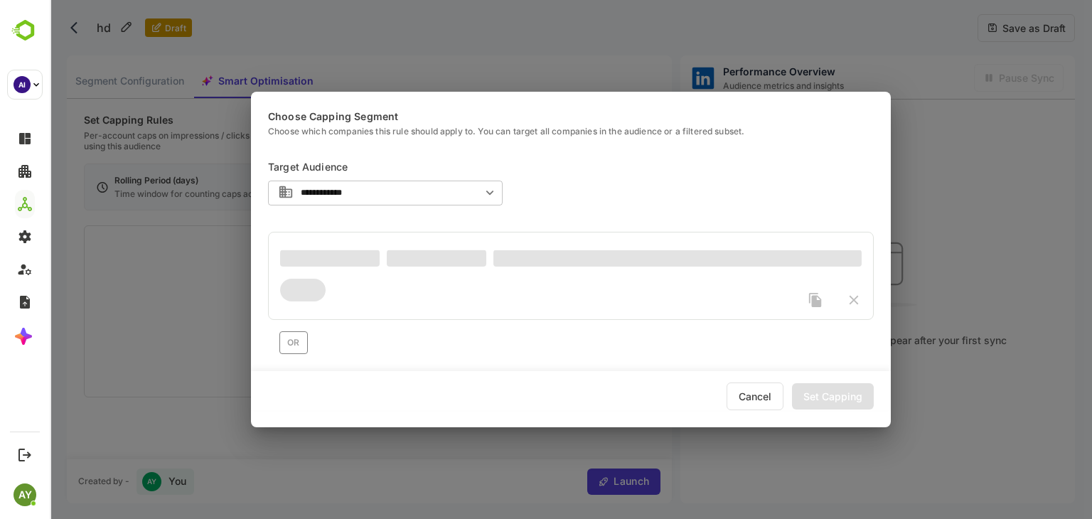
click at [298, 260] on span at bounding box center [330, 258] width 100 height 16
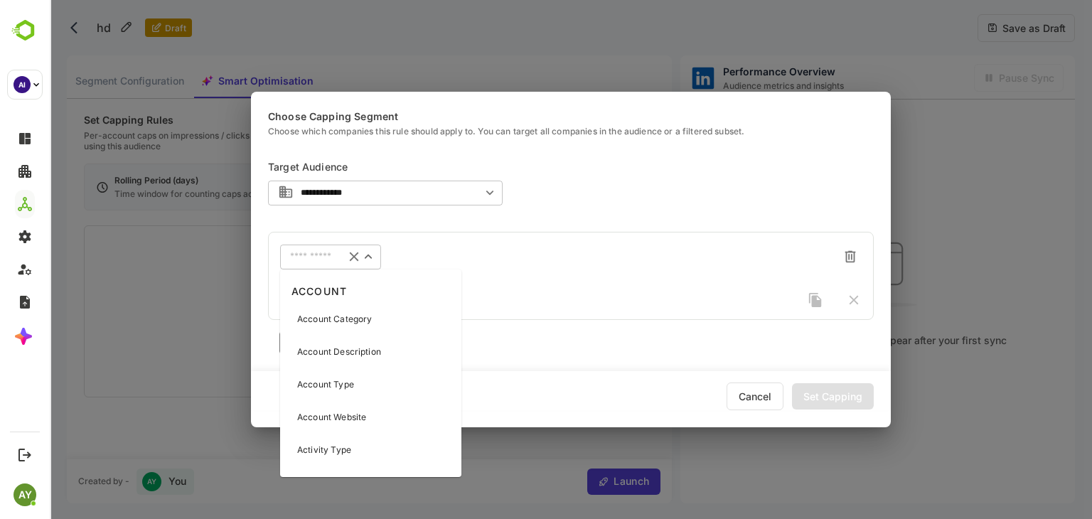
click at [298, 260] on input "text" at bounding box center [312, 257] width 45 height 11
click at [314, 365] on div "Account Description" at bounding box center [371, 352] width 176 height 30
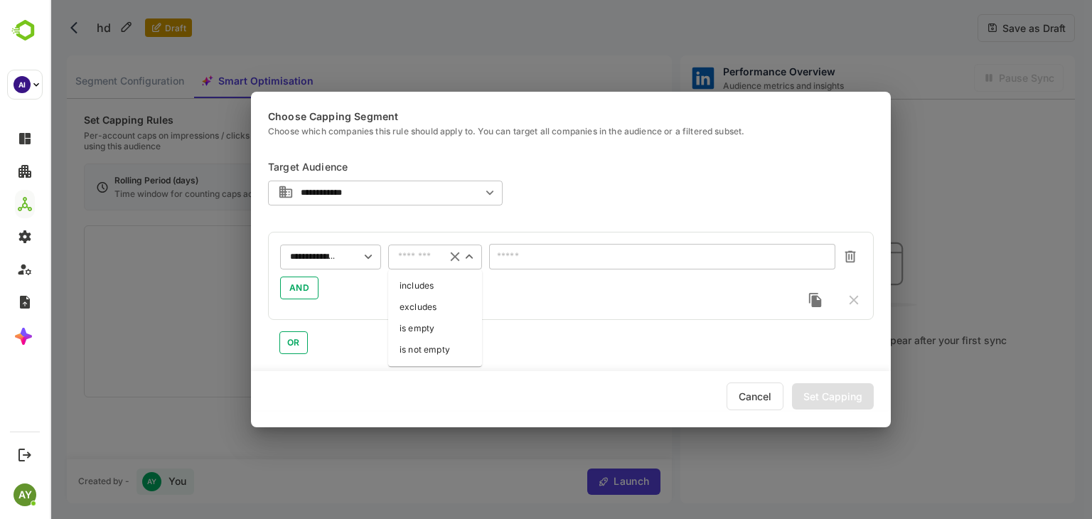
click at [425, 252] on input "text" at bounding box center [417, 257] width 38 height 11
click at [426, 350] on li "is not empty" at bounding box center [435, 349] width 94 height 21
type input "**********"
click at [820, 385] on div "Set Capping" at bounding box center [833, 396] width 82 height 26
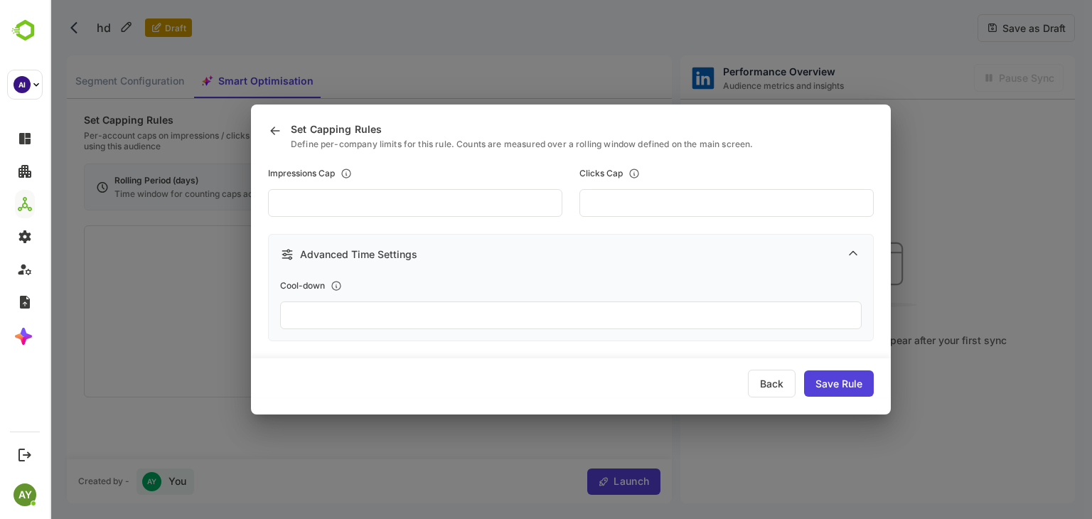
click at [830, 379] on div "Save Rule" at bounding box center [839, 383] width 70 height 26
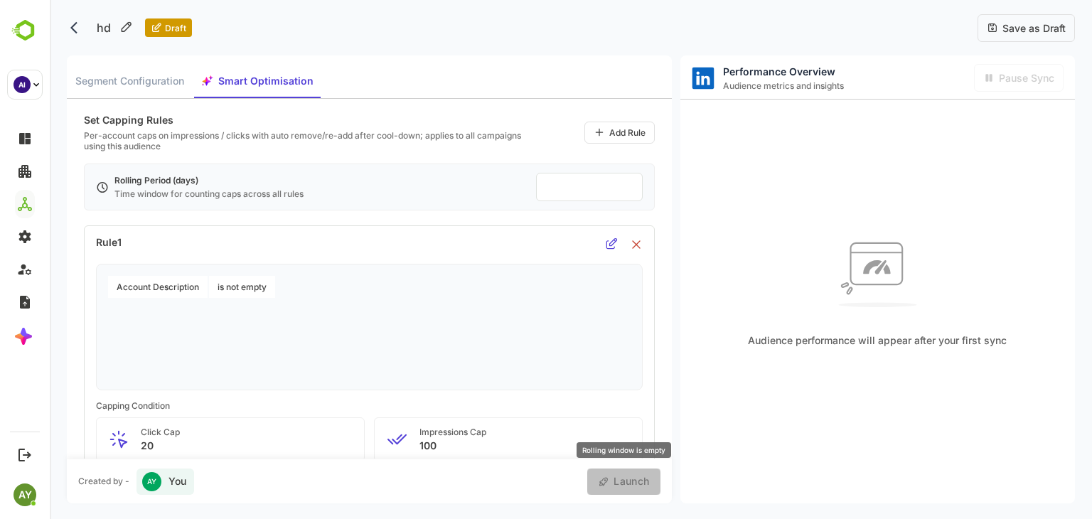
click at [623, 485] on span "Launch" at bounding box center [629, 482] width 40 height 18
click at [626, 473] on span "Launch" at bounding box center [629, 482] width 40 height 18
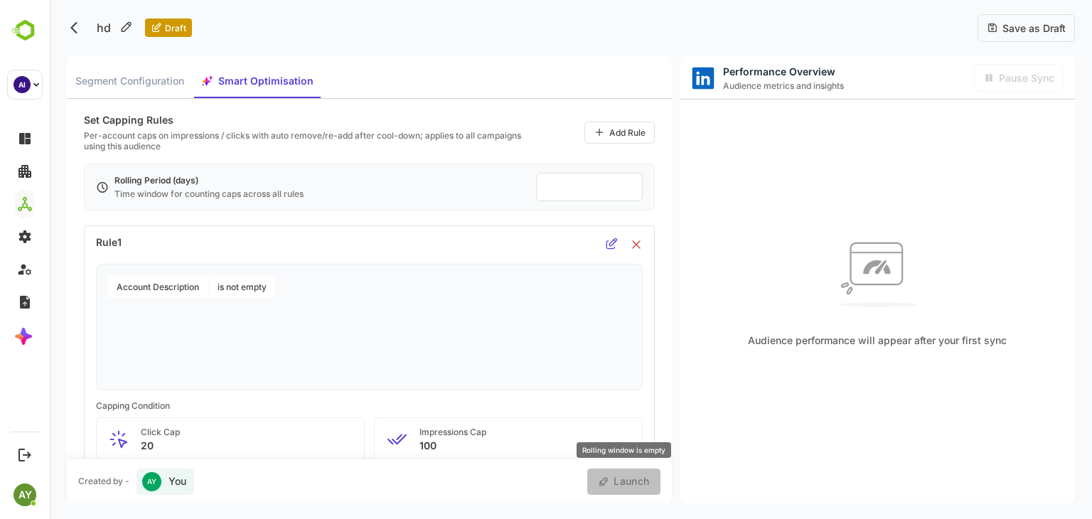
click at [626, 473] on span "Launch" at bounding box center [629, 482] width 40 height 18
click at [563, 181] on input "number" at bounding box center [589, 187] width 85 height 16
type input "**"
click at [620, 476] on span "Launch" at bounding box center [629, 482] width 40 height 18
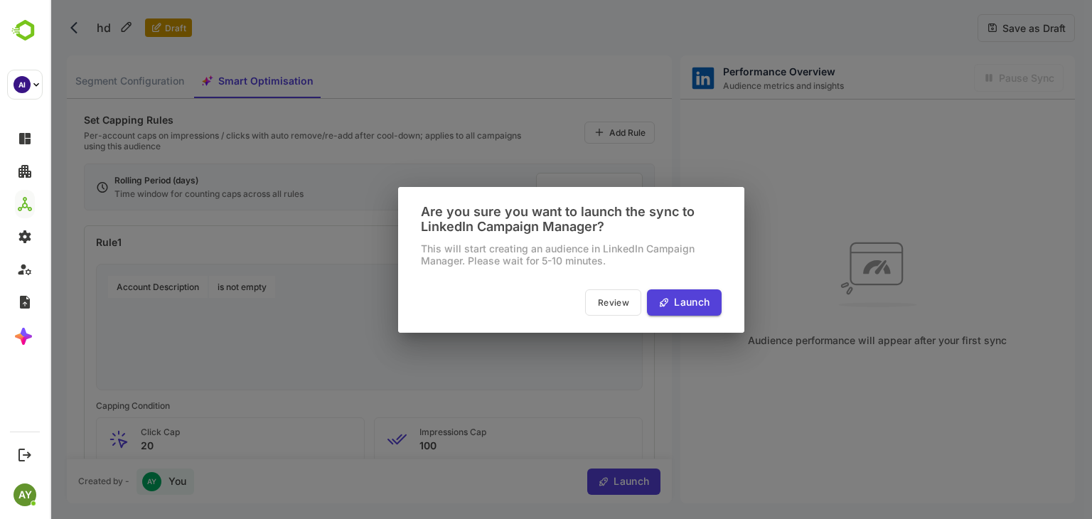
click at [542, 365] on div "Are you sure you want to launch the sync to LinkedIn Campaign Manager? This wil…" at bounding box center [571, 259] width 1042 height 519
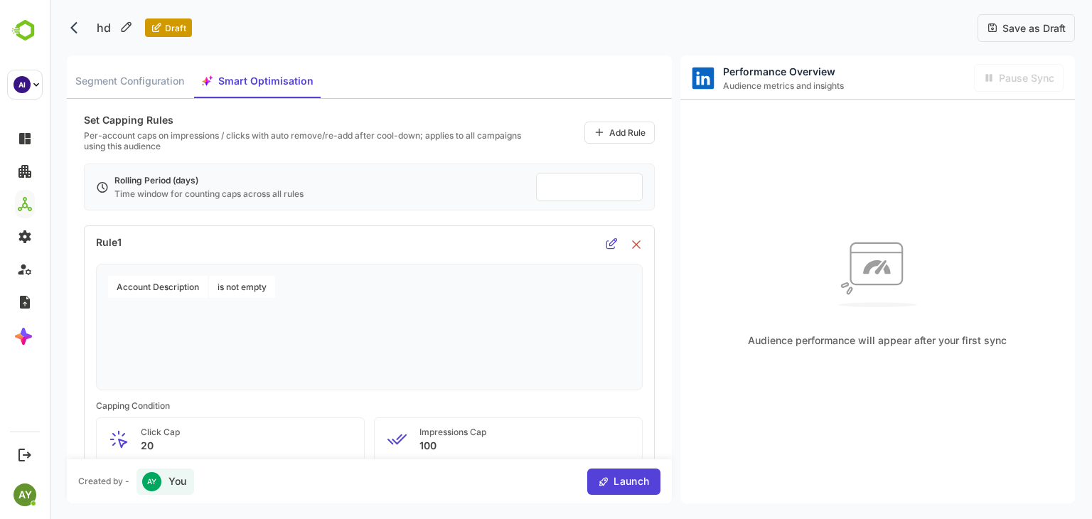
click at [640, 245] on icon at bounding box center [636, 244] width 9 height 9
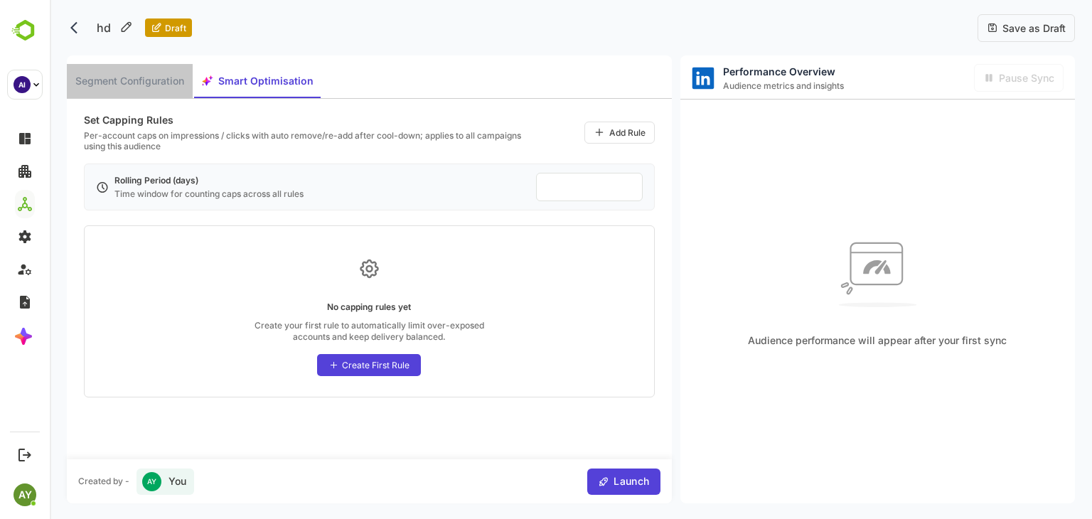
click at [139, 71] on button "Segment Configuration" at bounding box center [130, 81] width 126 height 34
